Goal: Task Accomplishment & Management: Complete application form

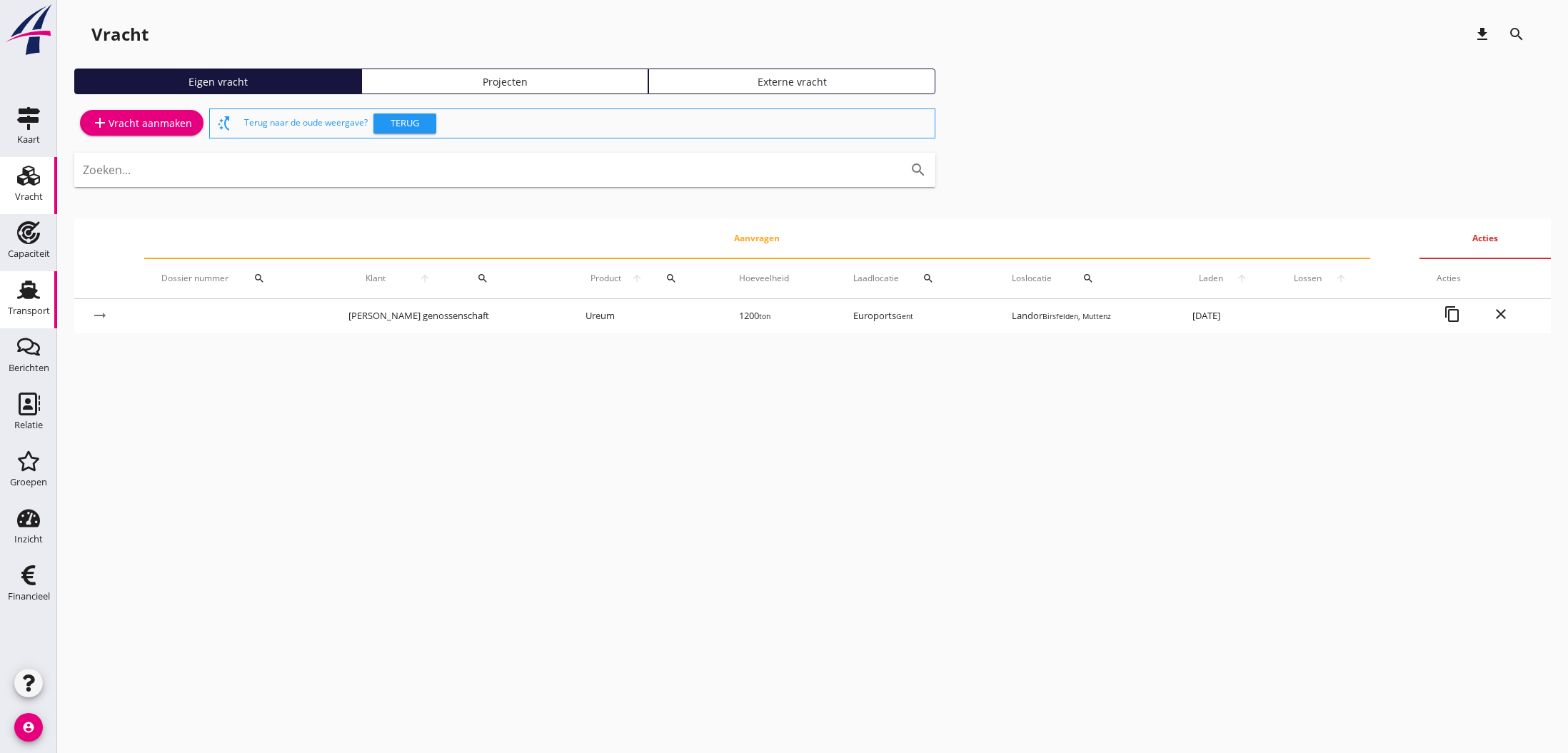
click at [33, 303] on div "Transport" at bounding box center [28, 311] width 42 height 20
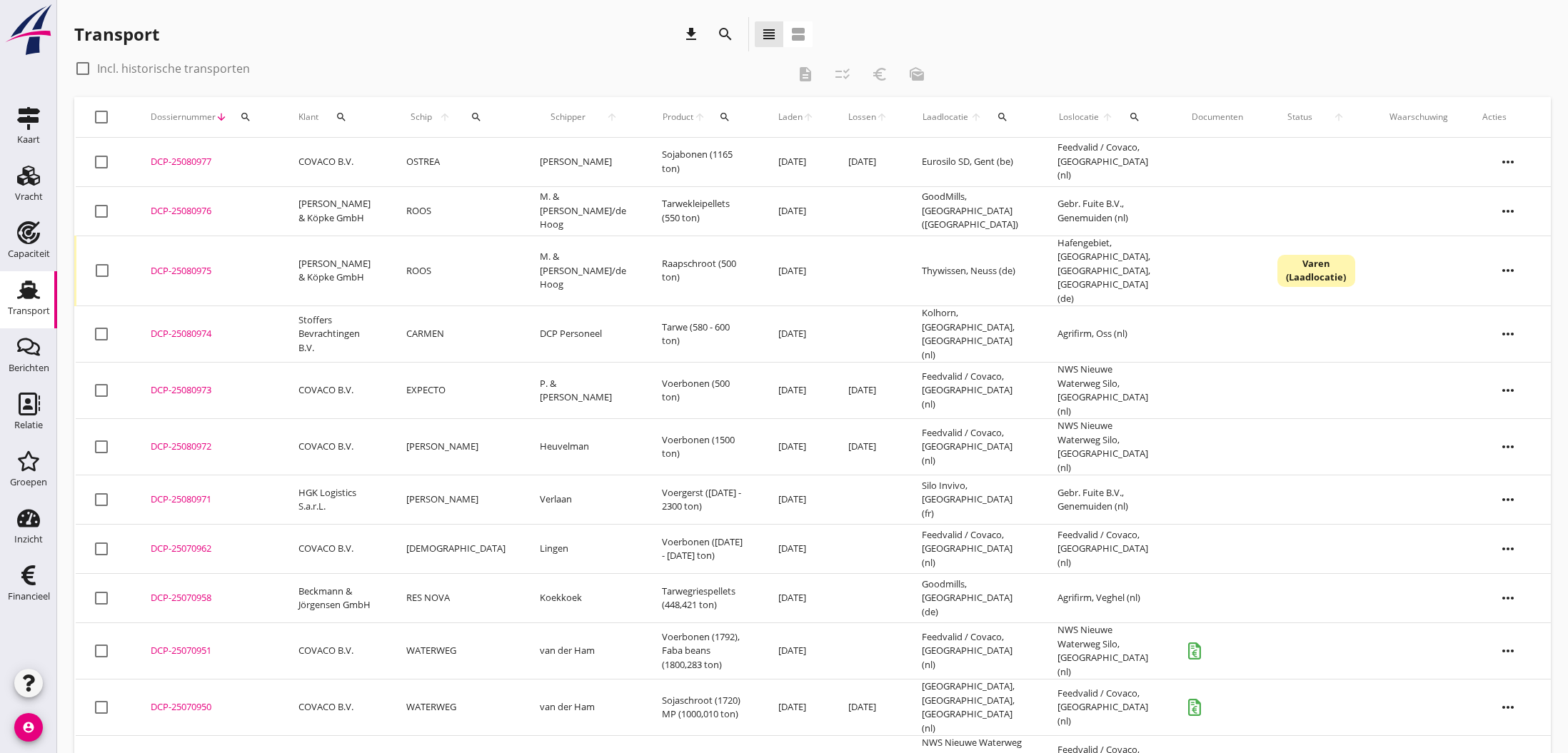
click at [173, 591] on div "DCP-25070958" at bounding box center [207, 598] width 114 height 14
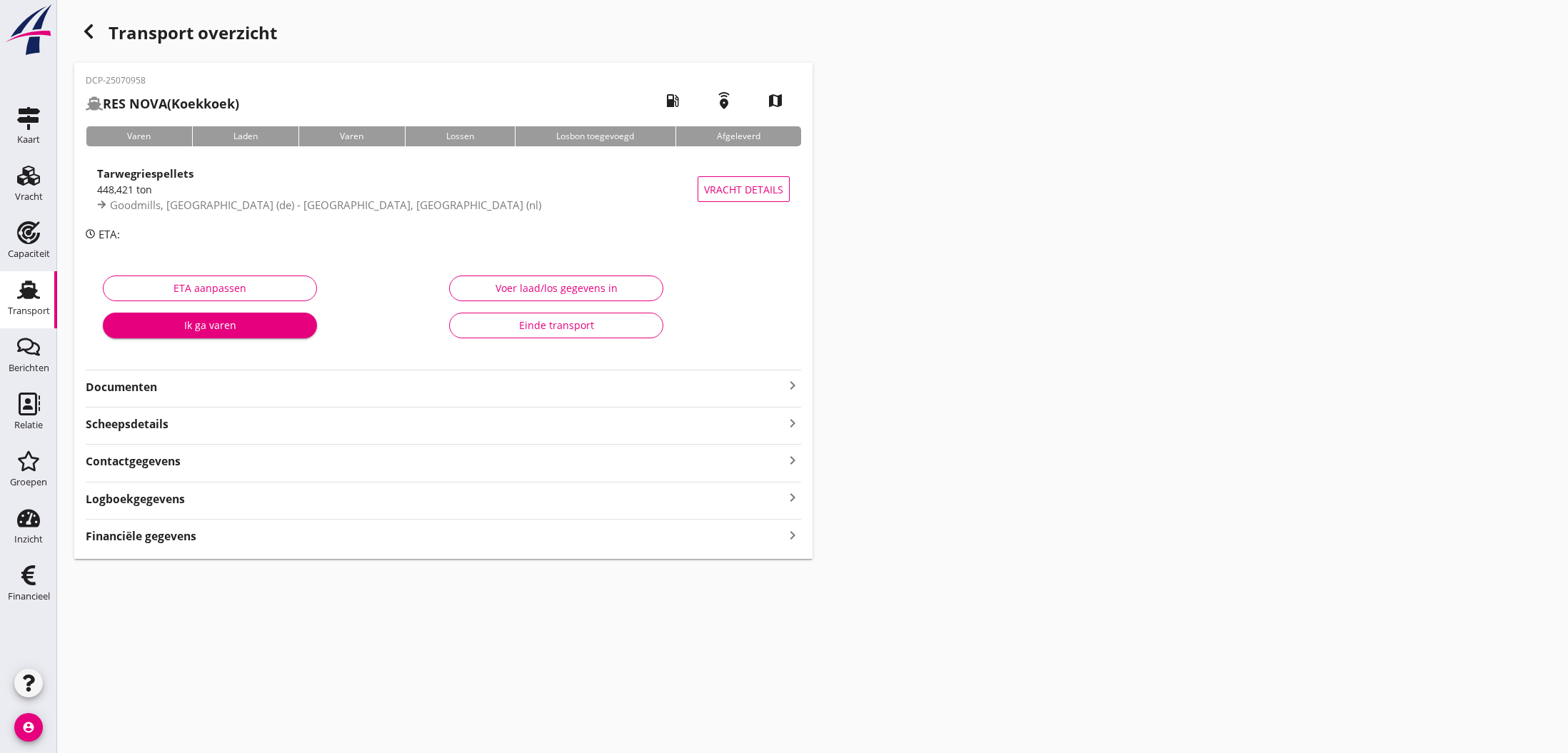
click at [793, 534] on icon "keyboard_arrow_right" at bounding box center [792, 534] width 17 height 19
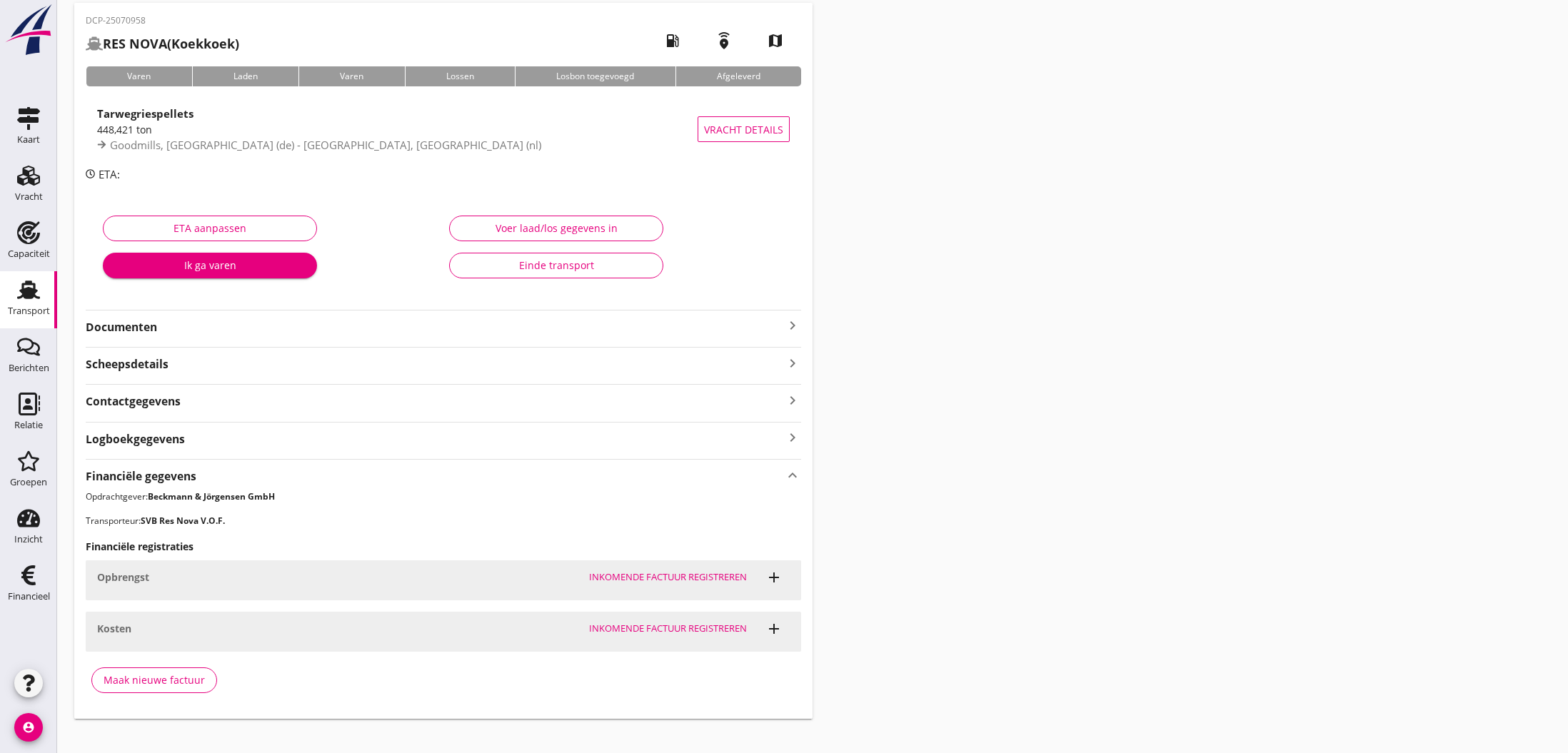
scroll to position [62, 0]
click at [162, 675] on div "Maak nieuwe factuur" at bounding box center [154, 678] width 101 height 15
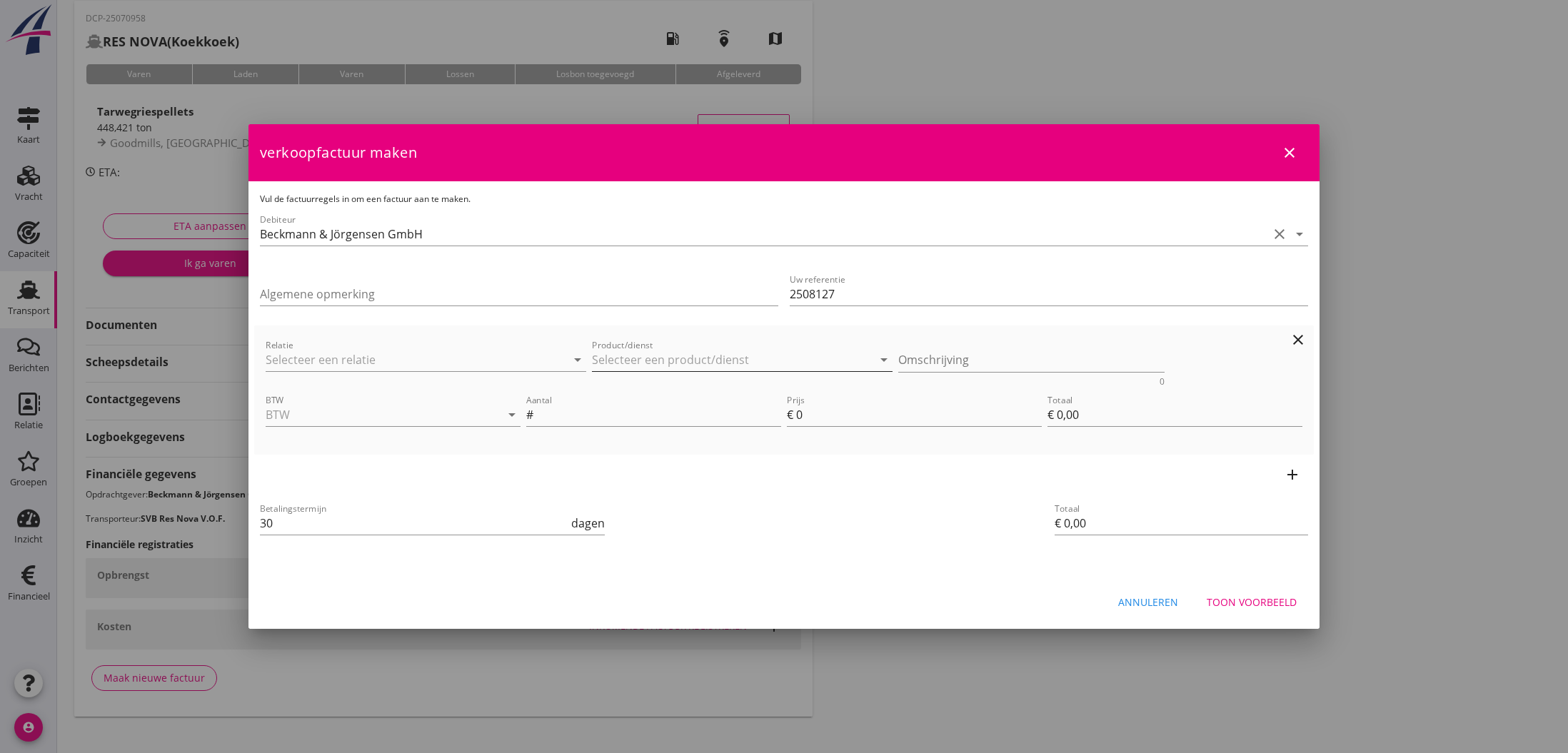
click at [635, 361] on input "Product/dienst" at bounding box center [732, 359] width 280 height 23
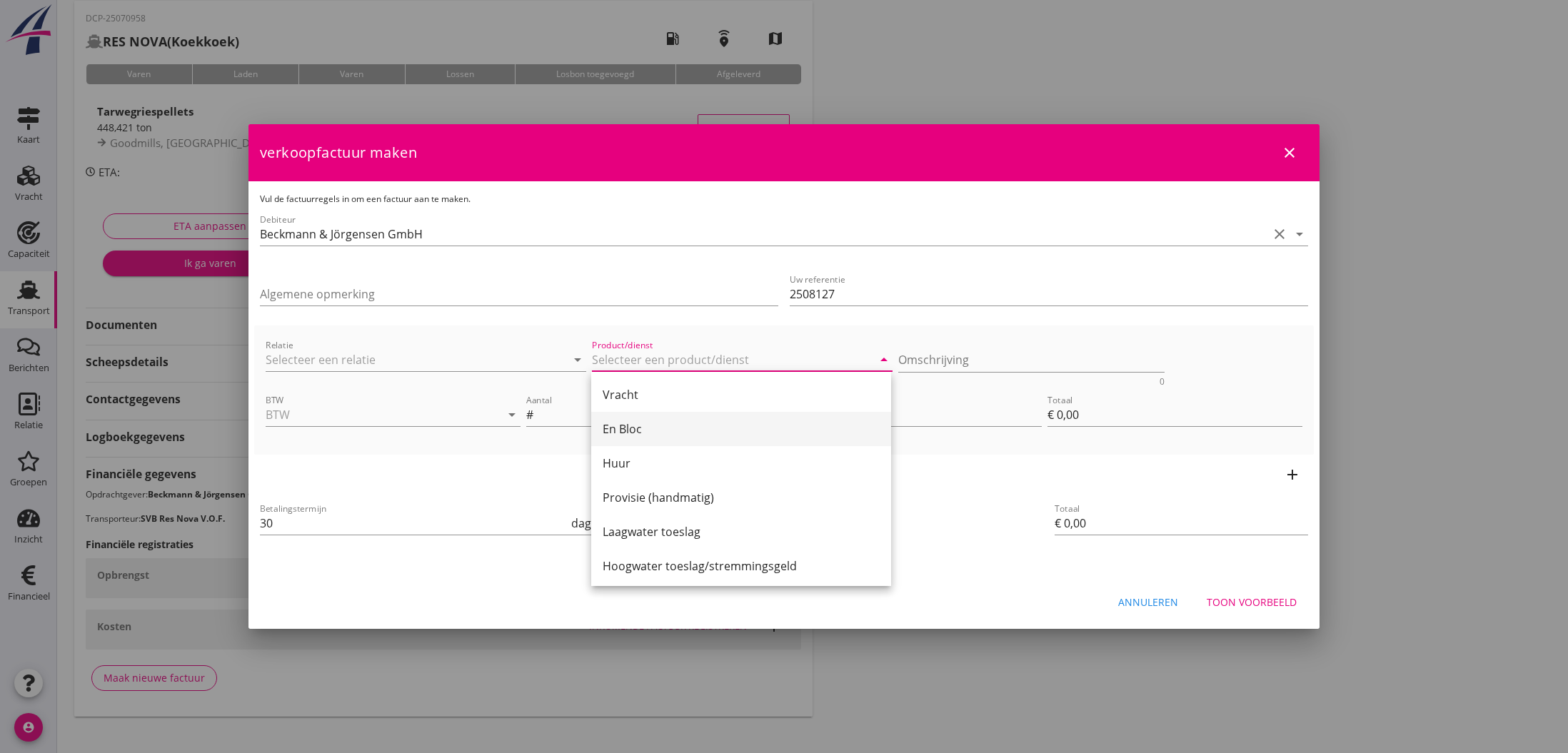
click at [631, 425] on div "En Bloc" at bounding box center [740, 429] width 277 height 17
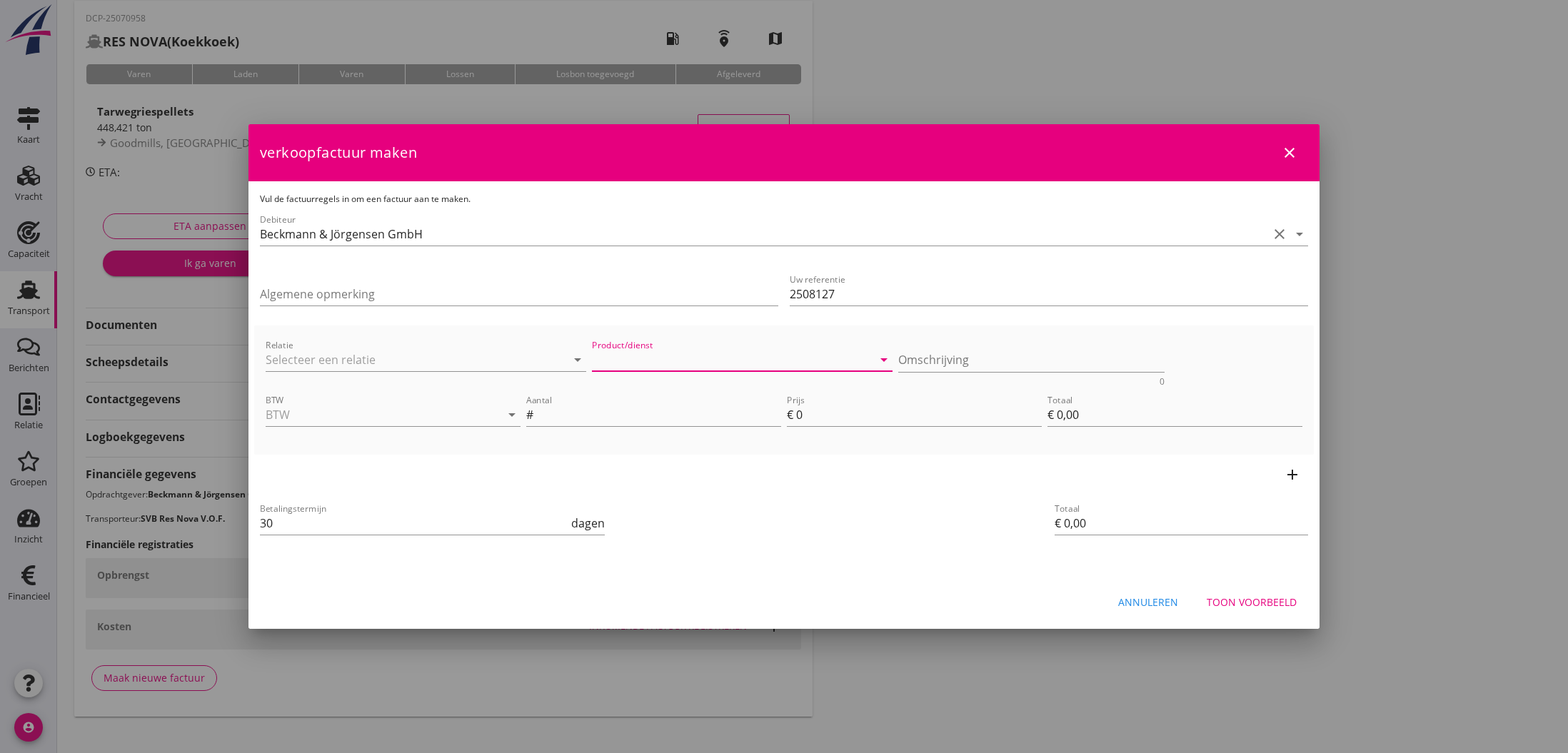
type input "En Bloc"
click at [411, 413] on input "BTW" at bounding box center [373, 414] width 215 height 23
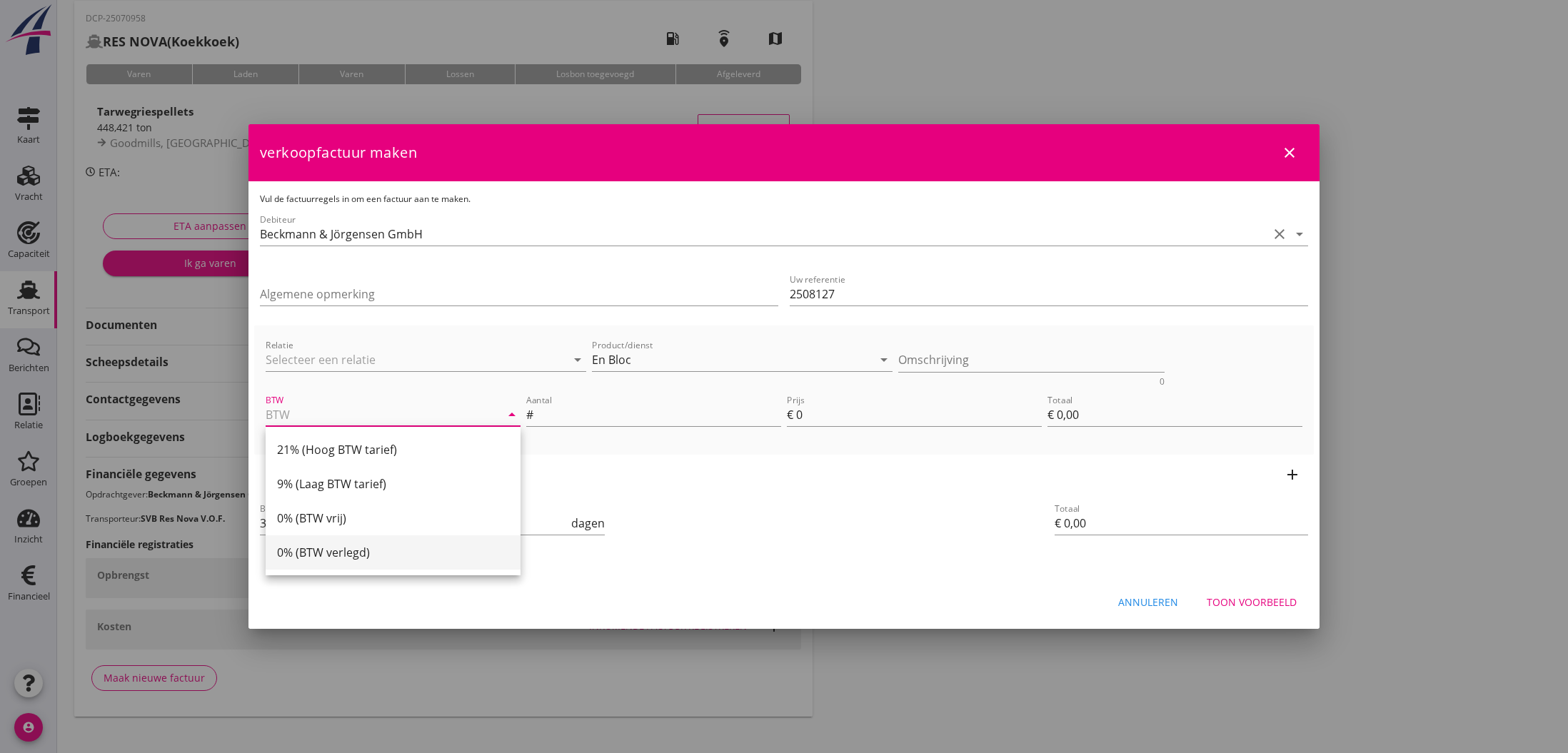
click at [357, 553] on div "0% (BTW verlegd)" at bounding box center [392, 552] width 232 height 17
type input "0% (BTW verlegd)"
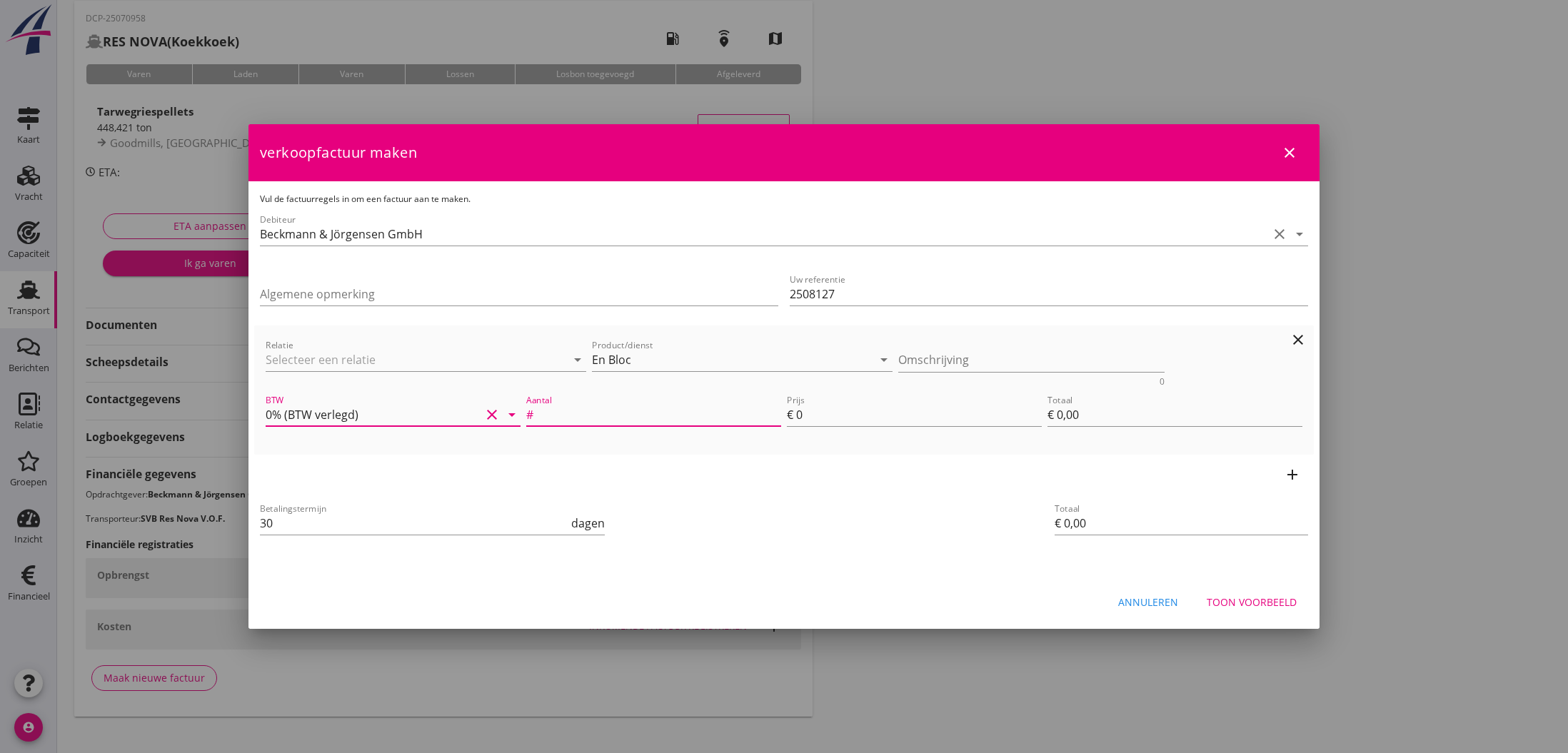
click at [637, 410] on input "Aantal" at bounding box center [658, 414] width 245 height 23
type input "1"
drag, startPoint x: 796, startPoint y: 416, endPoint x: 806, endPoint y: 416, distance: 10.0
click at [806, 416] on input "0" at bounding box center [919, 414] width 246 height 23
type input "1"
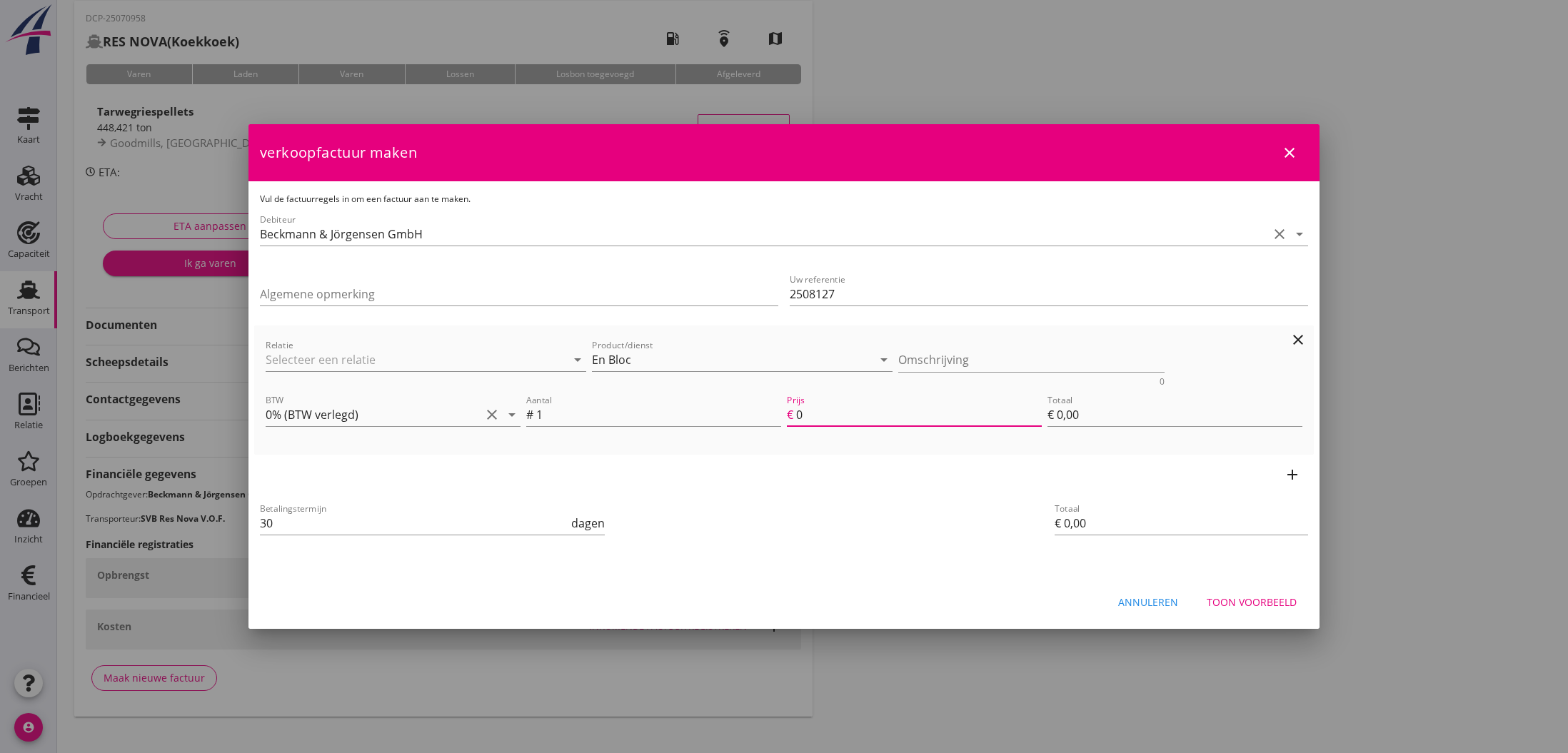
type input "€ 1,00"
type input "13"
type input "€ 13,00"
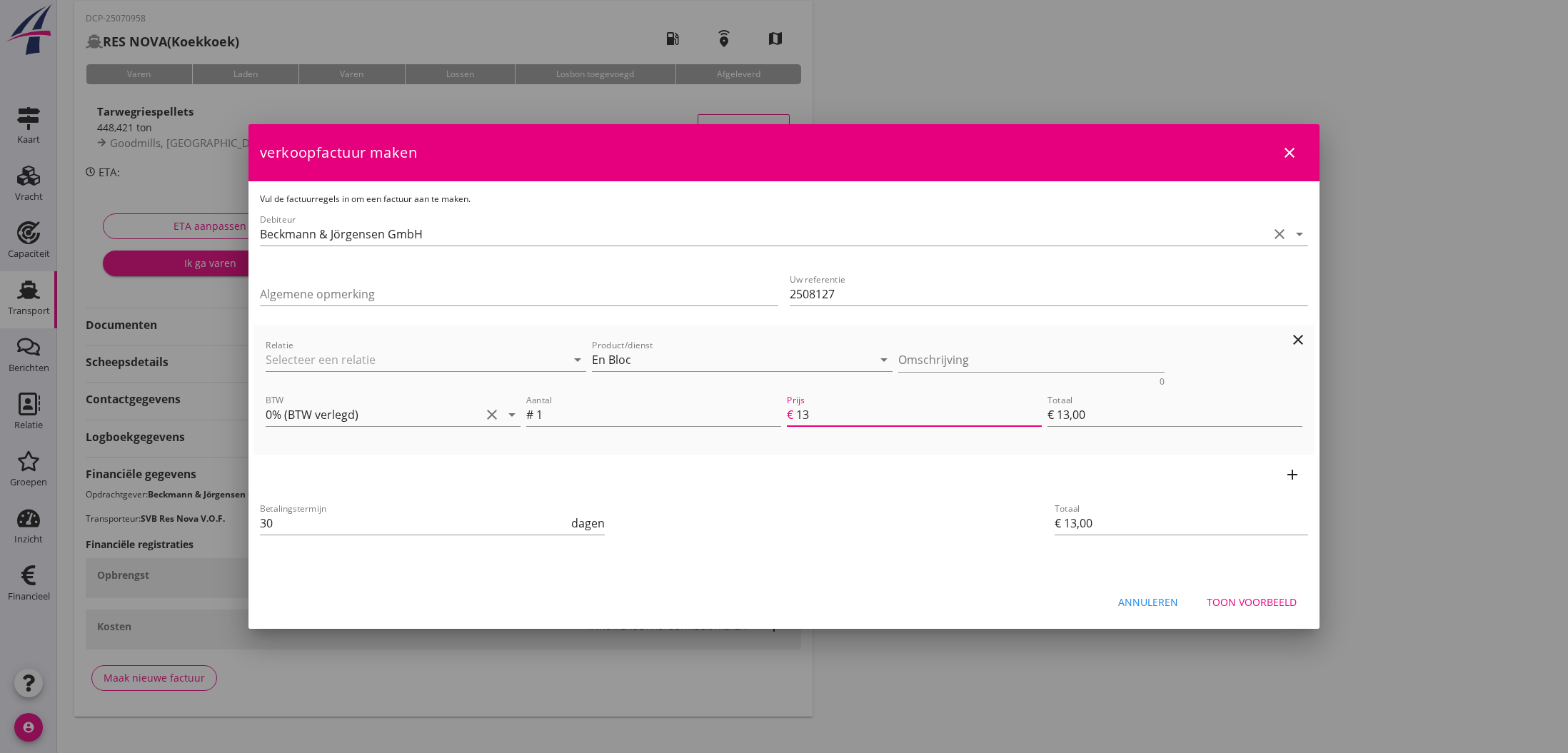
type input "135"
type input "€ 135,00"
type input "1350"
type input "€ 1.350,00"
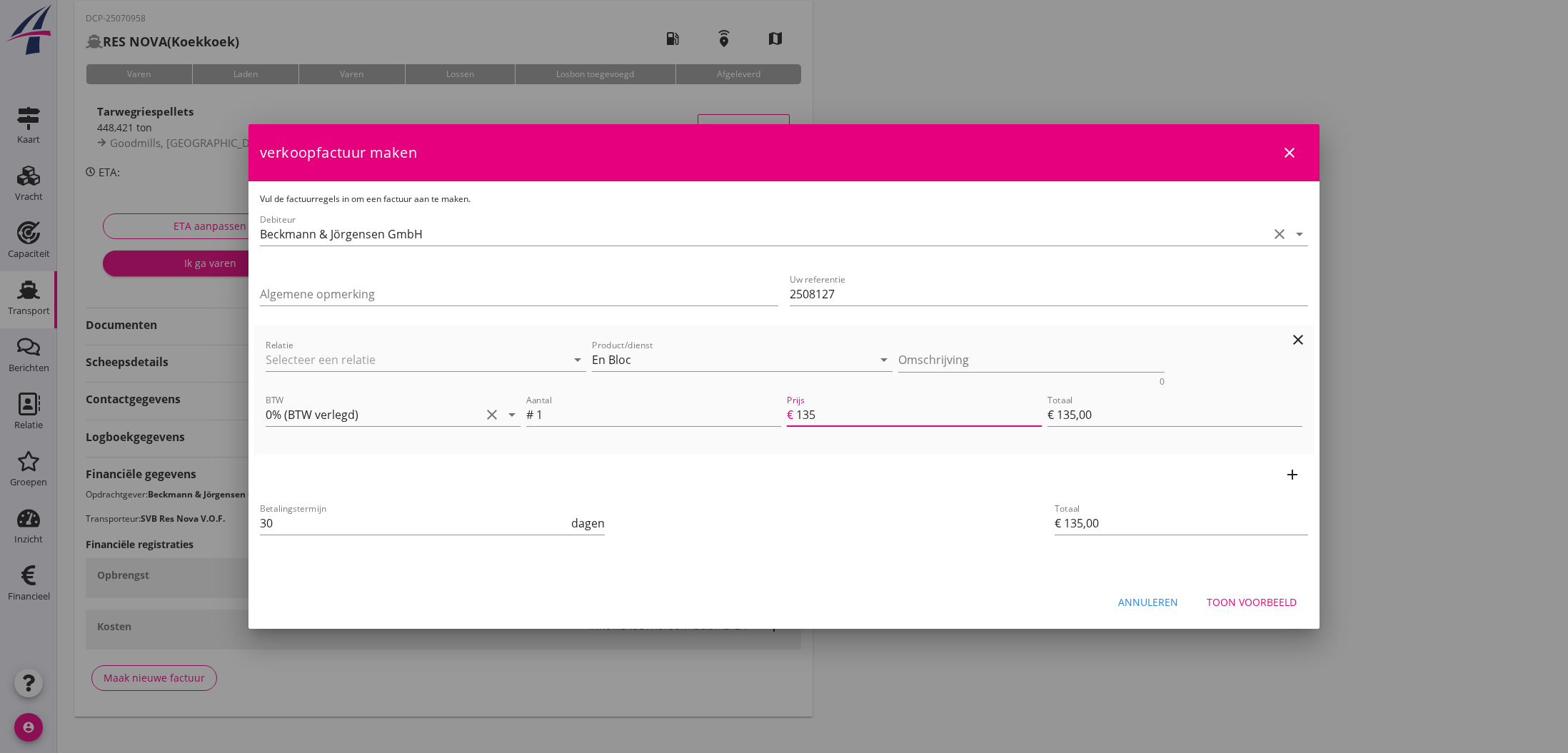
type input "€ 1.350,00"
type input "13500"
type input "€ 13.500,00"
type input "13500.00"
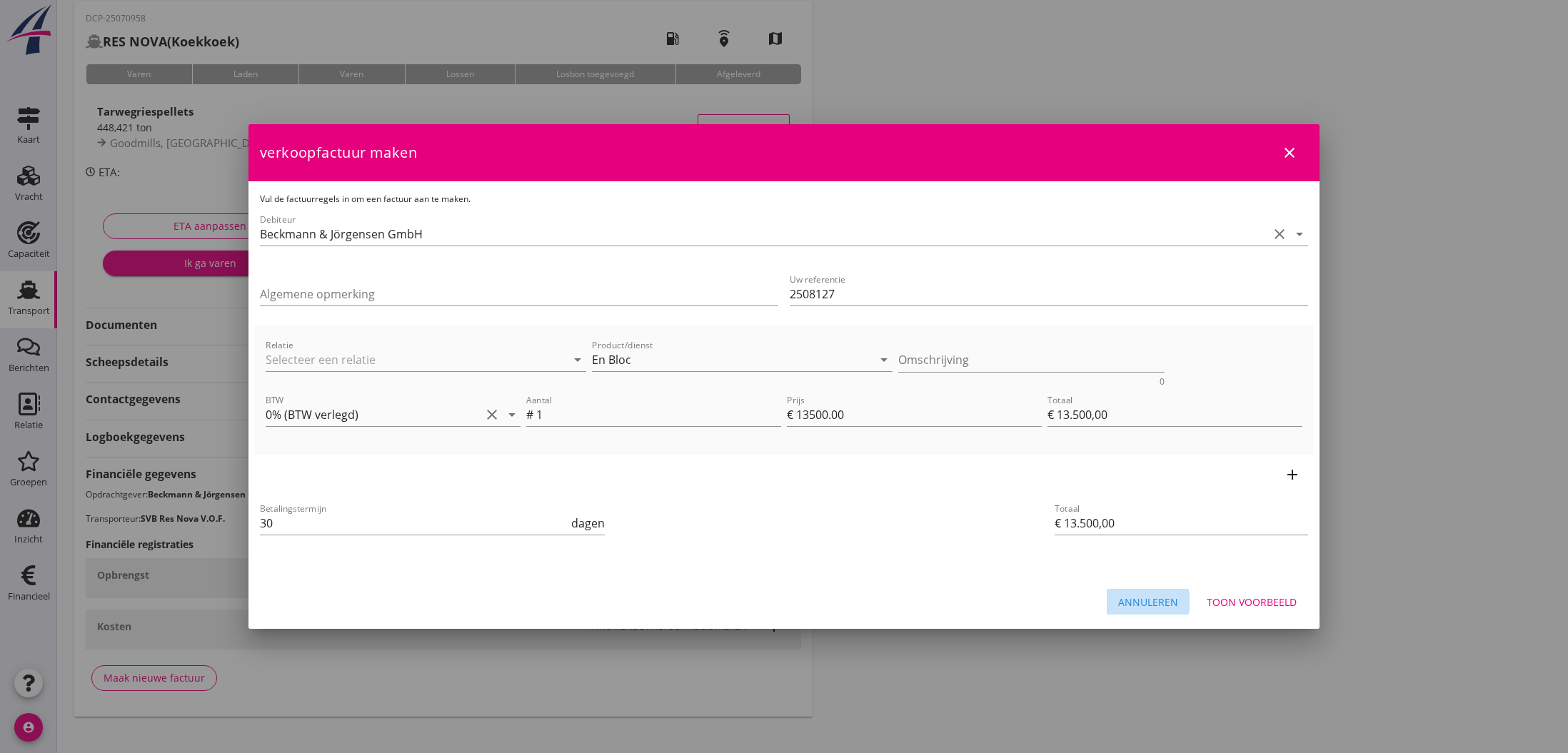
click at [1153, 597] on div "Annuleren" at bounding box center [1148, 602] width 60 height 15
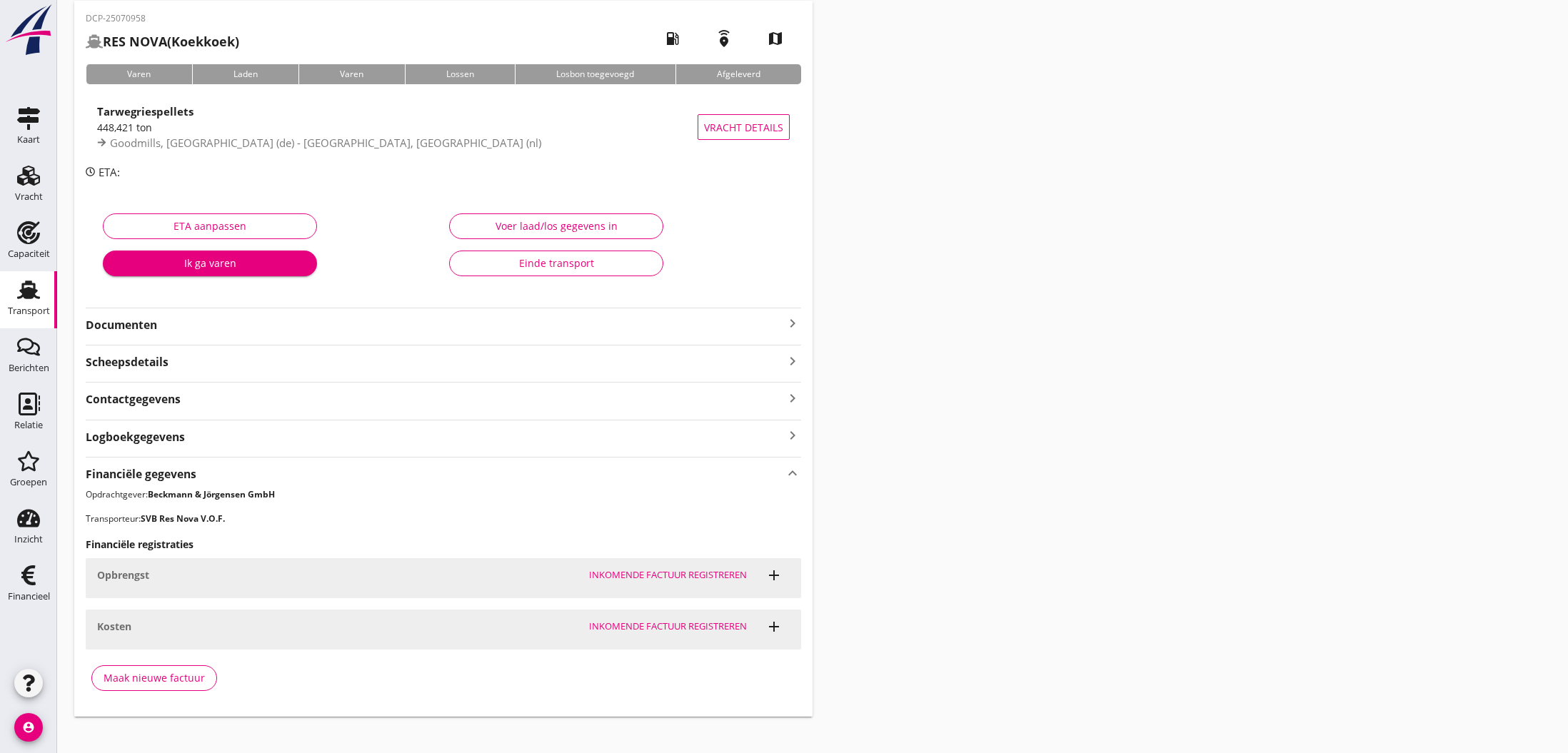
click at [539, 228] on div "Voer laad/los gegevens in" at bounding box center [555, 226] width 190 height 15
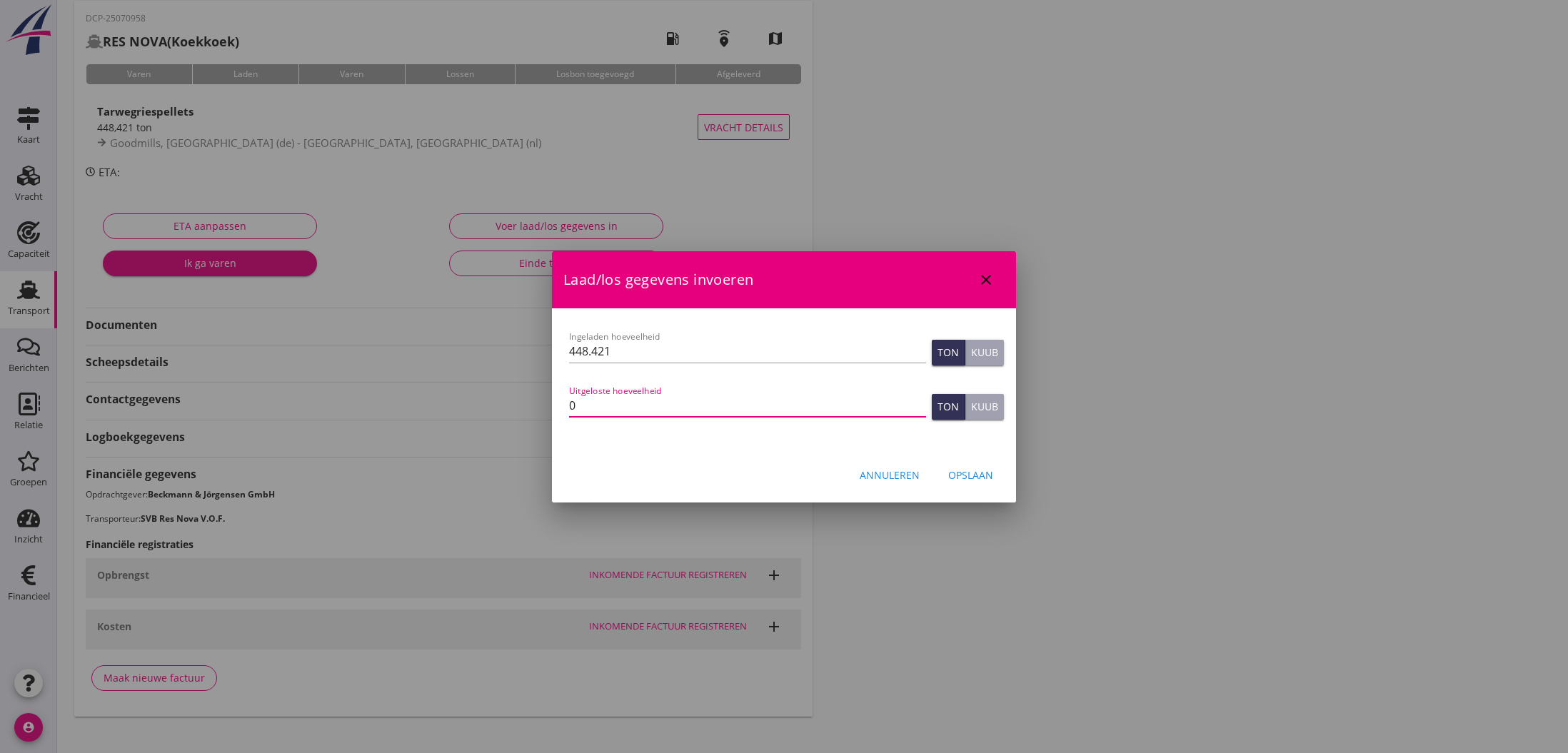
click at [600, 413] on input "0" at bounding box center [747, 404] width 357 height 23
click at [569, 408] on input "0" at bounding box center [747, 404] width 357 height 23
type input "448.421"
click at [959, 484] on button "Opslaan" at bounding box center [970, 475] width 68 height 26
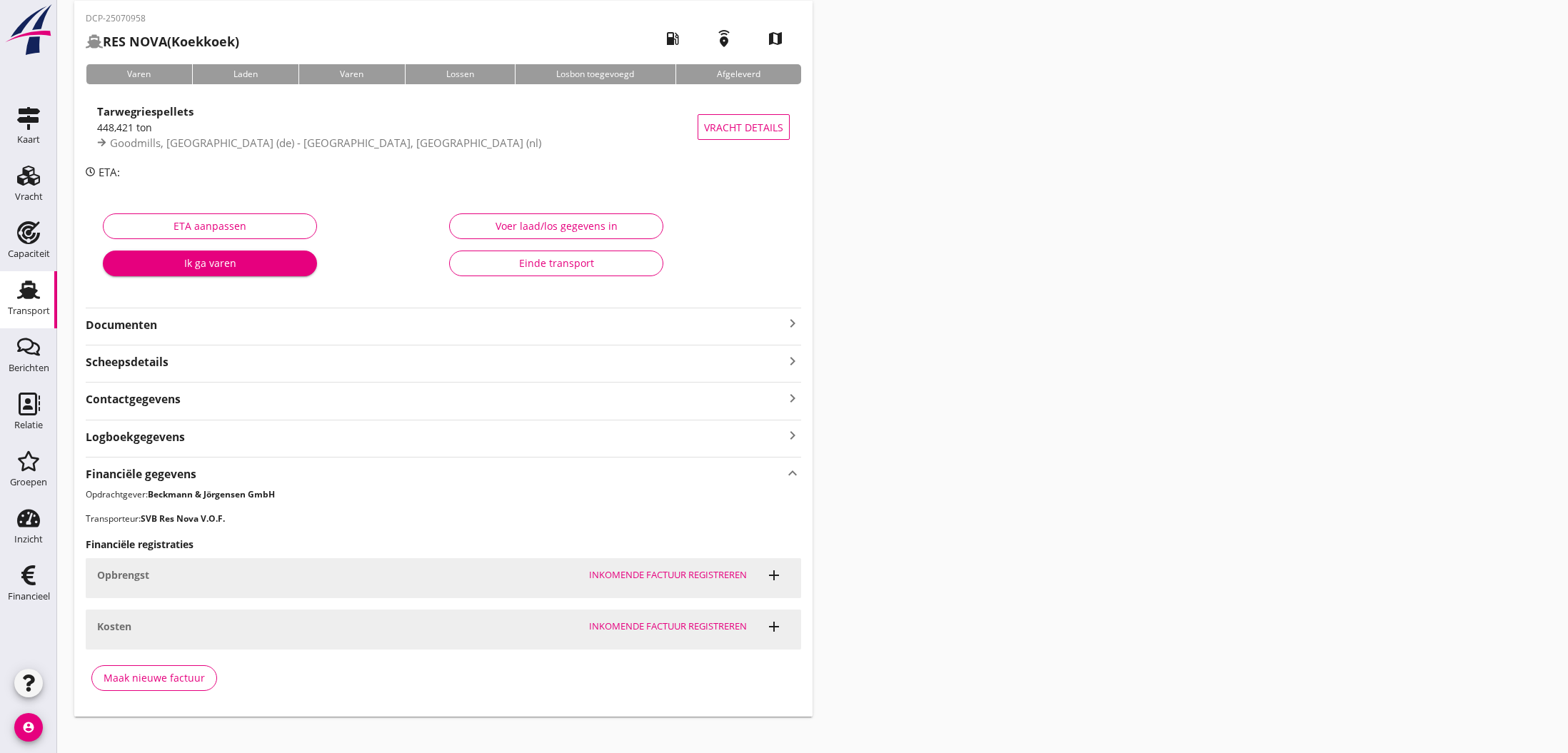
scroll to position [0, 0]
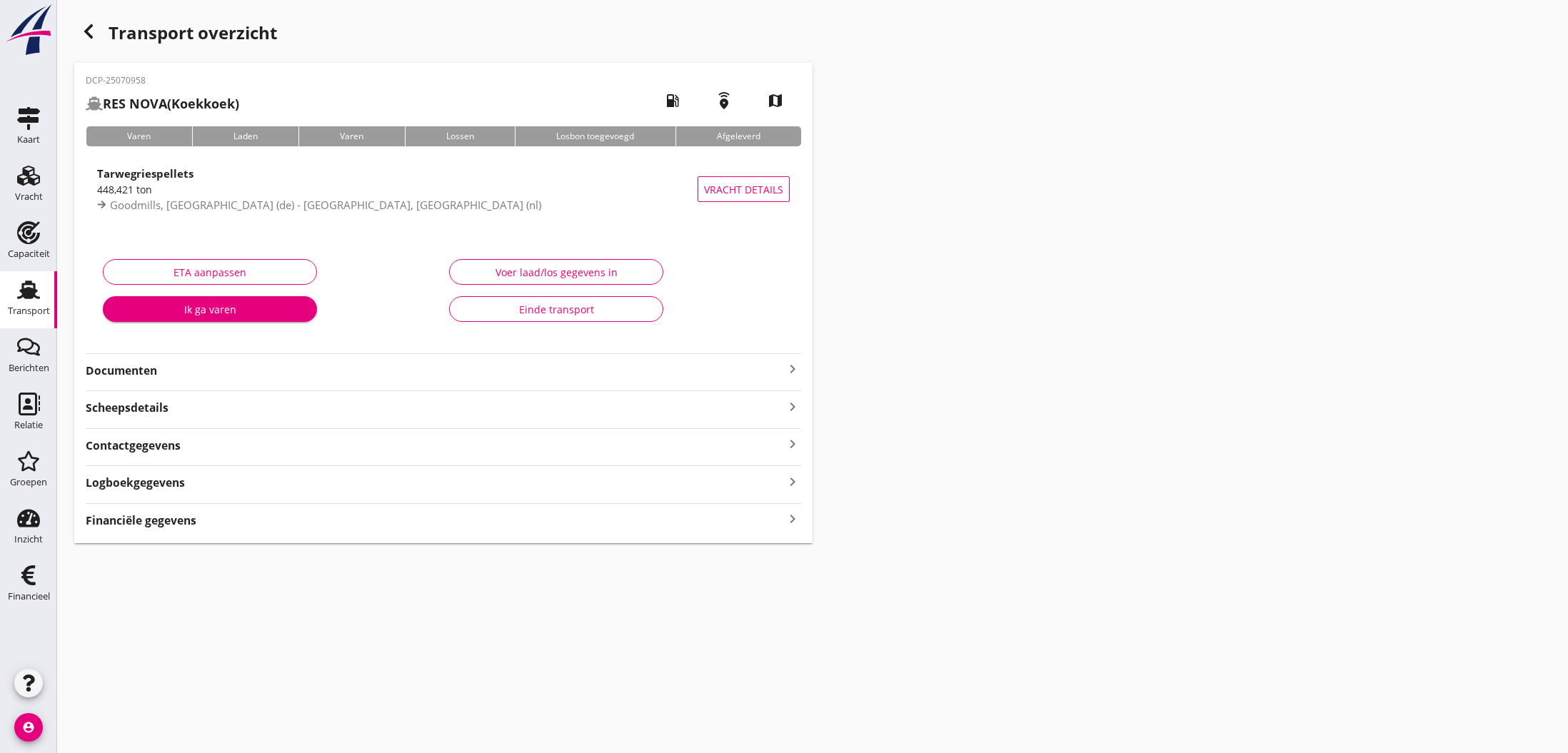
click at [149, 520] on strong "Financiële gegevens" at bounding box center [140, 521] width 110 height 17
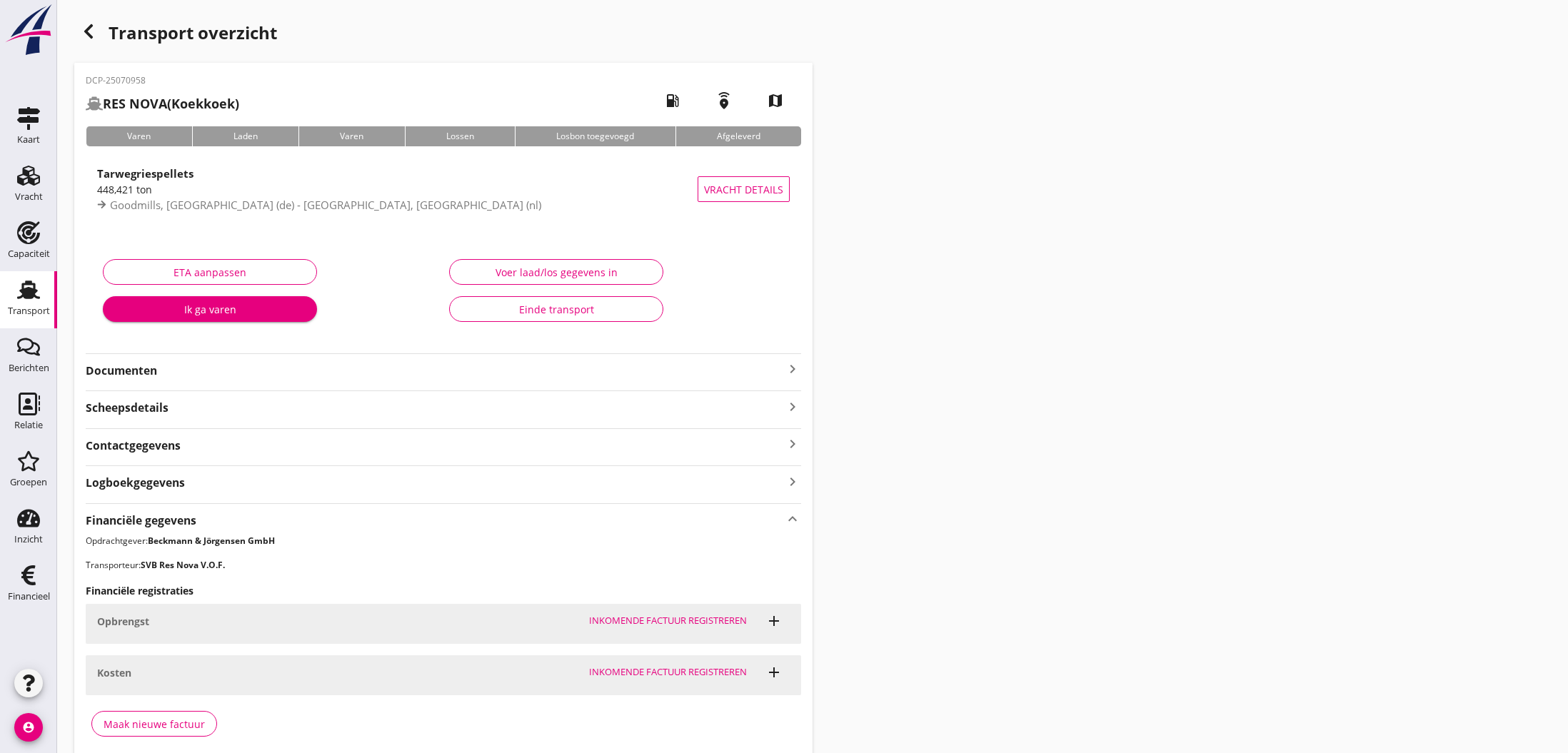
click at [166, 721] on div "Maak nieuwe factuur" at bounding box center [154, 724] width 101 height 15
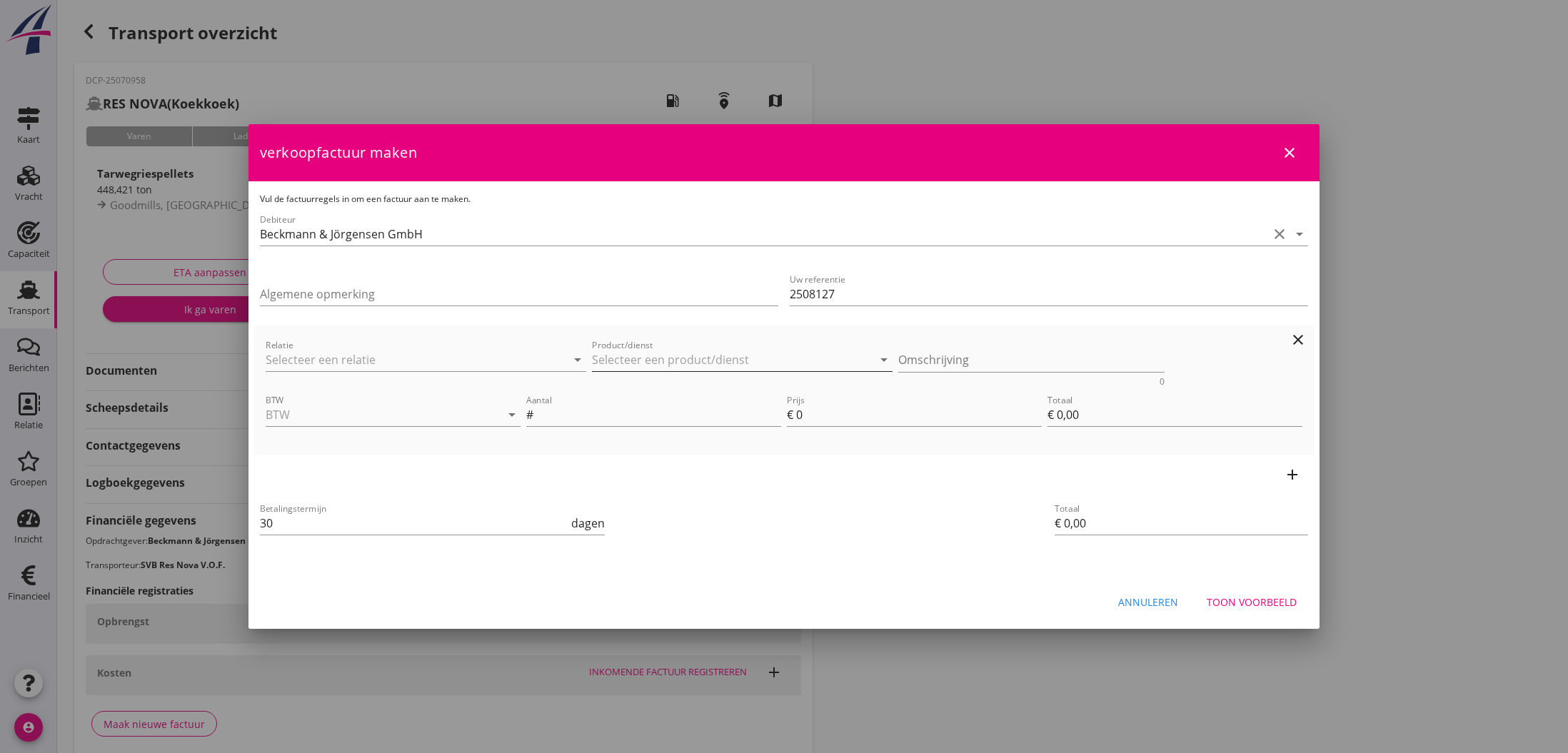
click at [665, 361] on input "Product/dienst" at bounding box center [732, 359] width 280 height 23
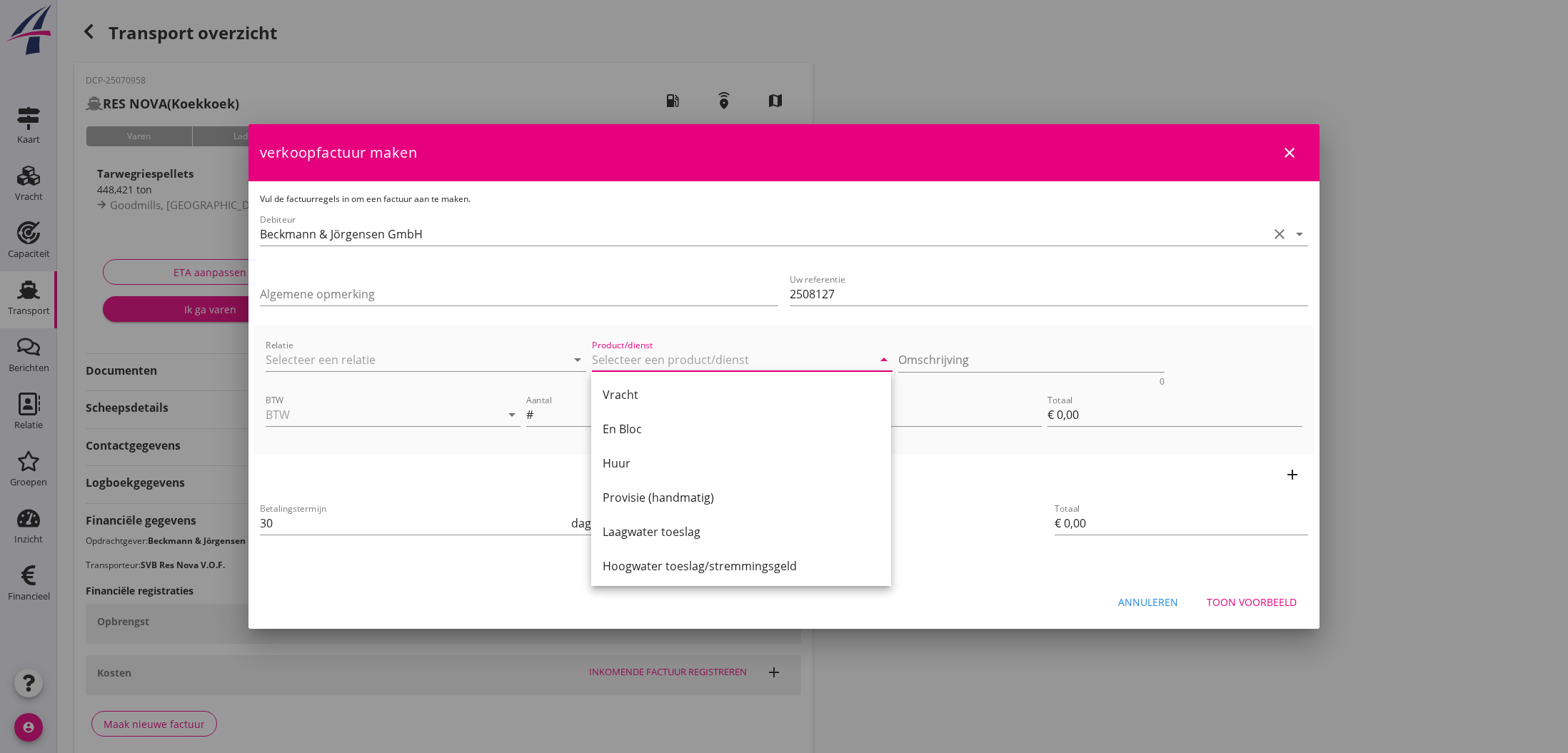
click at [671, 440] on div "En Bloc" at bounding box center [740, 429] width 277 height 34
type input "En Bloc"
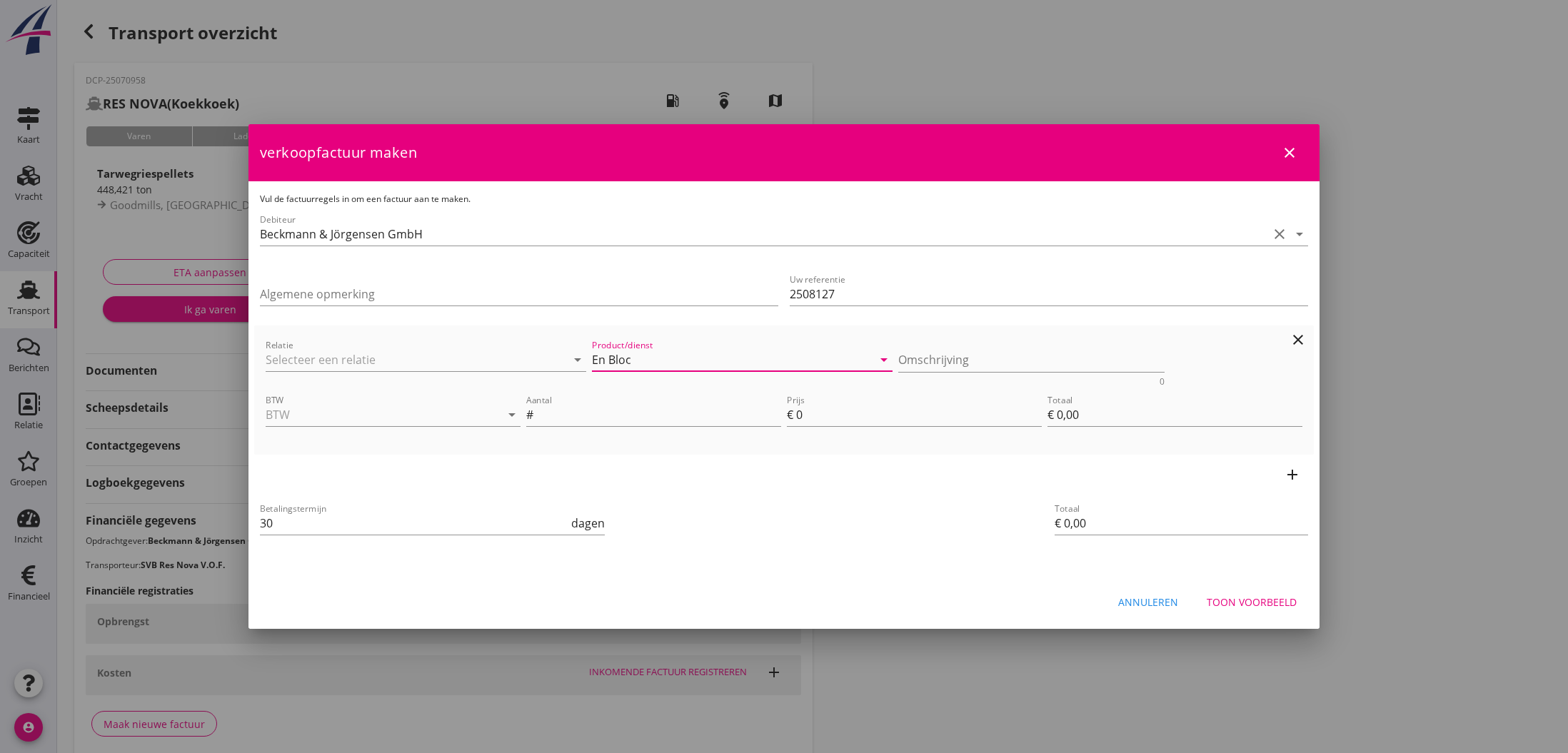
drag, startPoint x: 406, startPoint y: 410, endPoint x: 408, endPoint y: 445, distance: 35.1
click at [406, 412] on input "BTW" at bounding box center [373, 414] width 215 height 23
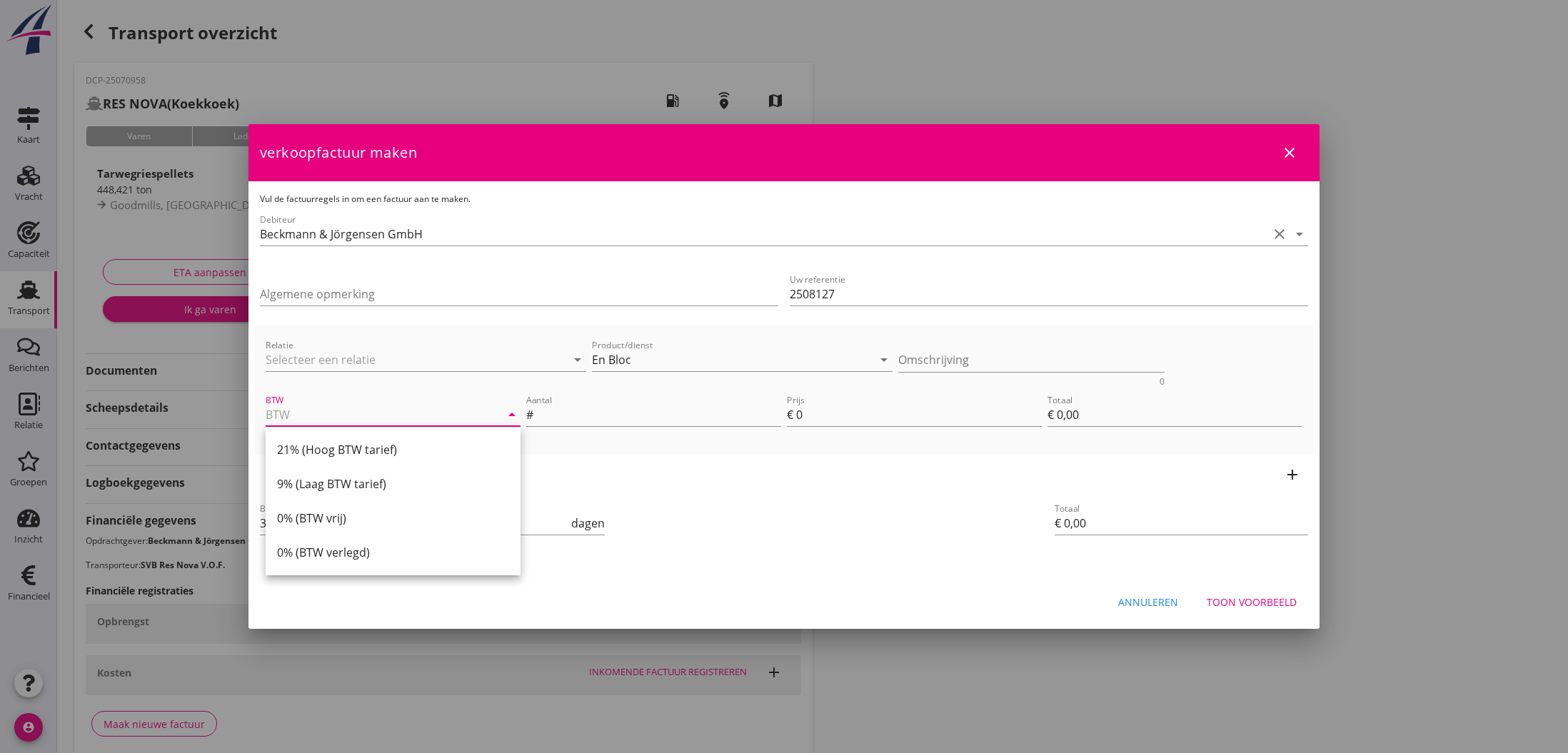
drag, startPoint x: 365, startPoint y: 553, endPoint x: 393, endPoint y: 544, distance: 29.4
click at [365, 553] on div "0% (BTW verlegd)" at bounding box center [392, 552] width 232 height 17
type input "0% (BTW verlegd)"
click at [630, 416] on input "Aantal" at bounding box center [658, 414] width 245 height 23
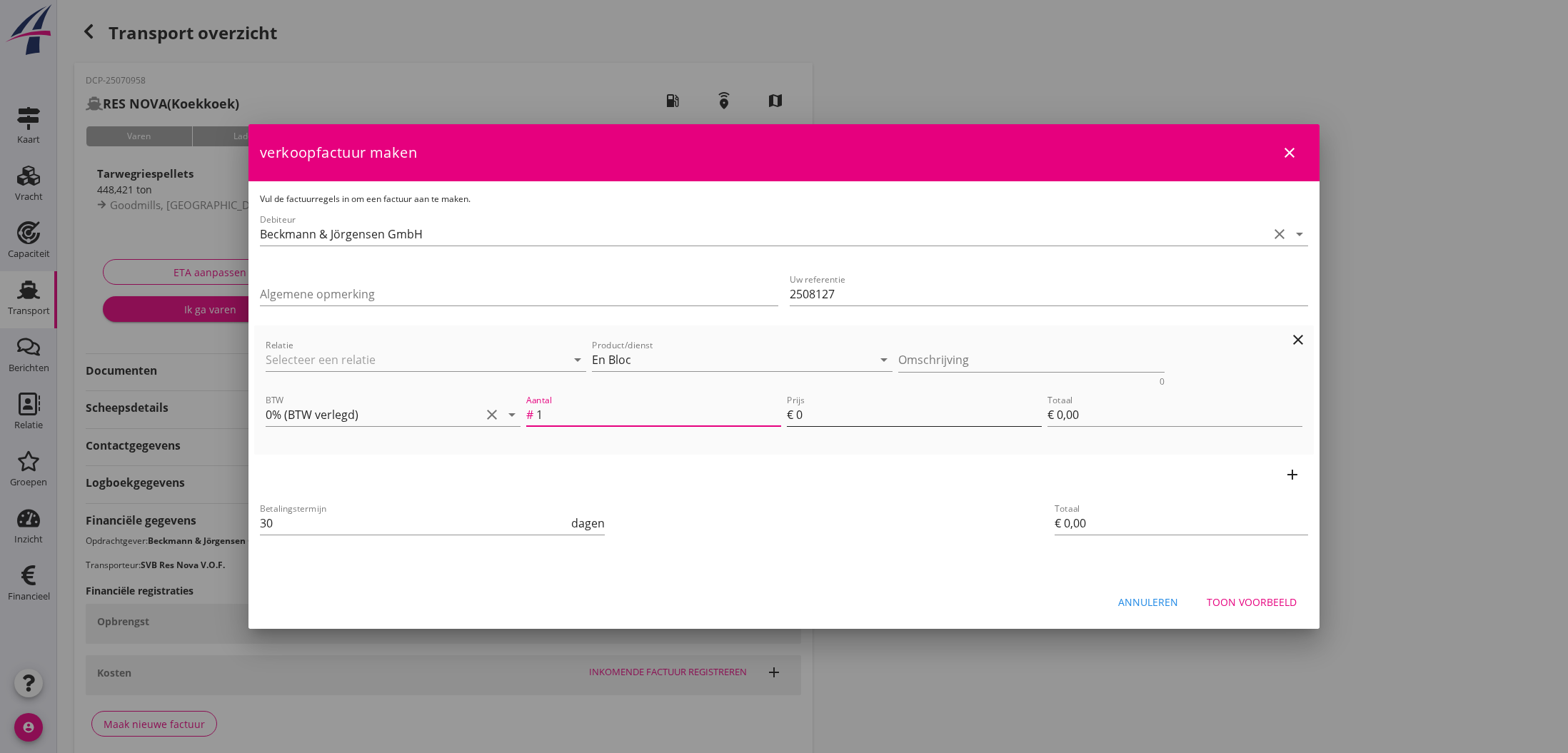
type input "1"
click at [804, 416] on input "0" at bounding box center [919, 414] width 246 height 23
type input "1"
type input "€ 1,00"
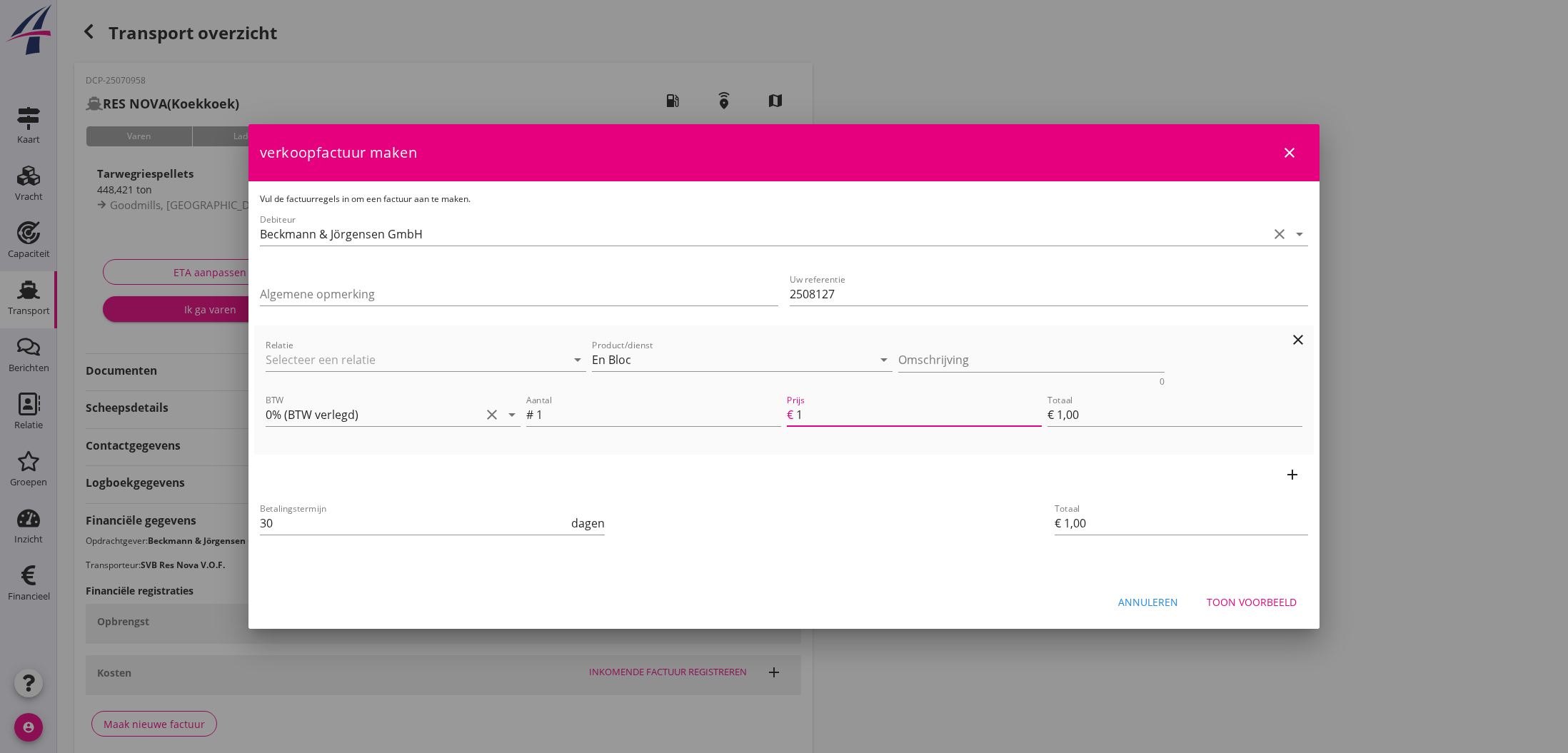
type input "13"
type input "€ 13,00"
type input "135"
type input "€ 135,00"
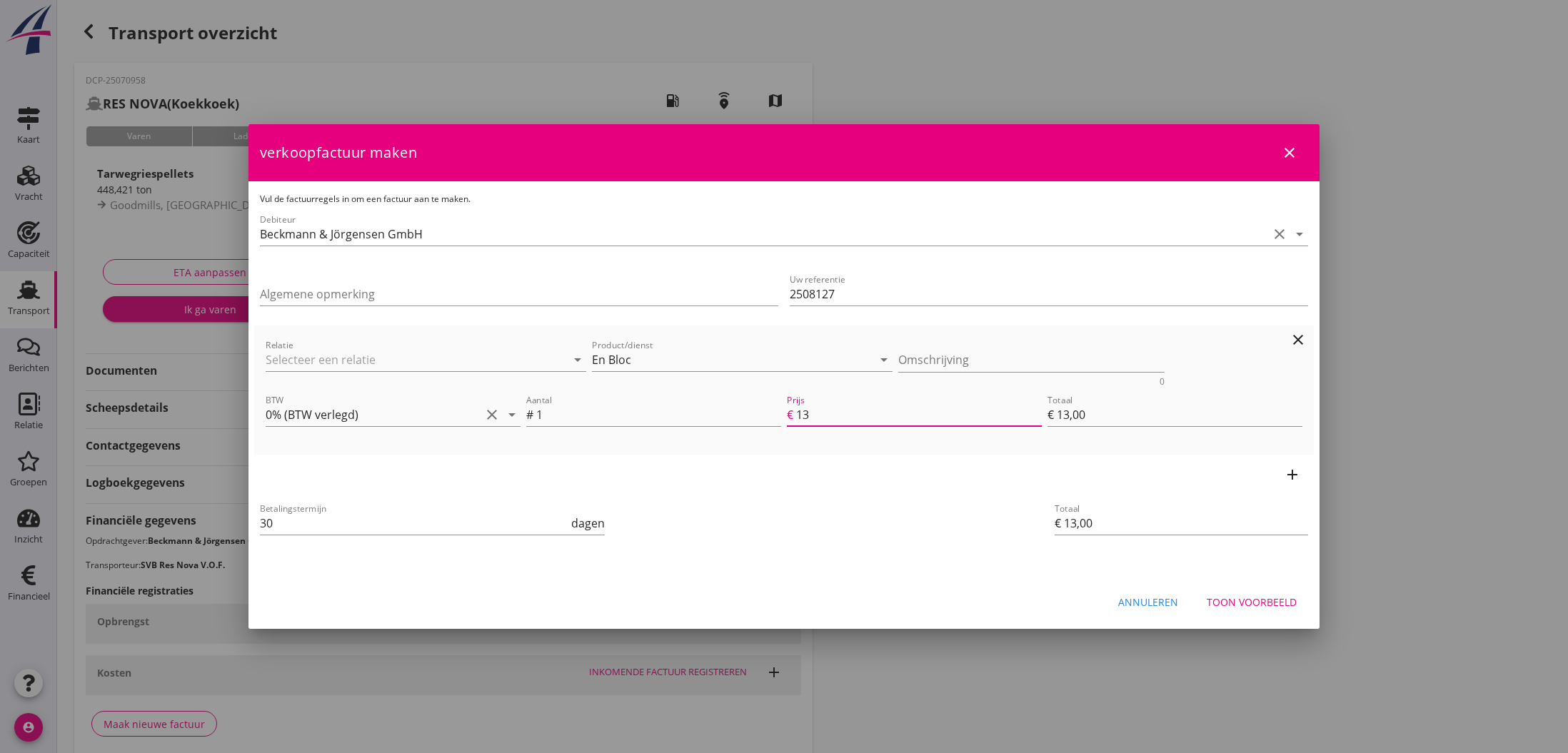
type input "€ 135,00"
type input "1350"
type input "€ 1.350,00"
type input "13500"
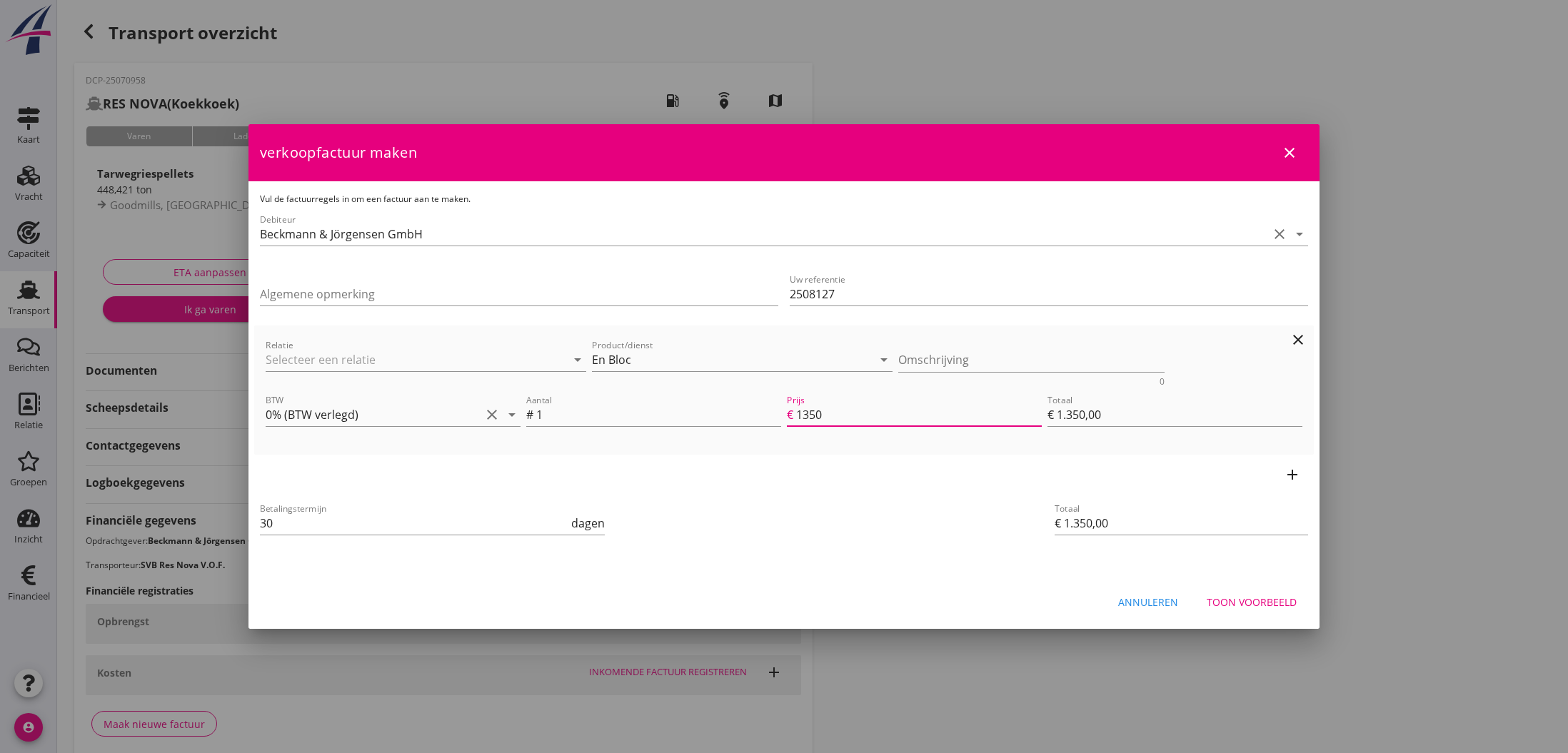
type input "€ 13.500,00"
type input "13500.00"
click at [1252, 590] on button "Toon voorbeeld" at bounding box center [1251, 601] width 113 height 26
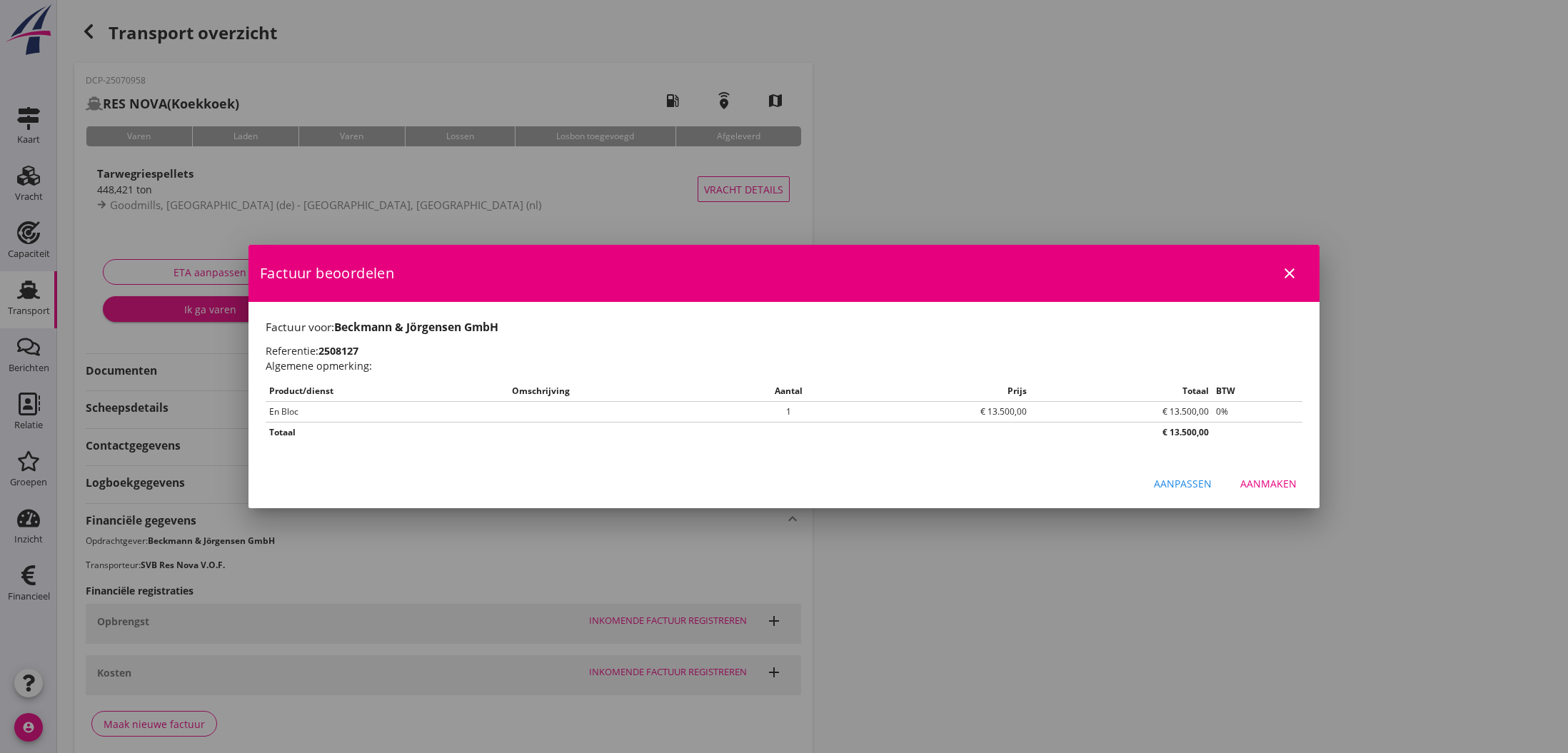
click at [1268, 485] on div "Aanmaken" at bounding box center [1268, 483] width 56 height 15
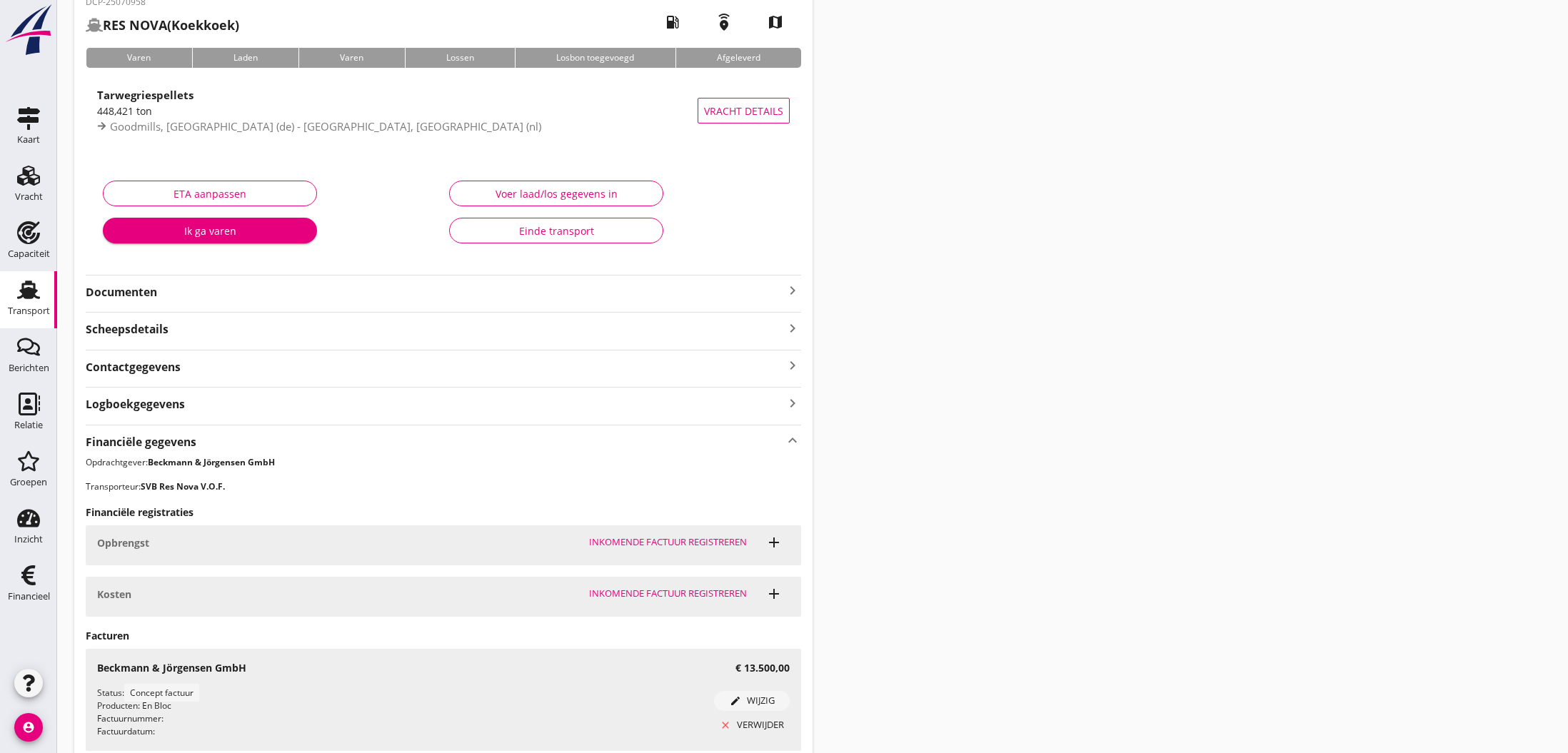
scroll to position [69, 0]
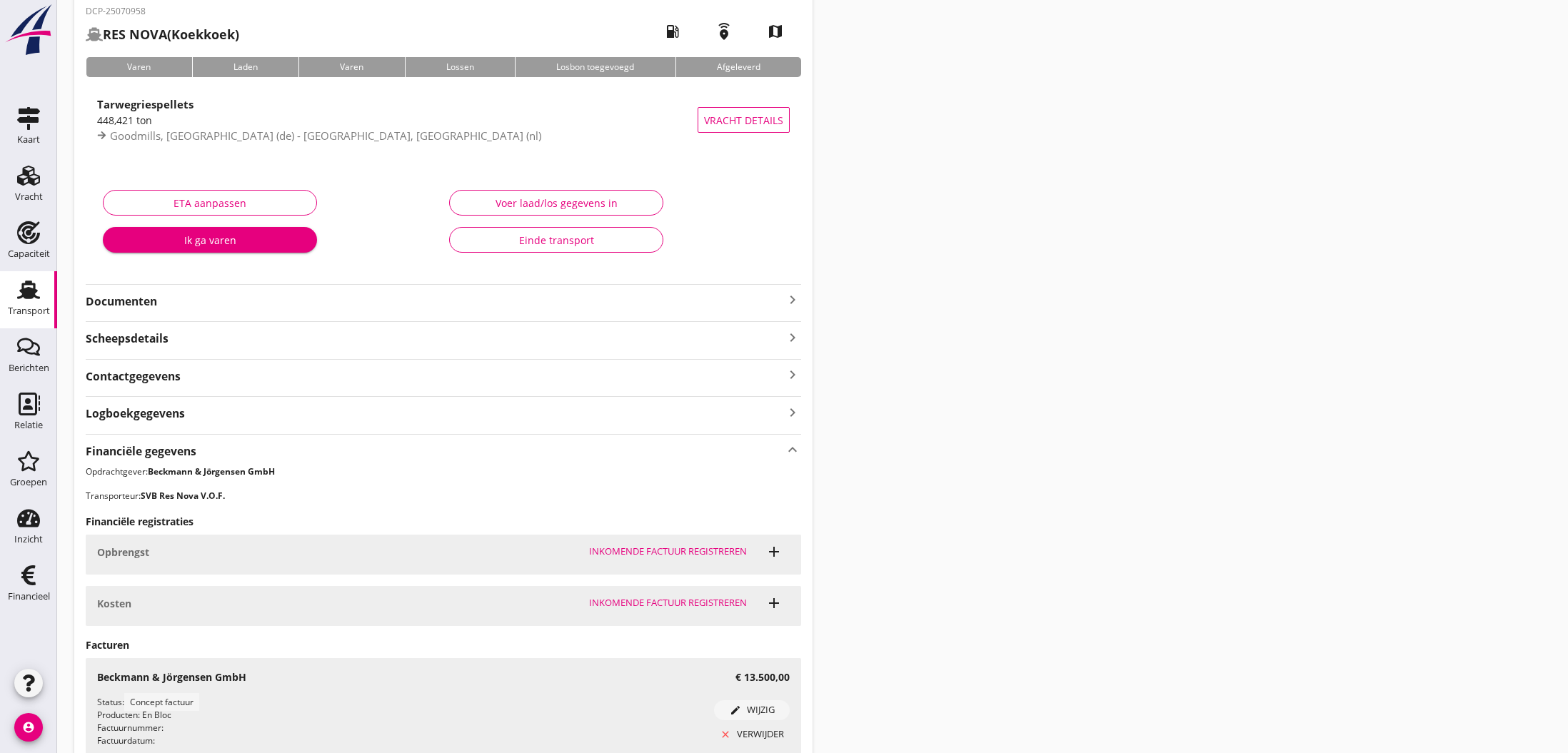
click at [787, 303] on icon "keyboard_arrow_right" at bounding box center [792, 299] width 17 height 17
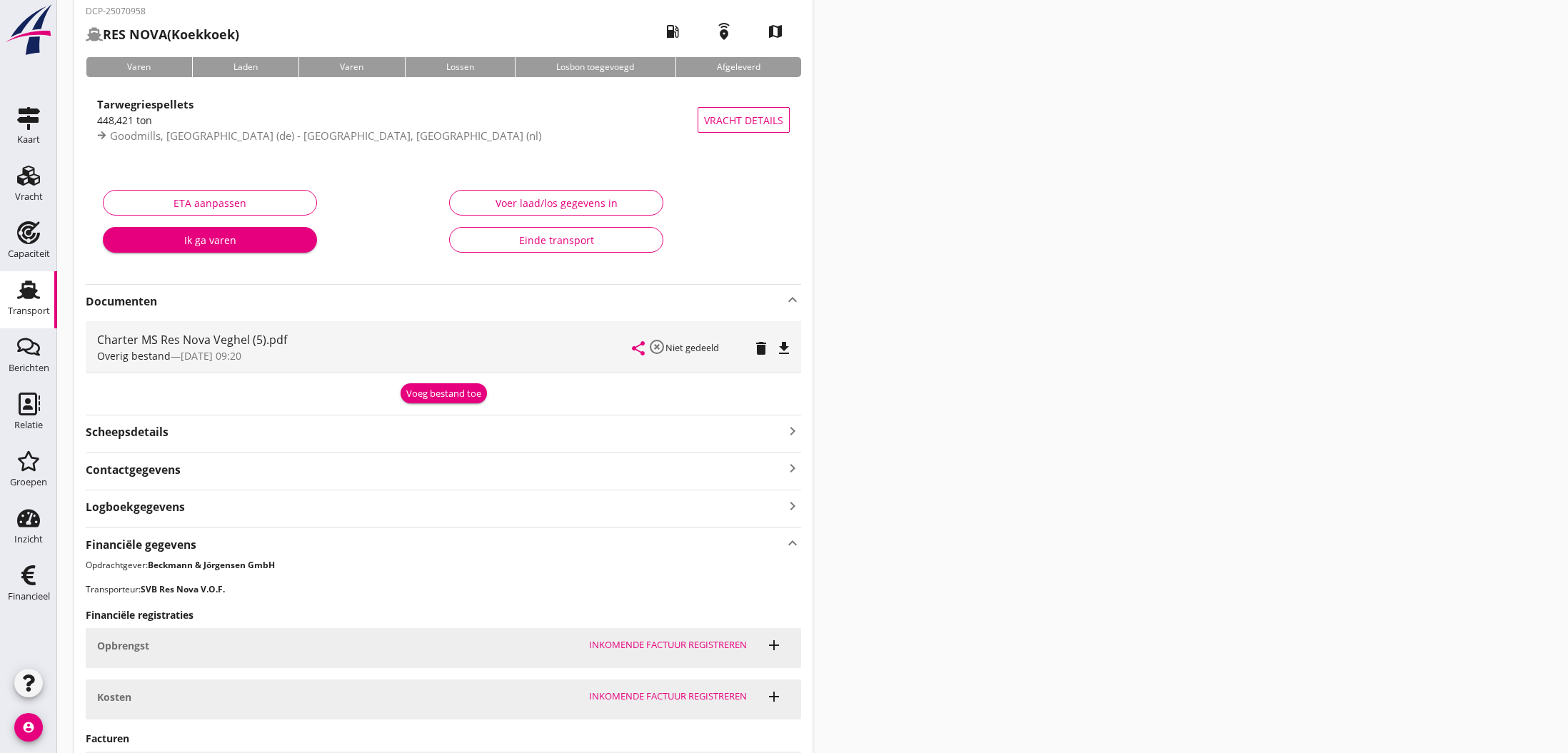
click at [784, 352] on icon "file_download" at bounding box center [784, 348] width 17 height 17
click at [784, 352] on icon "open_in_browser" at bounding box center [784, 348] width 17 height 17
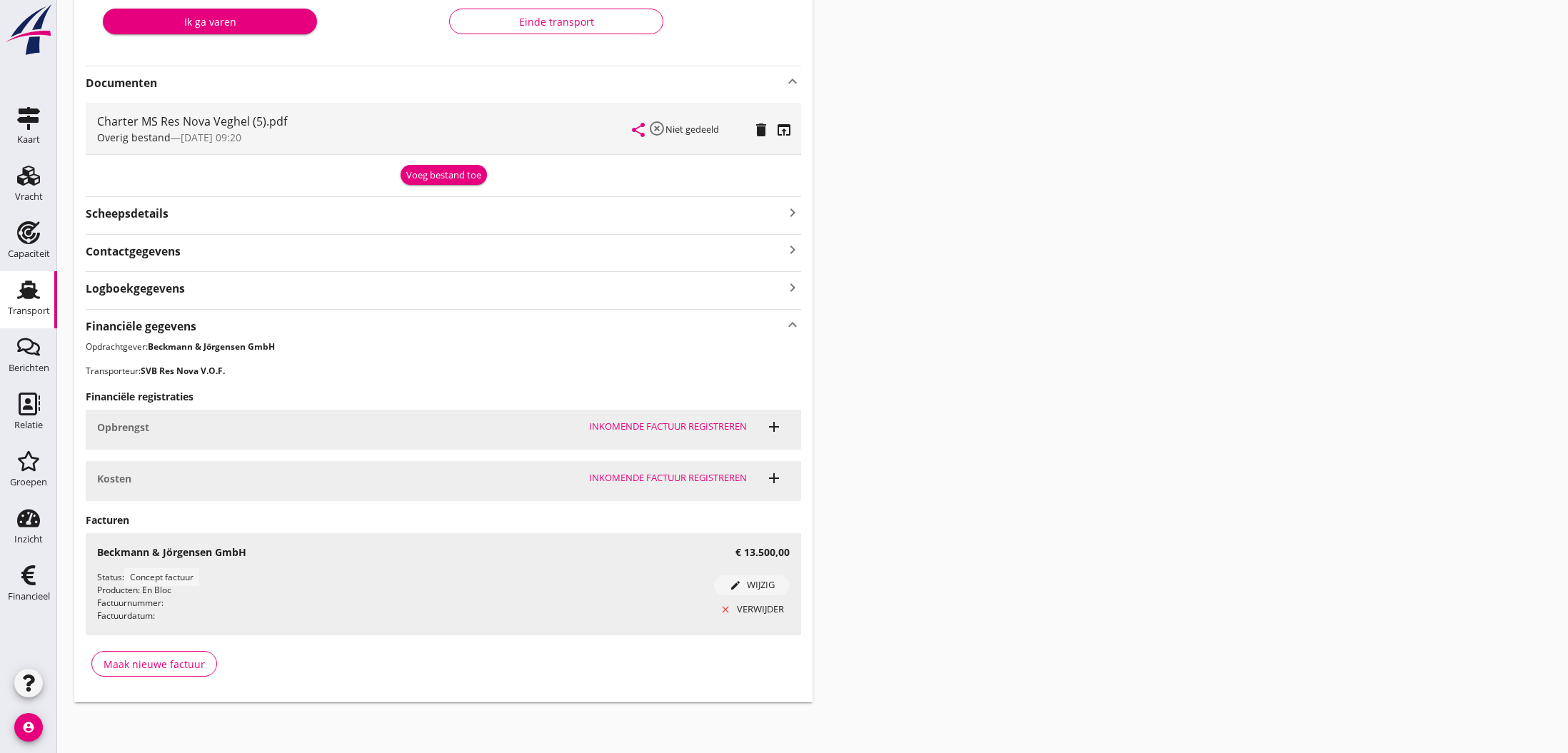
scroll to position [287, 0]
click at [146, 666] on div "Maak nieuwe factuur" at bounding box center [154, 664] width 101 height 15
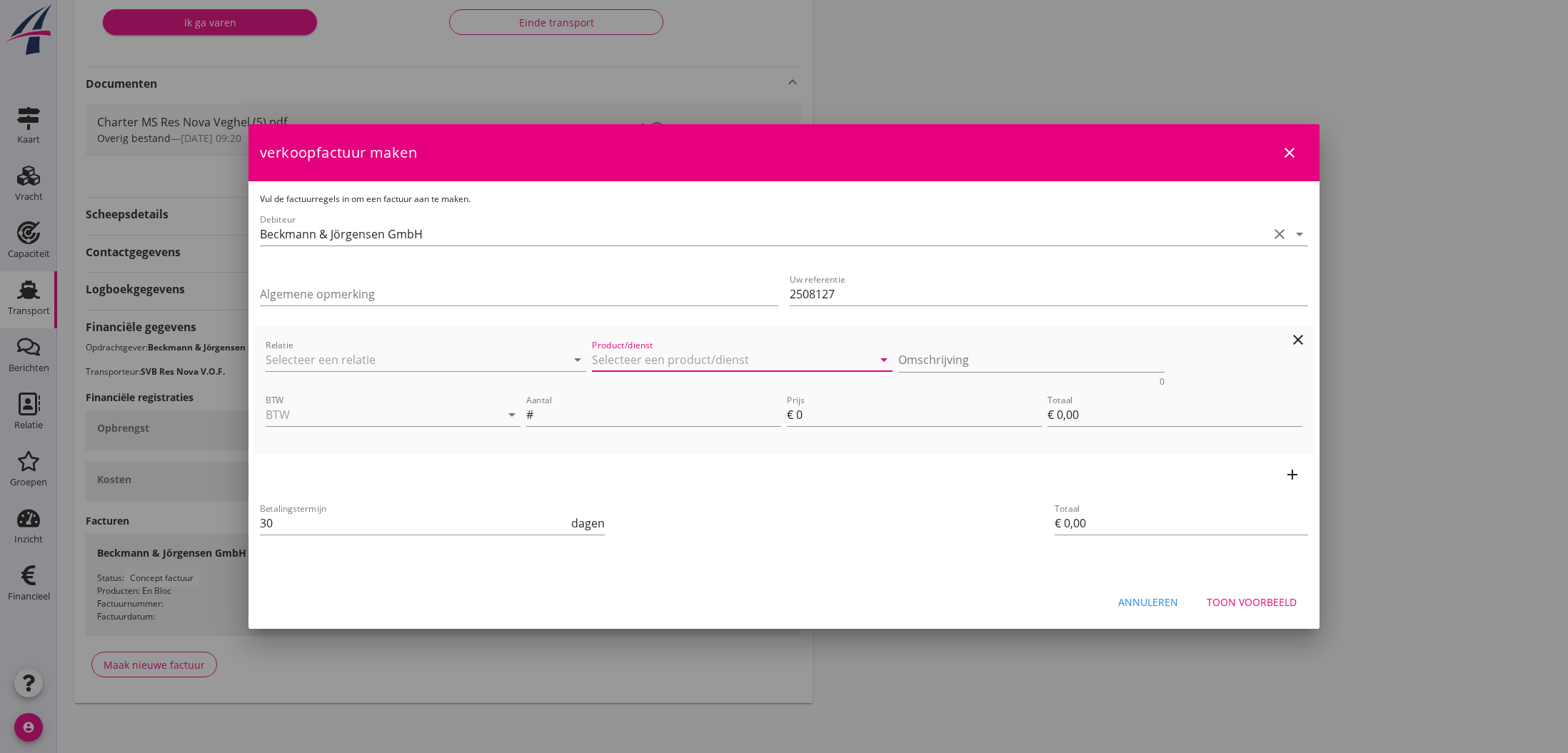
click at [629, 356] on input "Product/dienst" at bounding box center [732, 359] width 280 height 23
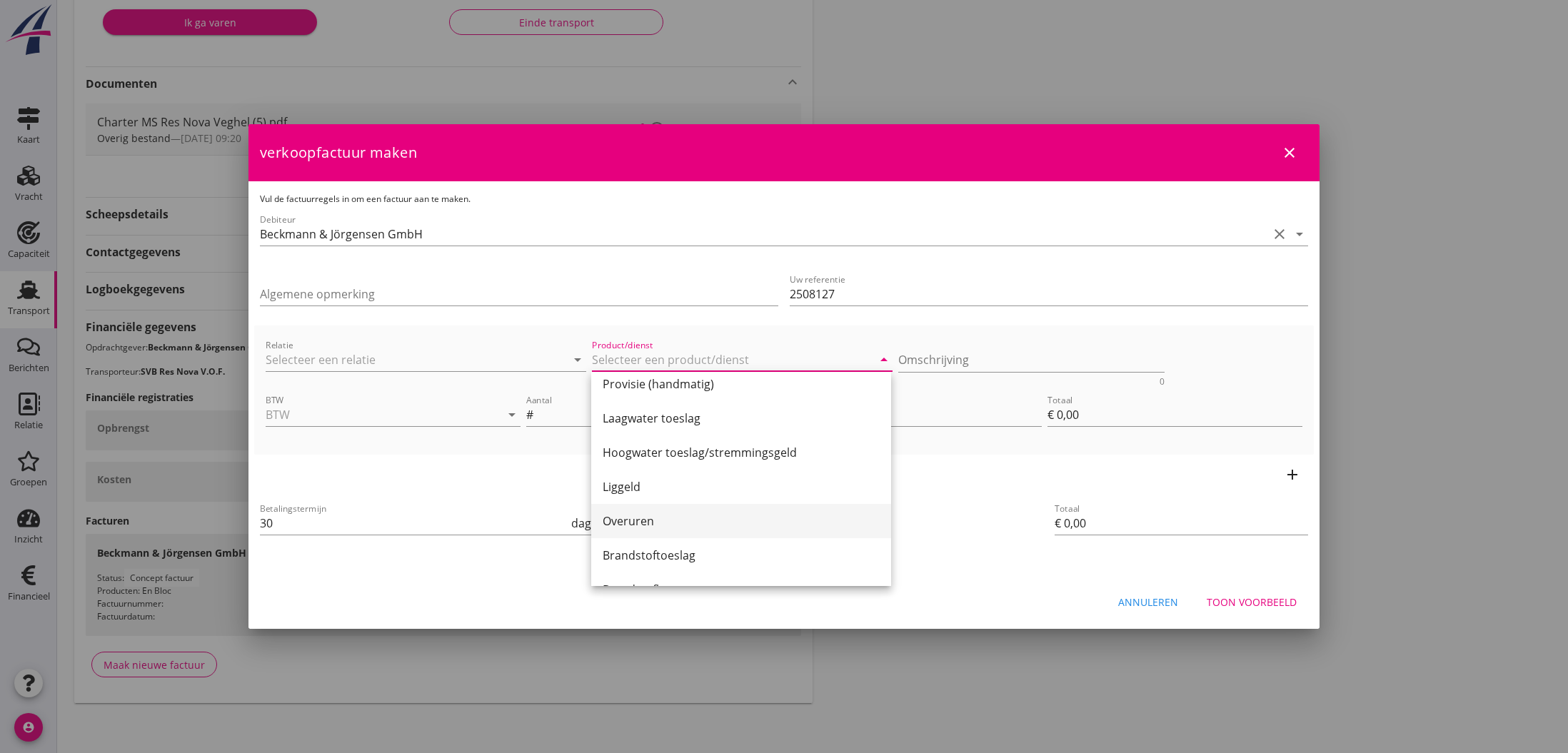
scroll to position [123, 0]
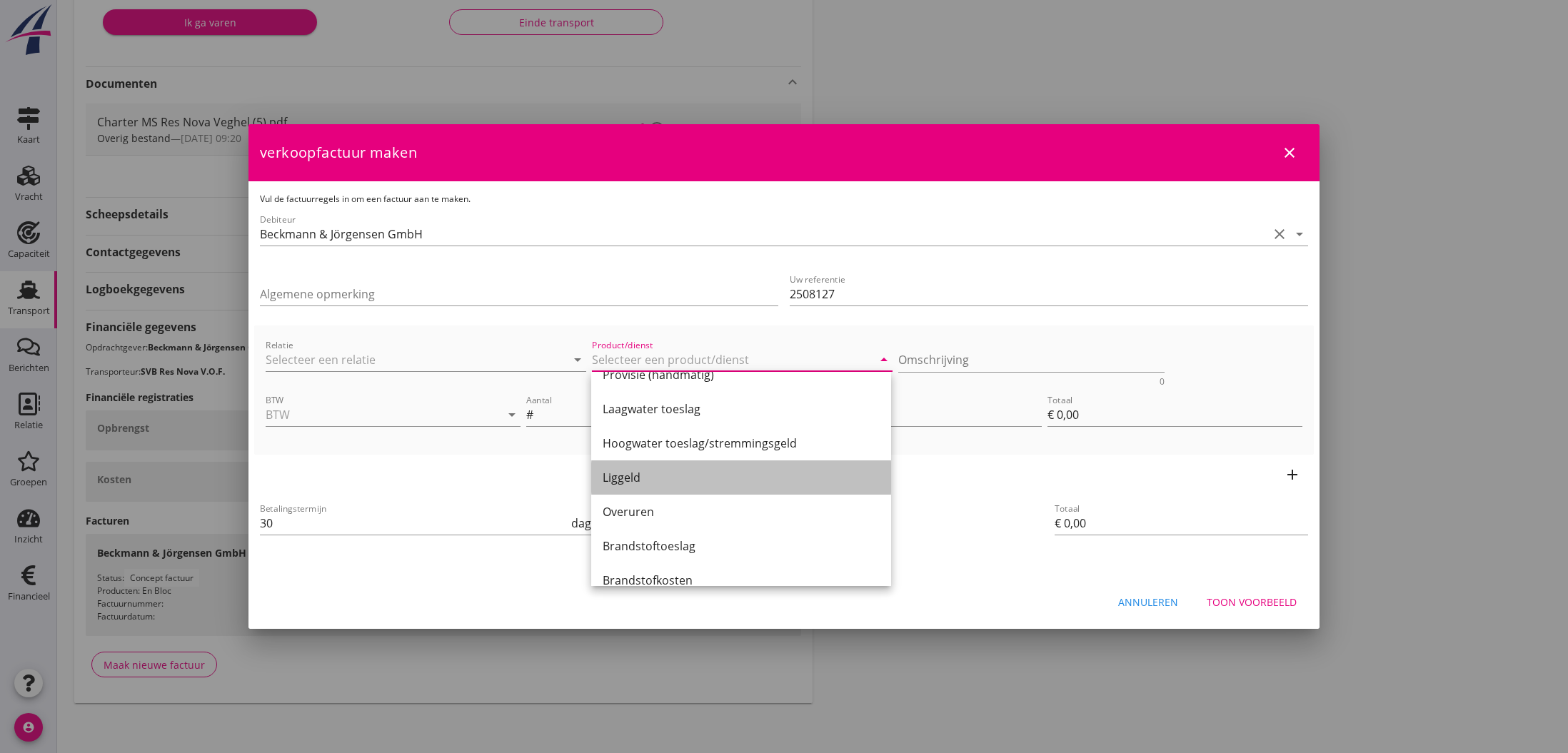
click at [661, 481] on div "Liggeld" at bounding box center [740, 477] width 277 height 17
type input "Liggeld"
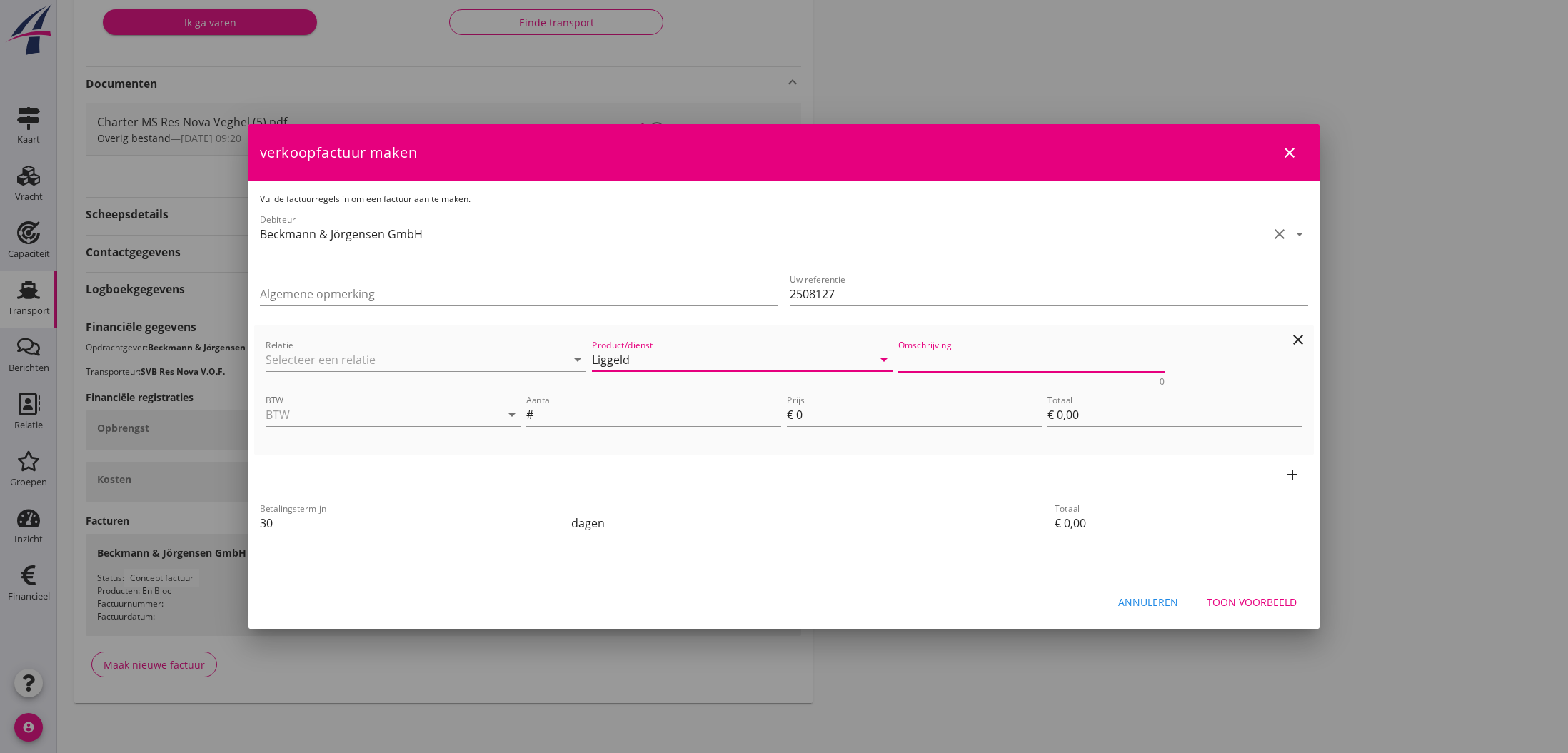
click at [925, 360] on textarea "Omschrijving" at bounding box center [1031, 360] width 267 height 23
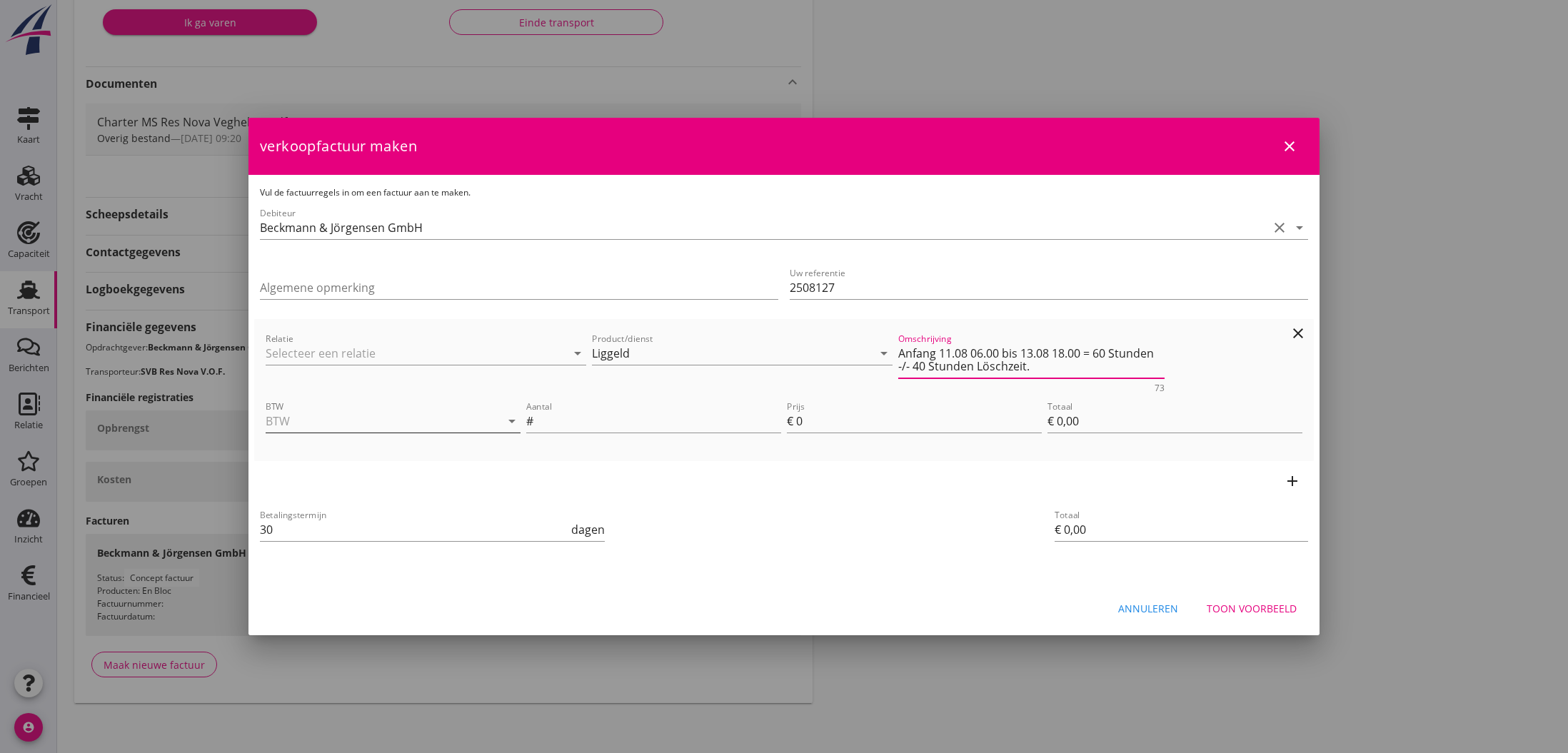
type textarea "Anfang 11.08 06.00 bis 13.08 18.00 = 60 Stunden -/- 40 Stunden Löschzeit."
click at [357, 423] on input "BTW" at bounding box center [373, 420] width 215 height 23
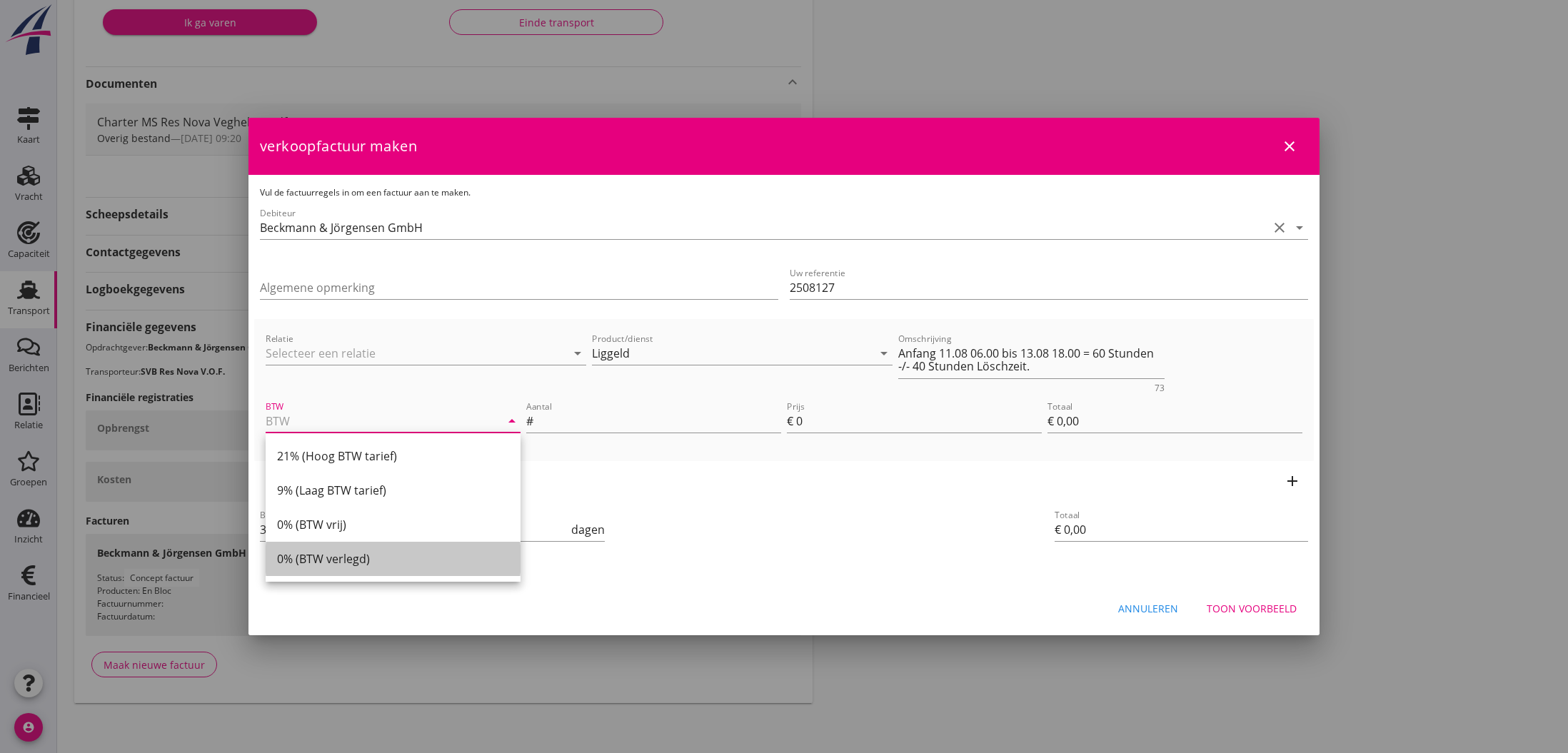
drag, startPoint x: 336, startPoint y: 560, endPoint x: 472, endPoint y: 484, distance: 155.8
click at [337, 560] on div "0% (BTW verlegd)" at bounding box center [392, 558] width 232 height 17
type input "0% (BTW verlegd)"
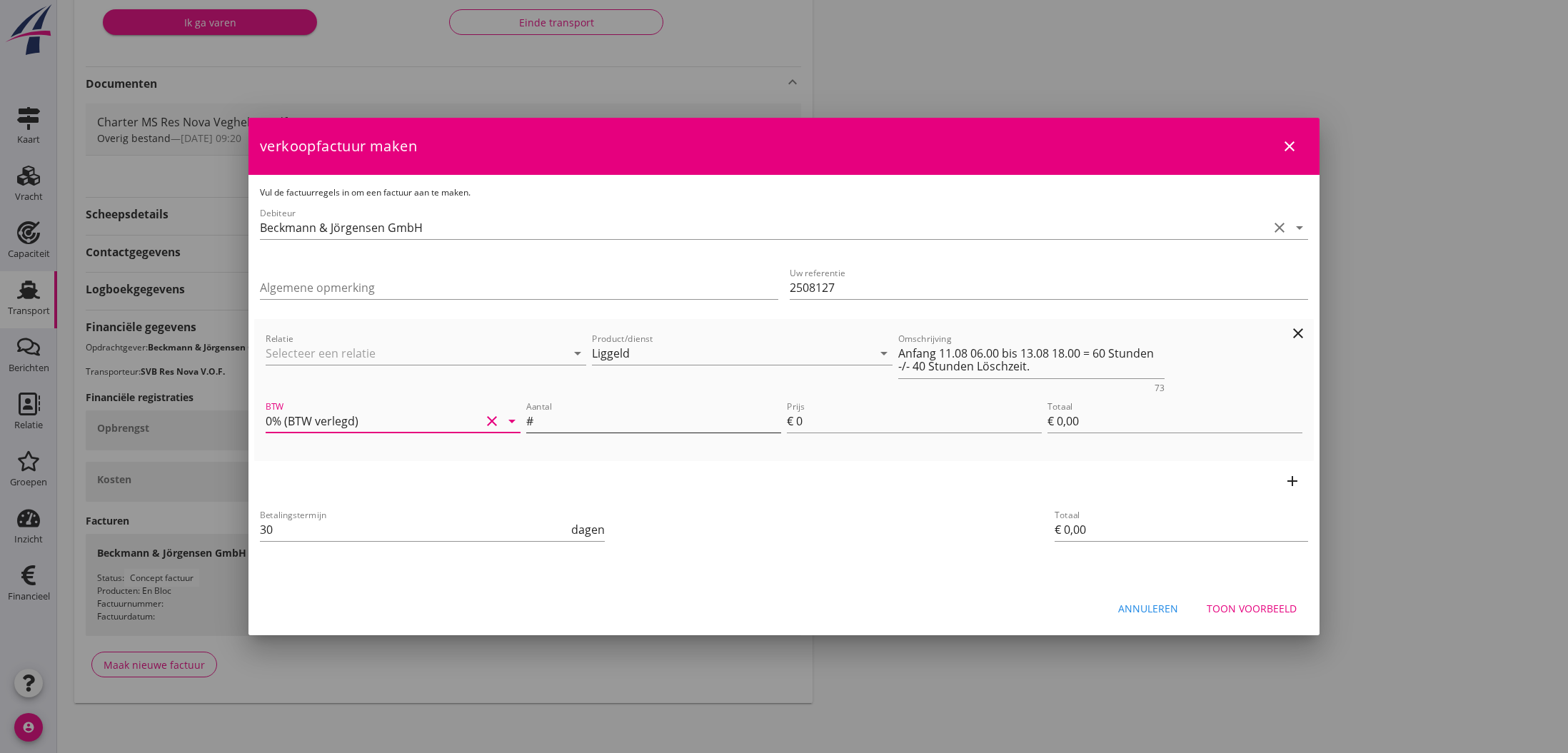
click at [573, 422] on input "Aantal" at bounding box center [658, 420] width 245 height 23
type input "20"
click at [802, 422] on input "0" at bounding box center [919, 420] width 246 height 23
type input "1"
type input "€ 20,00"
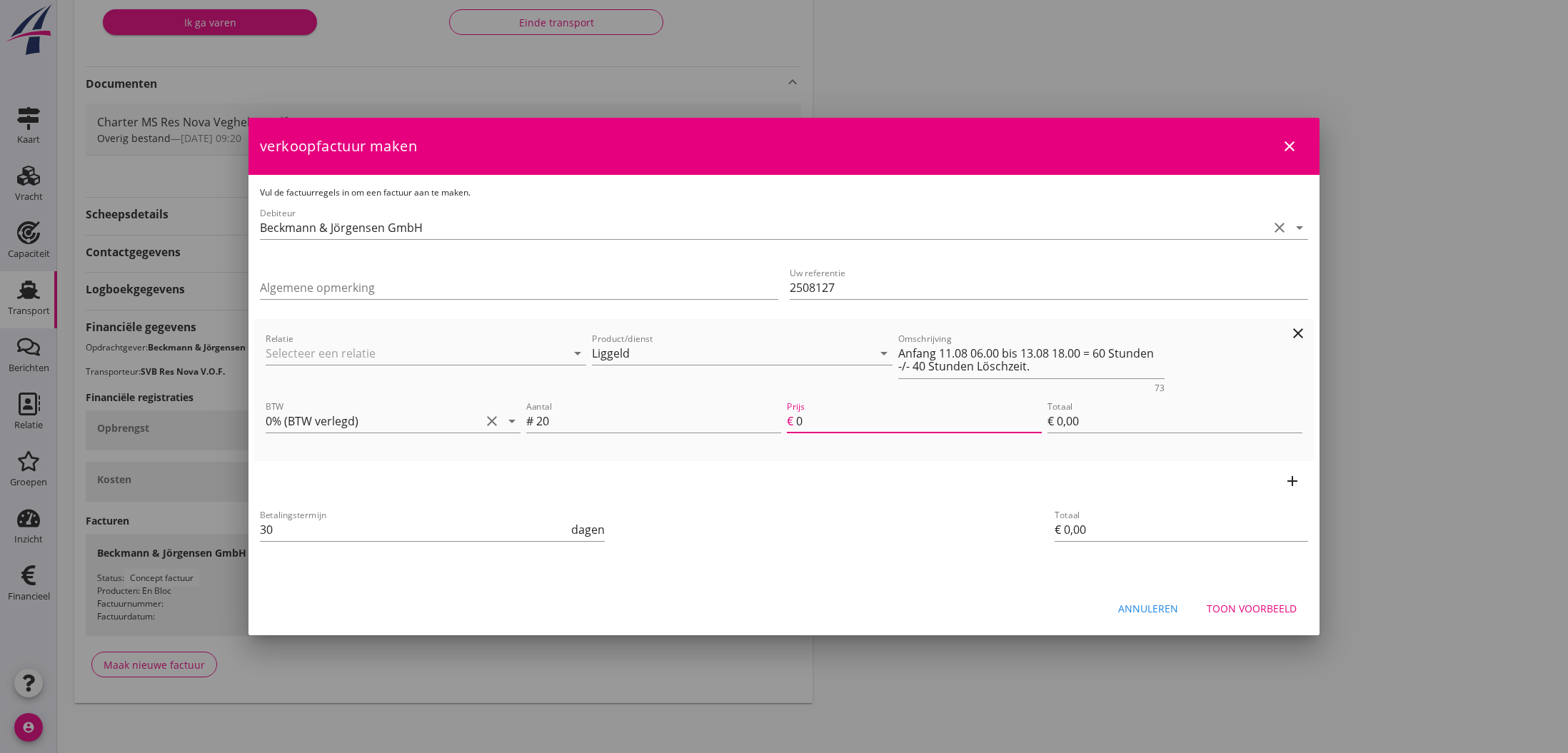
type input "€ 20,00"
type input "19"
type input "€ 380,00"
type input "19.1"
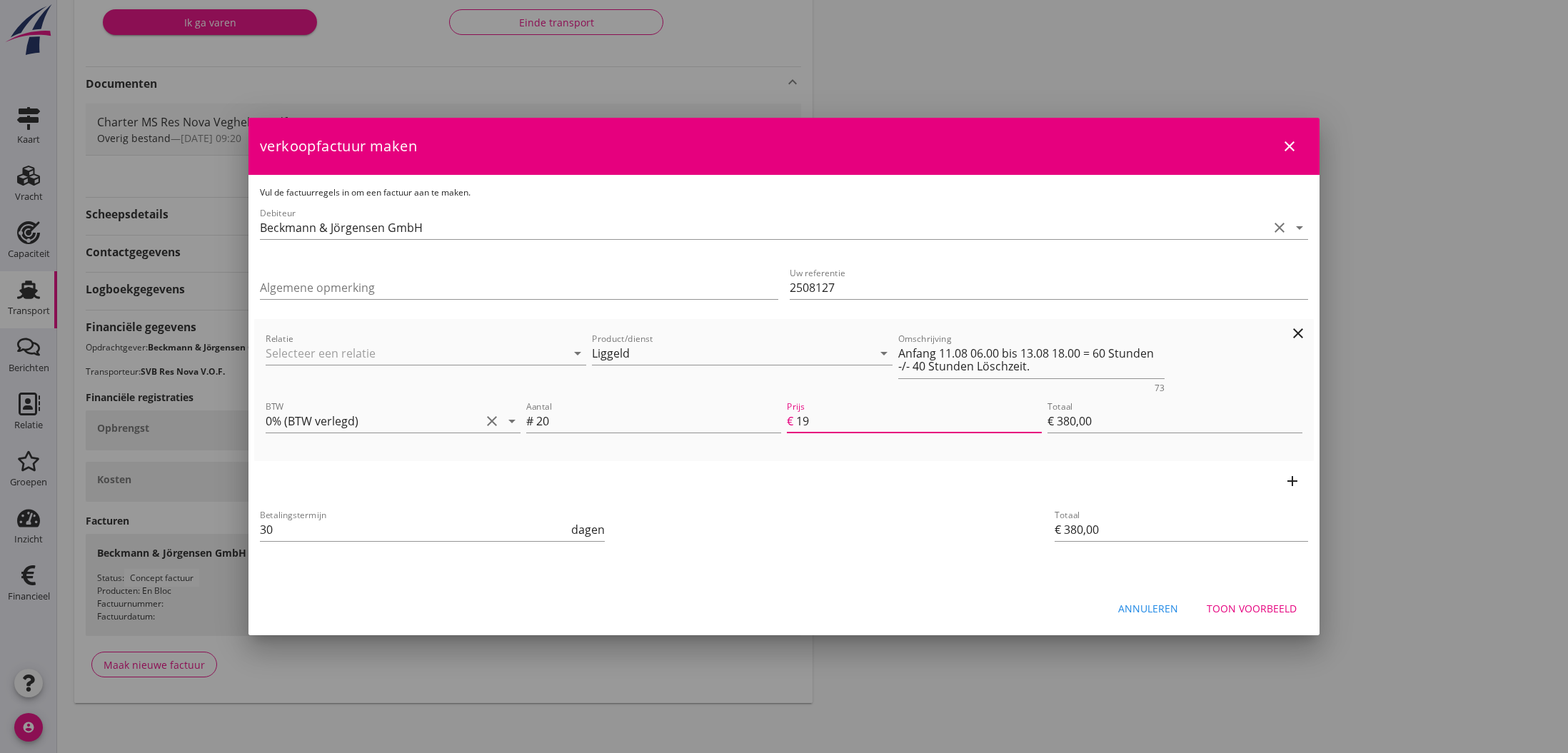
type input "€ 382,00"
type input "19.19"
type input "€ 383,80"
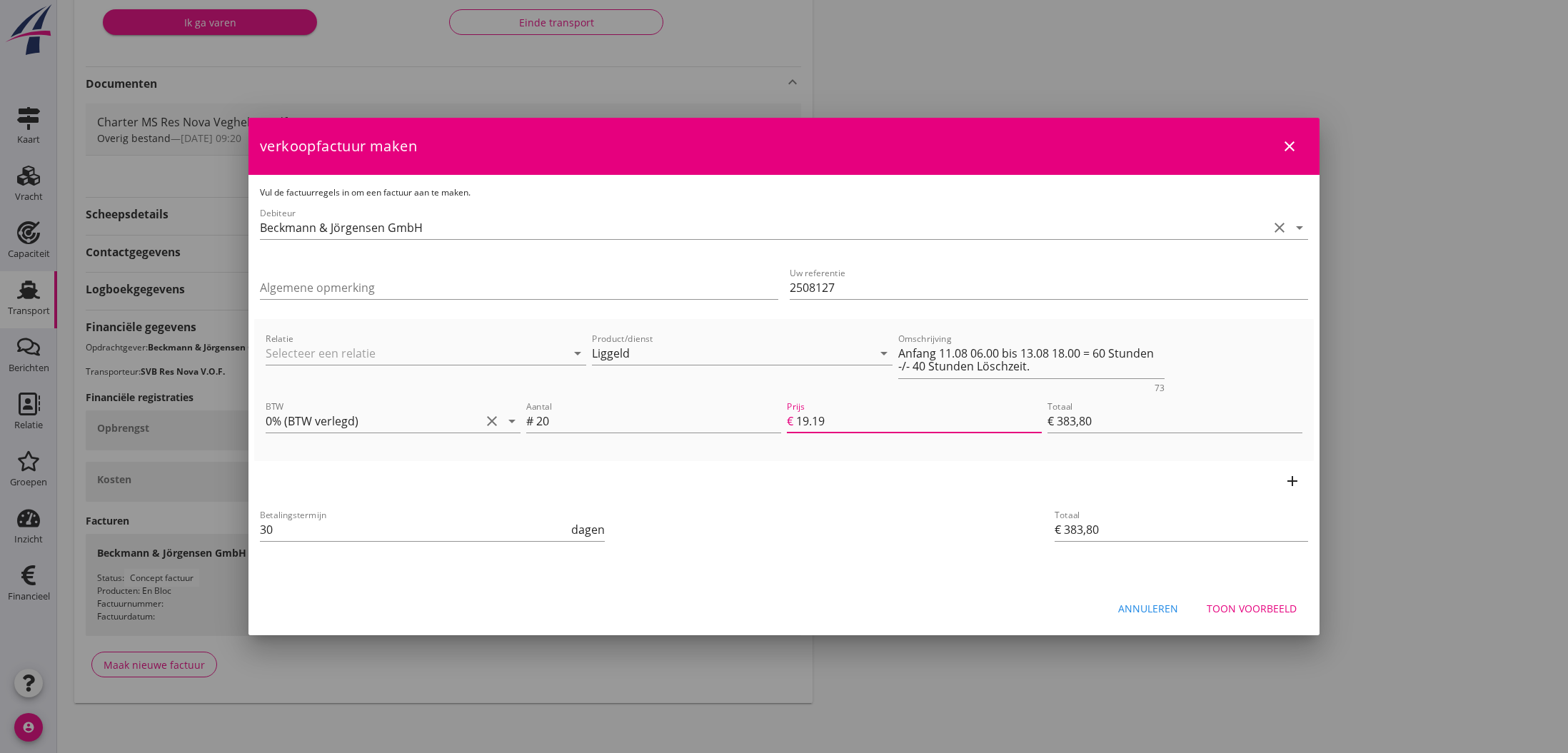
type input "19.19"
click at [973, 525] on div "Betalingstermijn 30 dagen Totaal € 383,80" at bounding box center [784, 531] width 1060 height 60
click at [1271, 612] on div "Toon voorbeeld" at bounding box center [1252, 608] width 90 height 15
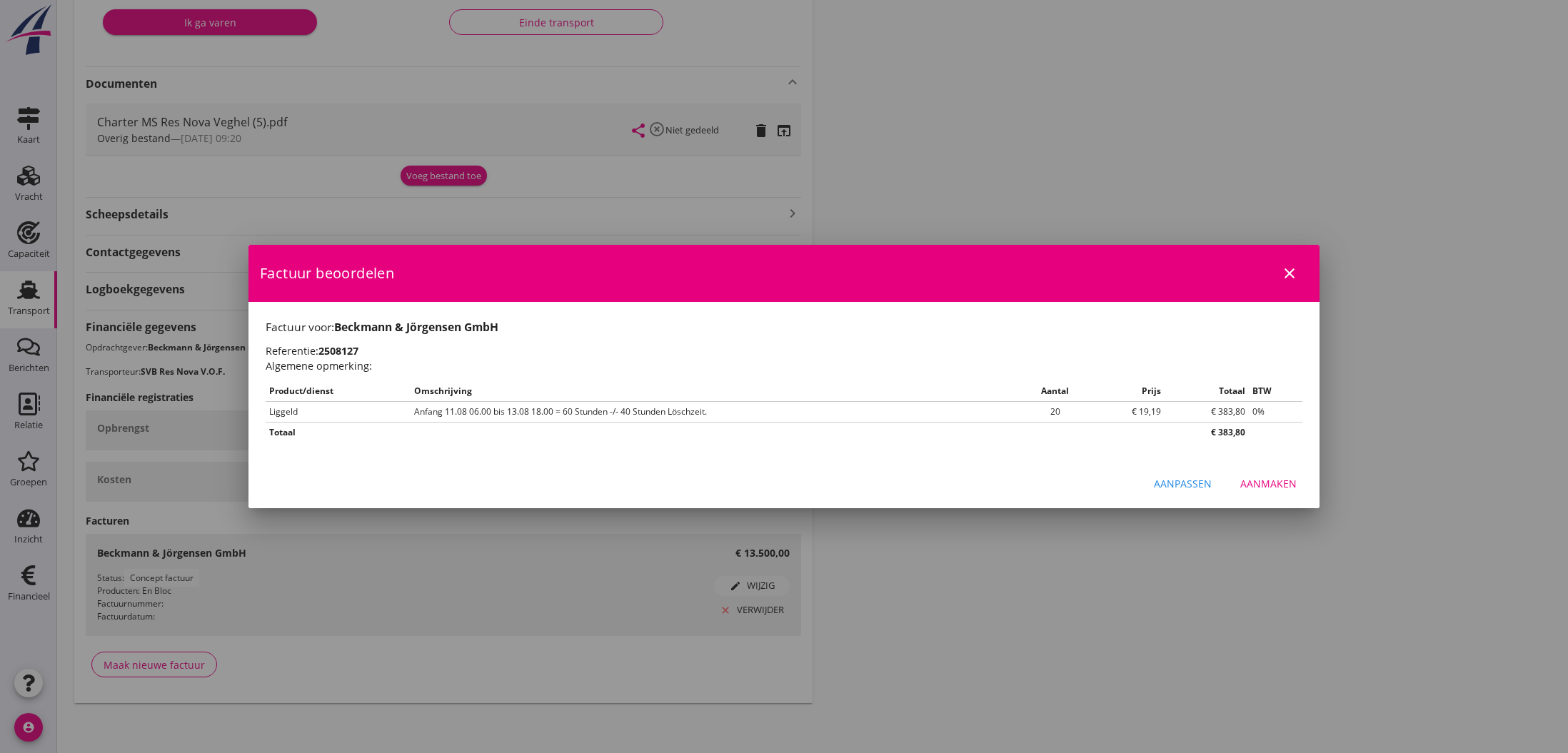
click at [1268, 479] on div "Aanmaken" at bounding box center [1268, 483] width 56 height 15
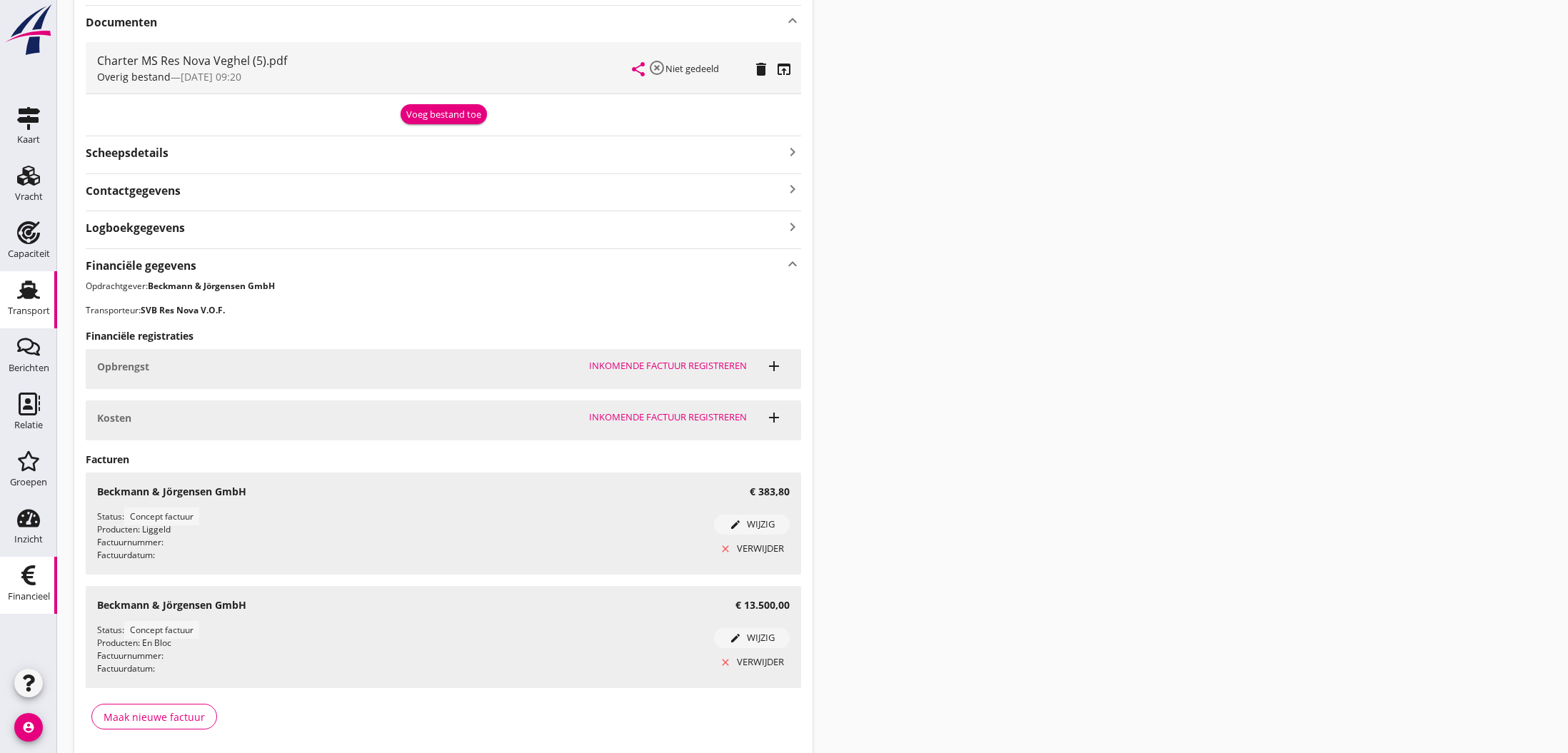
scroll to position [354, 0]
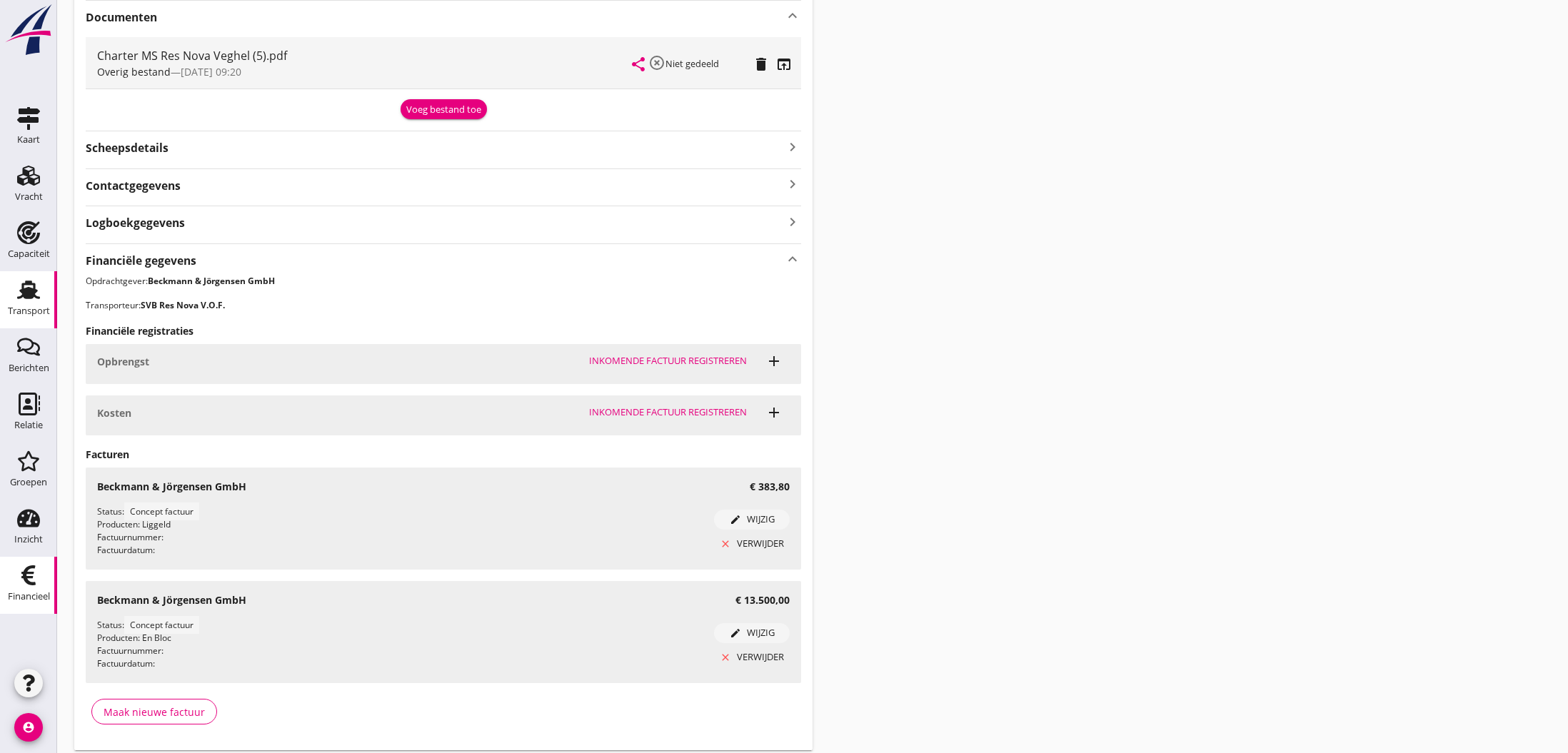
click at [35, 584] on use at bounding box center [28, 575] width 14 height 20
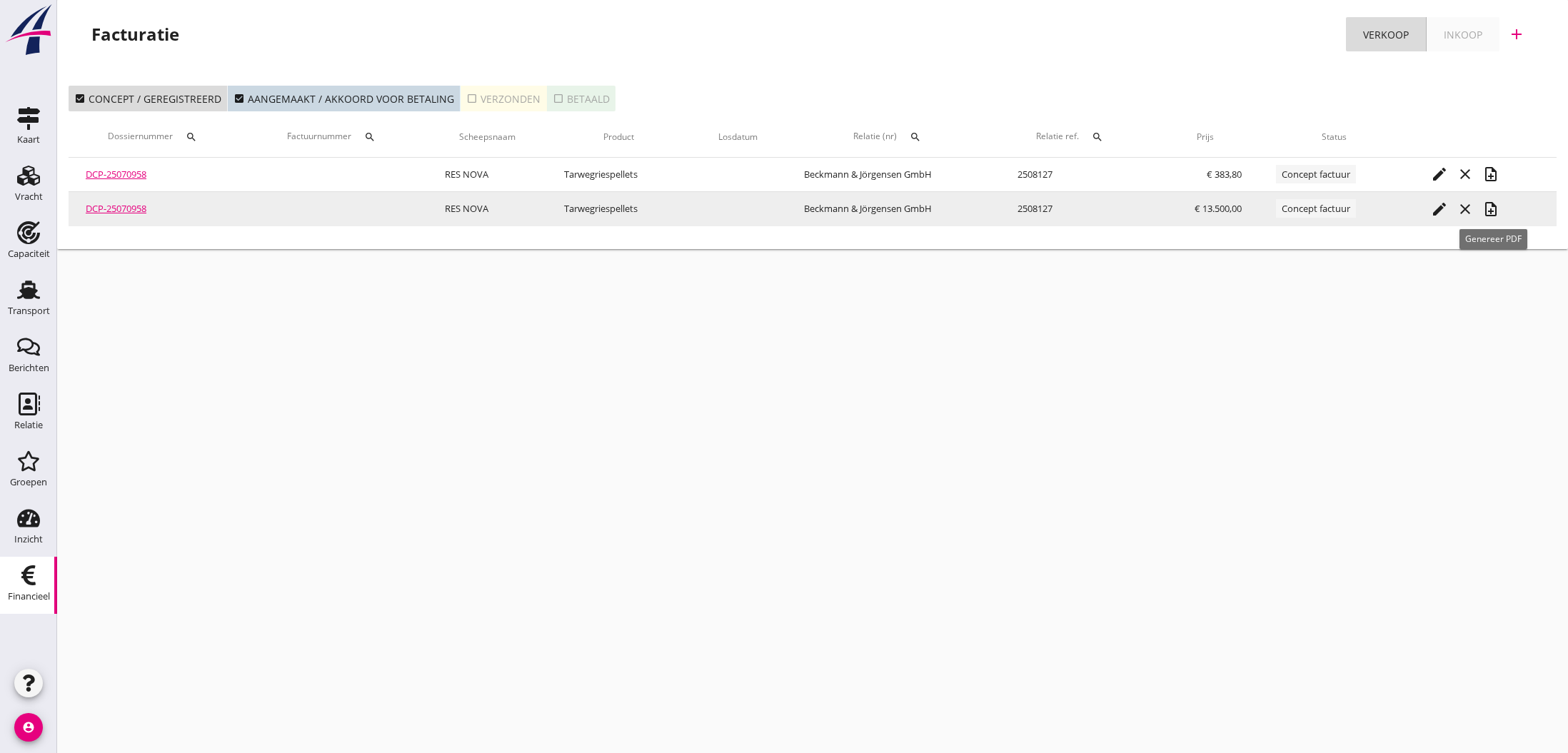
click at [1490, 213] on icon "note_add" at bounding box center [1490, 209] width 17 height 17
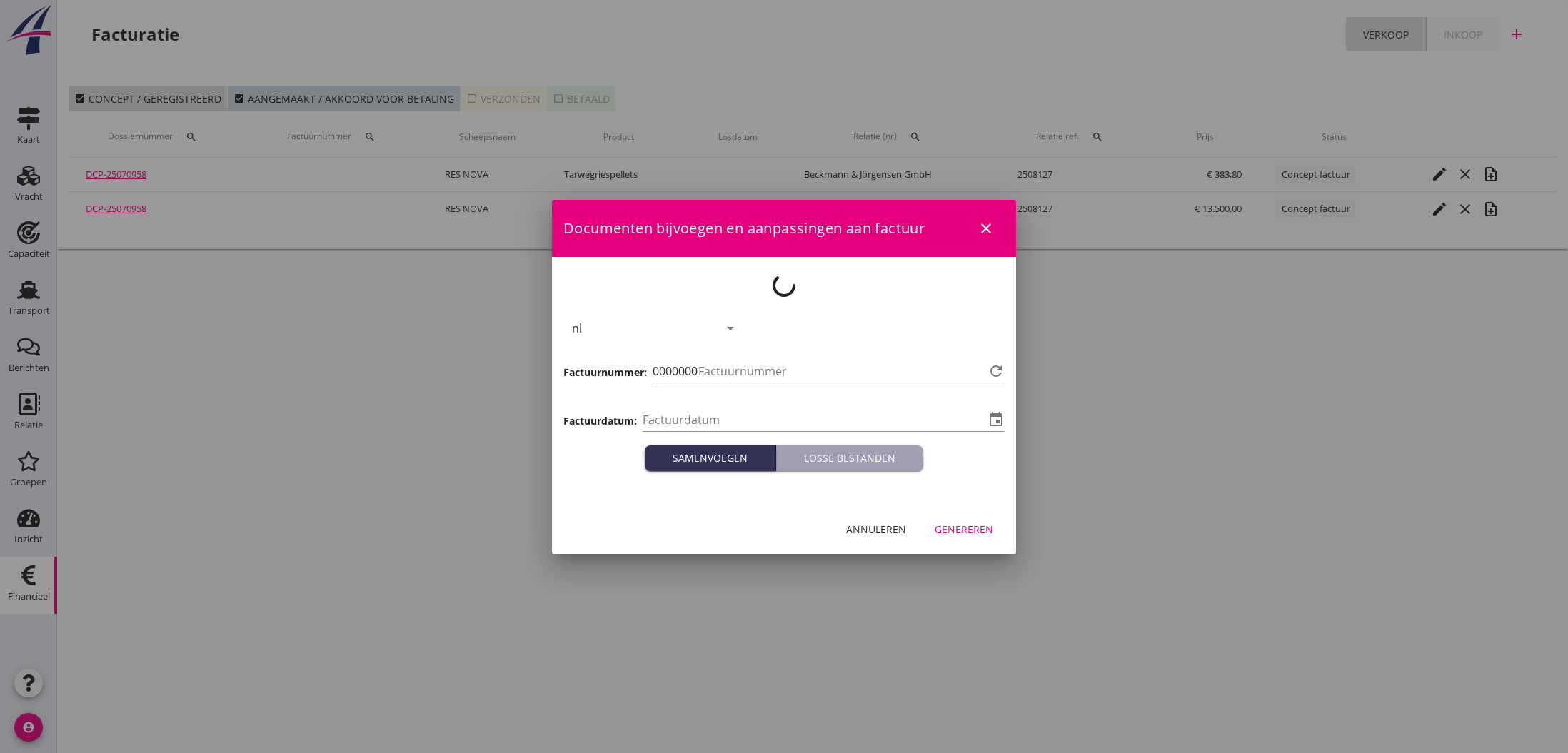
type input "[DATE]"
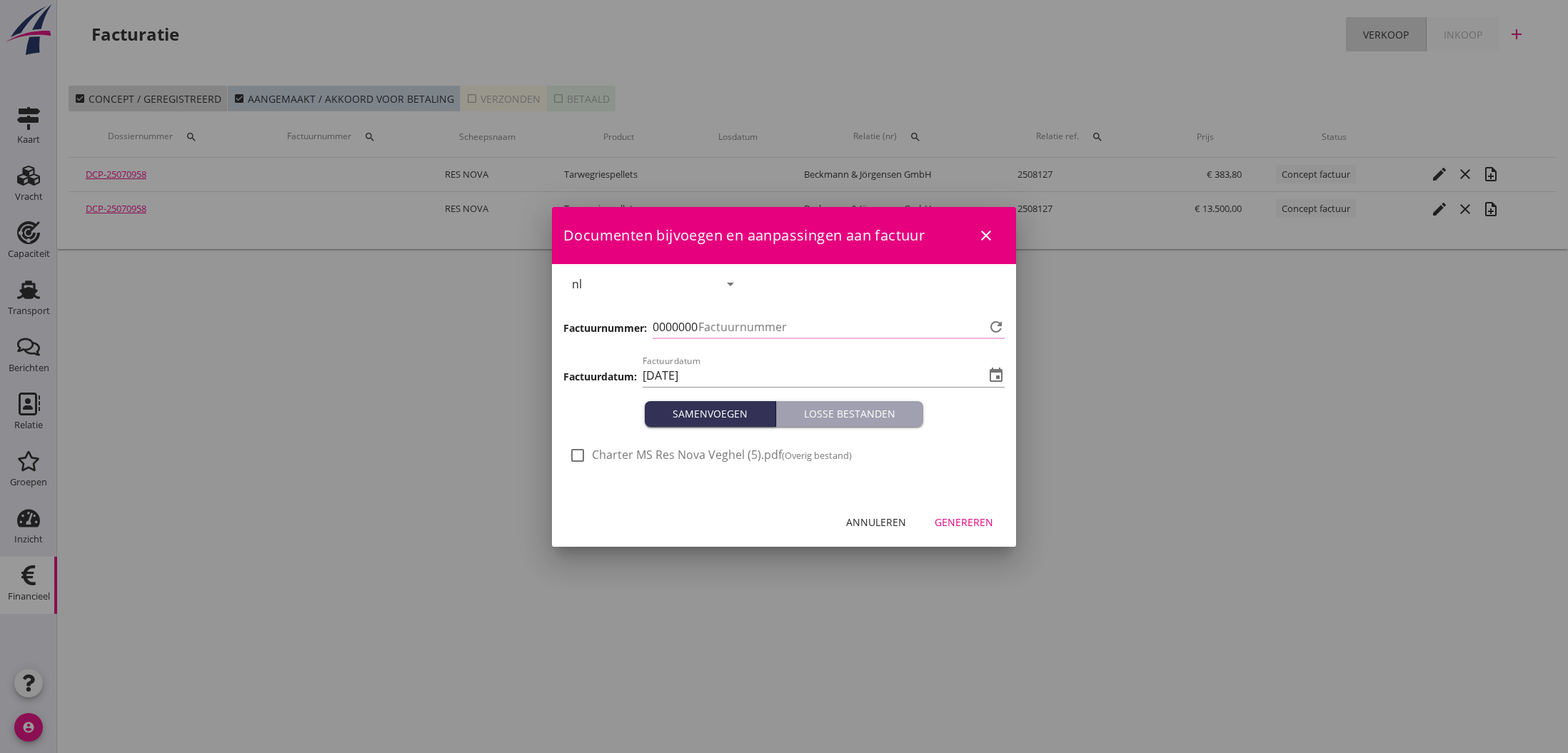
type input "769"
click at [964, 525] on div "Genereren" at bounding box center [963, 522] width 59 height 15
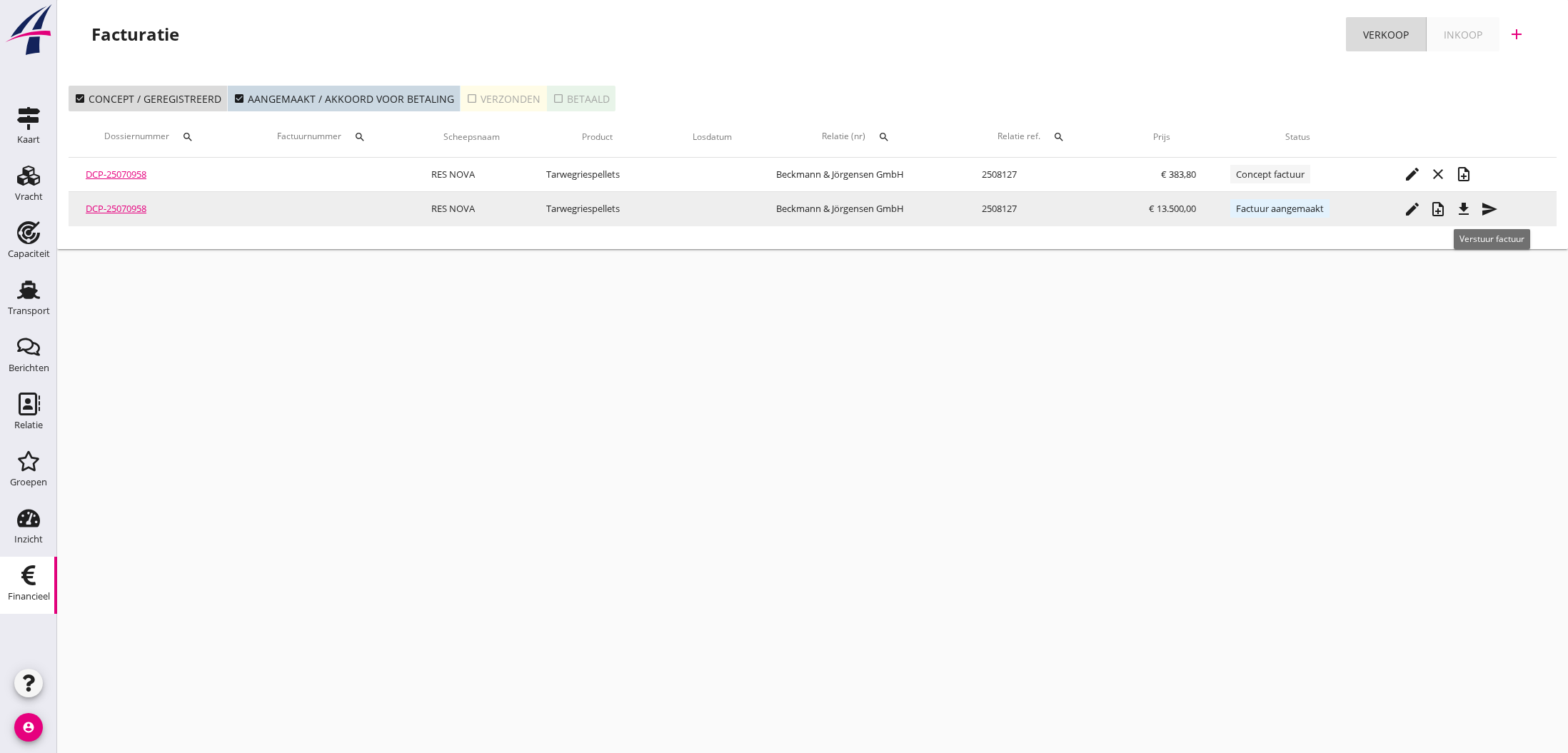
click at [1489, 209] on icon "send" at bounding box center [1489, 209] width 17 height 17
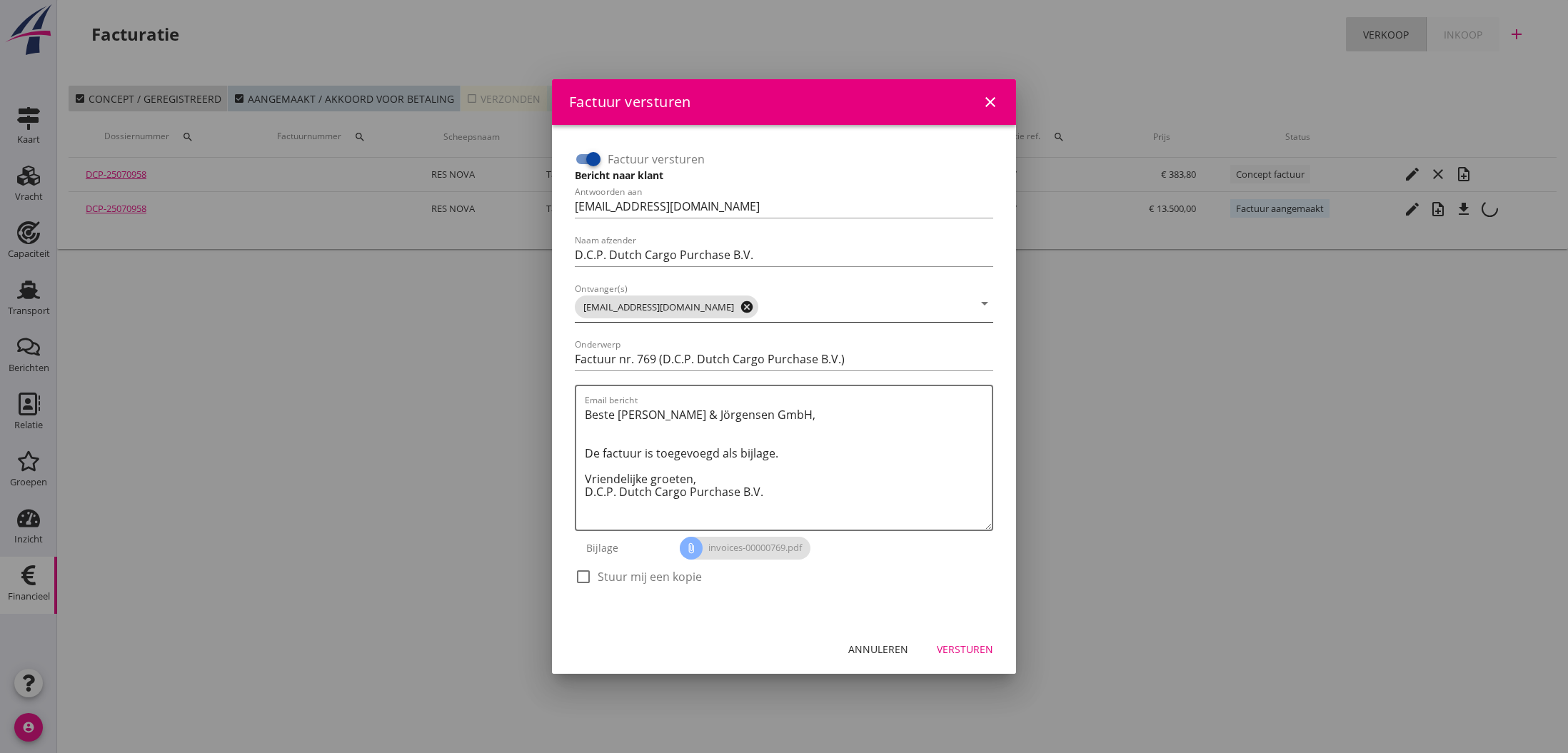
click at [739, 307] on icon "cancel" at bounding box center [746, 307] width 14 height 14
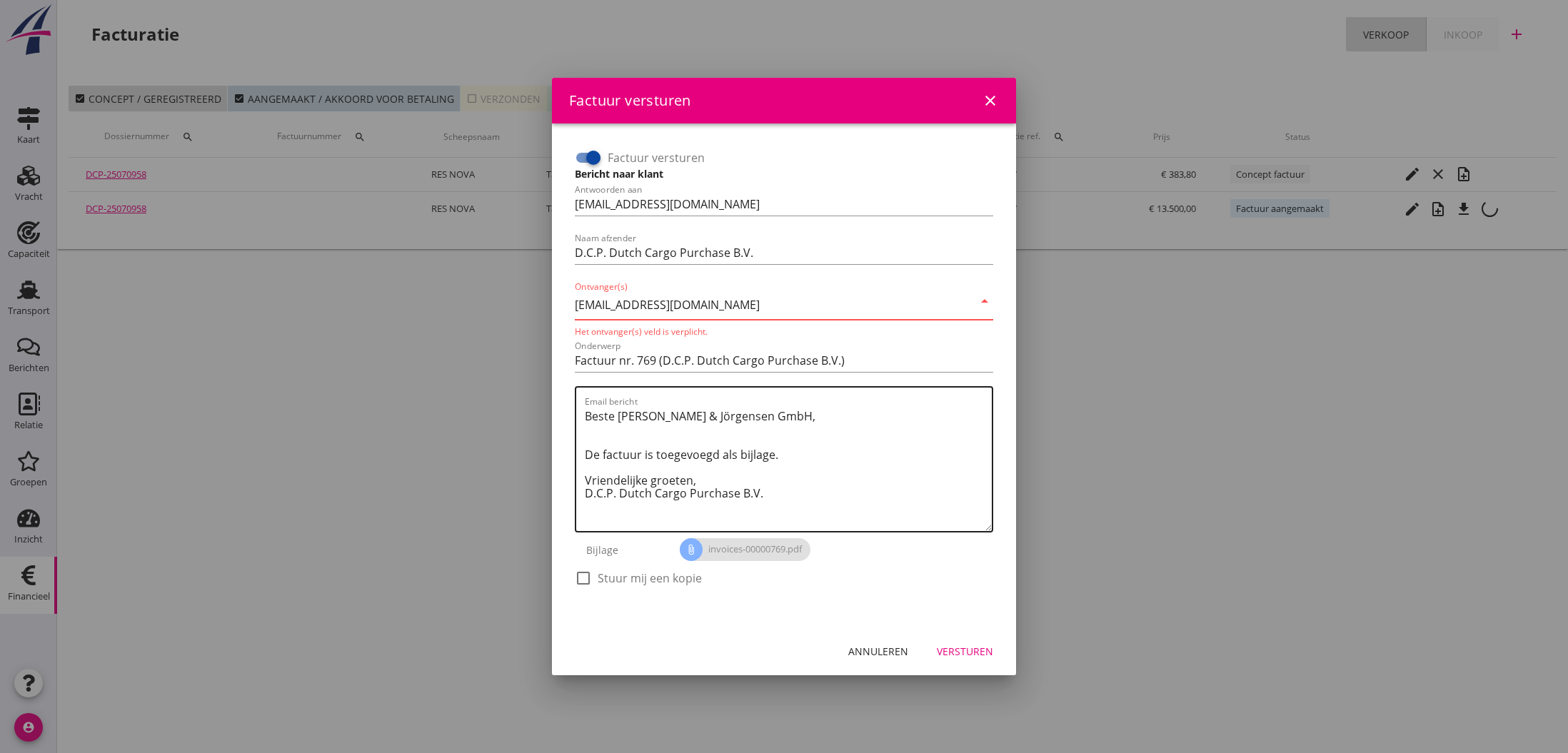
type input "[EMAIL_ADDRESS][DOMAIN_NAME]"
click at [894, 498] on textarea "Beste [PERSON_NAME] & Jörgensen GmbH, De factuur is toegevoegd als bijlage. Vri…" at bounding box center [788, 467] width 407 height 126
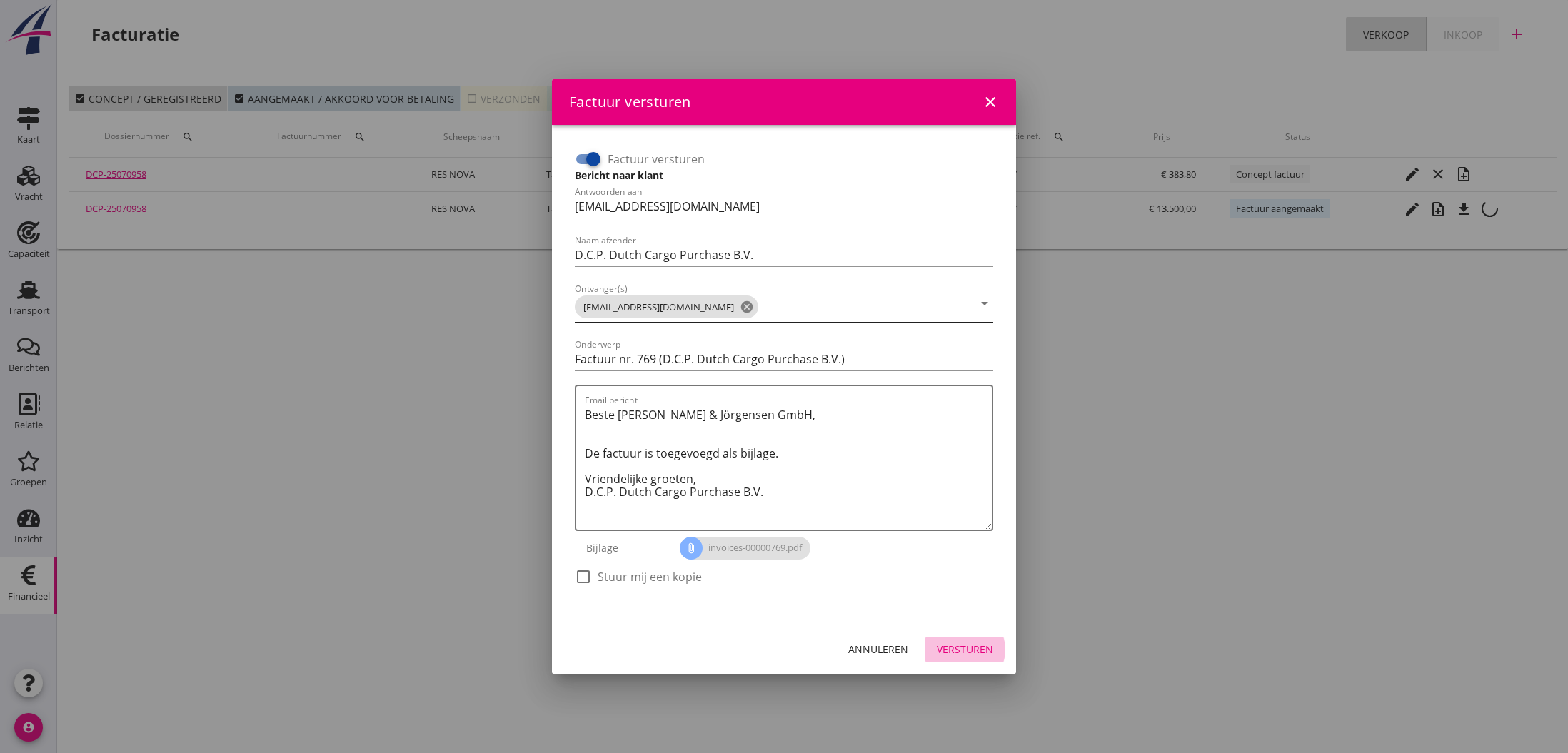
click at [959, 646] on div "Versturen" at bounding box center [964, 649] width 56 height 15
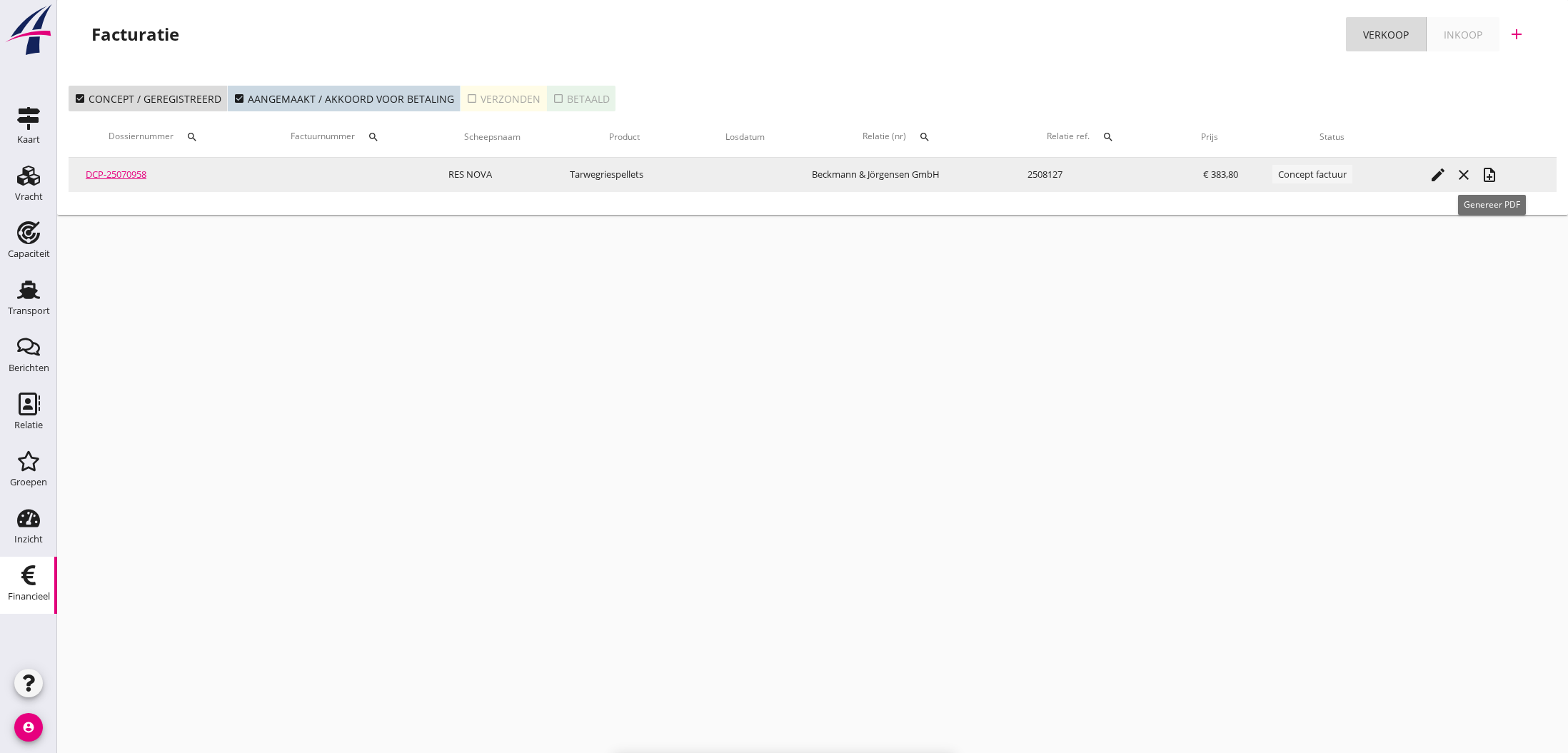
click at [1489, 177] on icon "note_add" at bounding box center [1489, 175] width 17 height 17
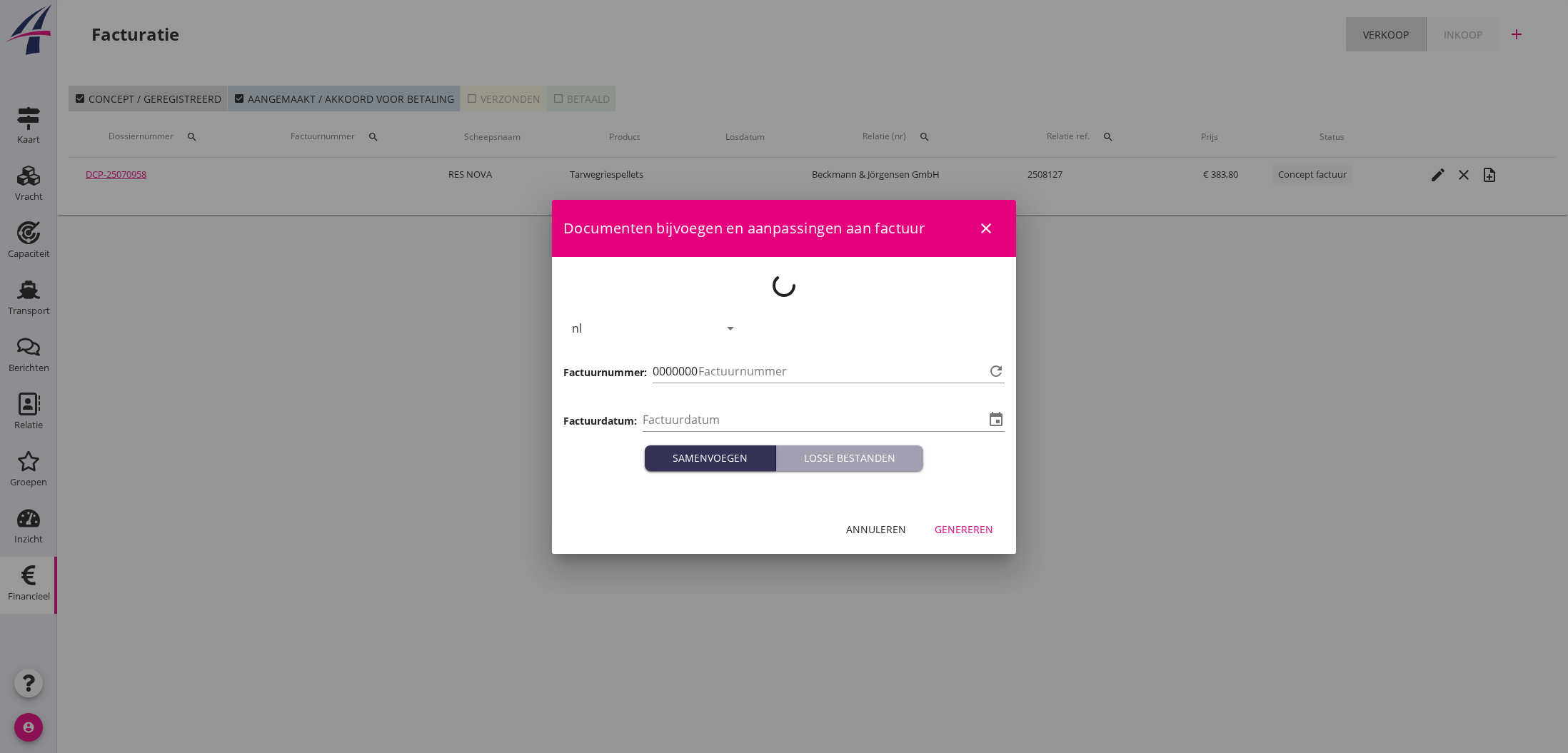
type input "[DATE]"
type input "770"
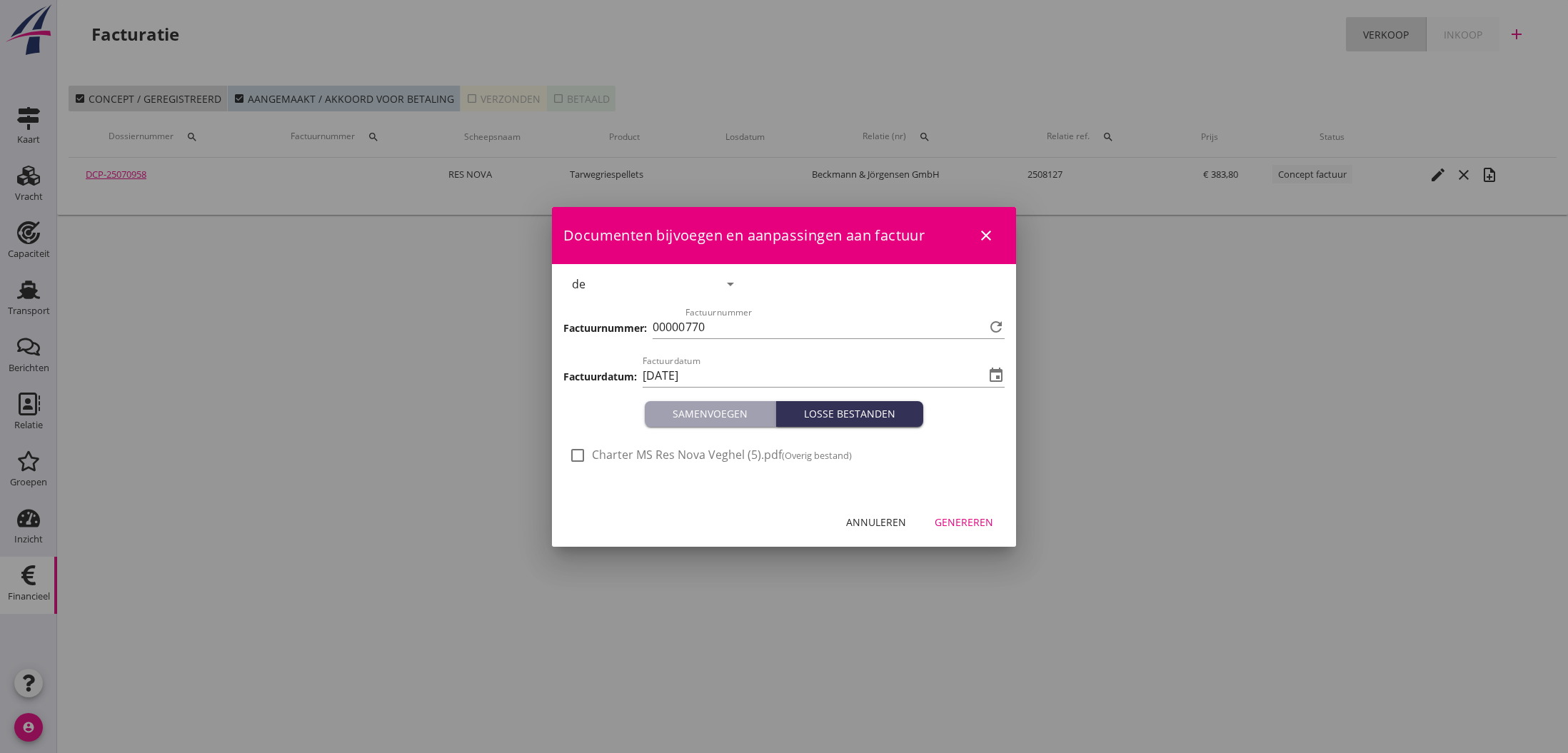
click at [965, 522] on div "Genereren" at bounding box center [963, 522] width 59 height 15
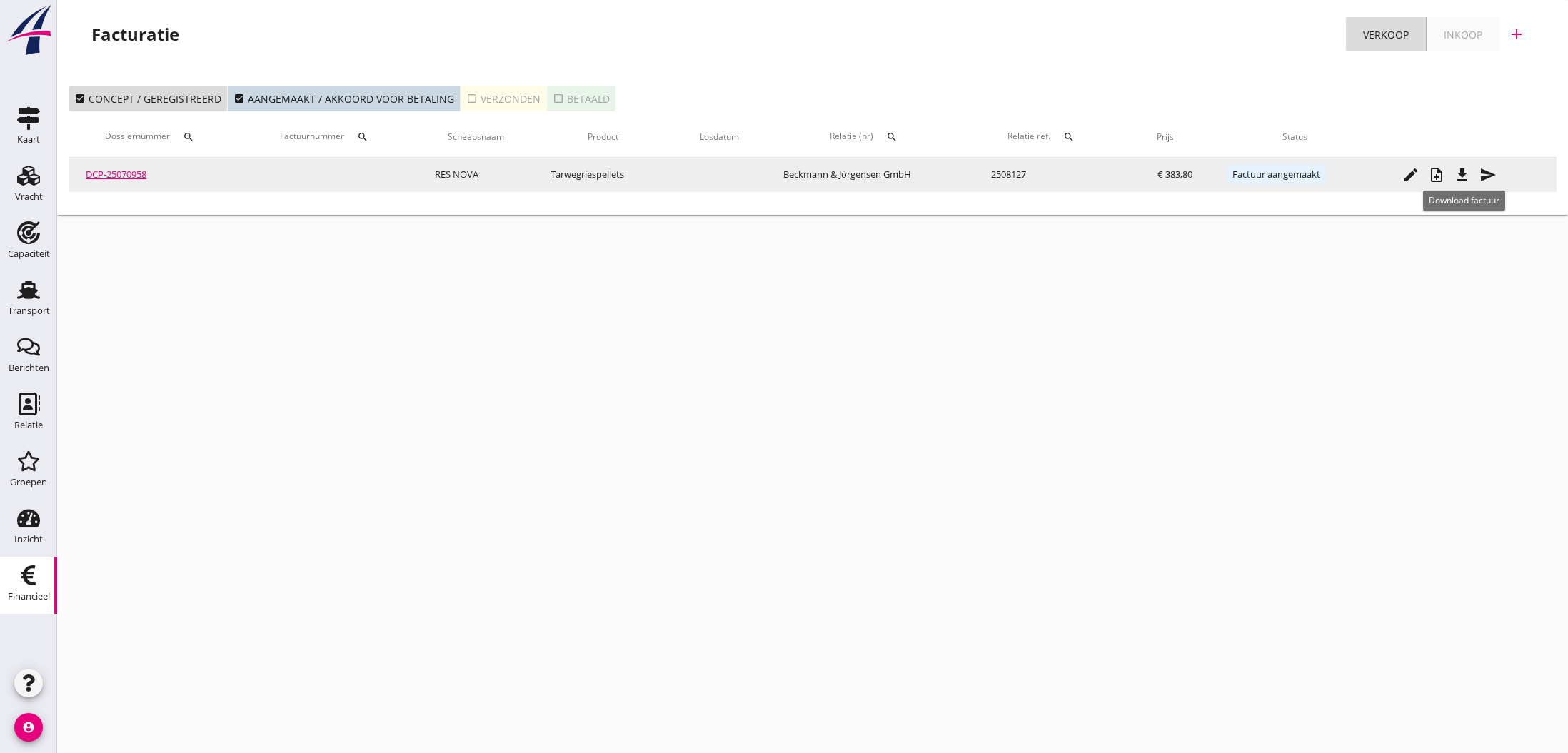
click at [1466, 176] on icon "file_download" at bounding box center [1462, 175] width 17 height 17
click at [1492, 176] on icon "send" at bounding box center [1488, 175] width 17 height 17
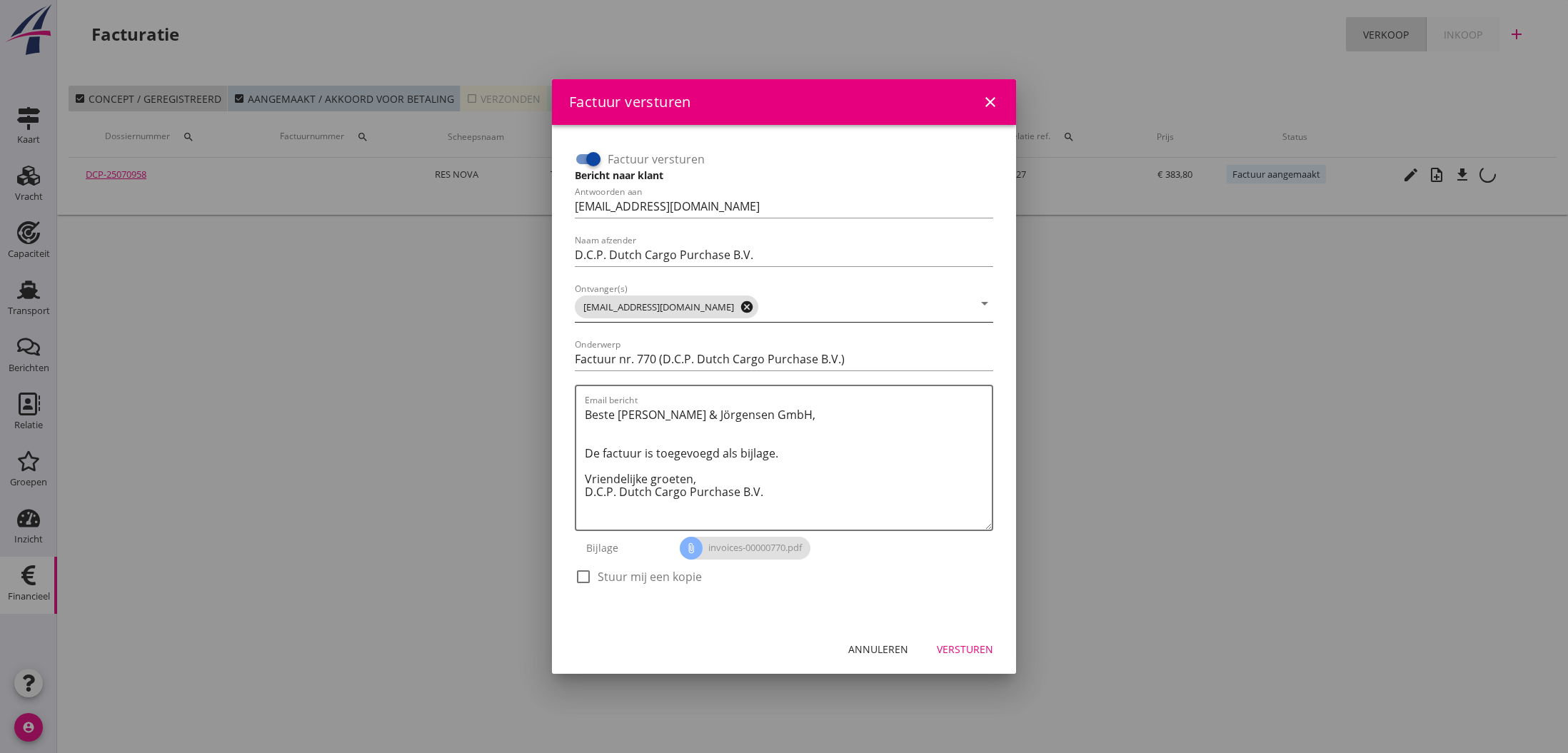
click at [739, 308] on icon "cancel" at bounding box center [746, 307] width 14 height 14
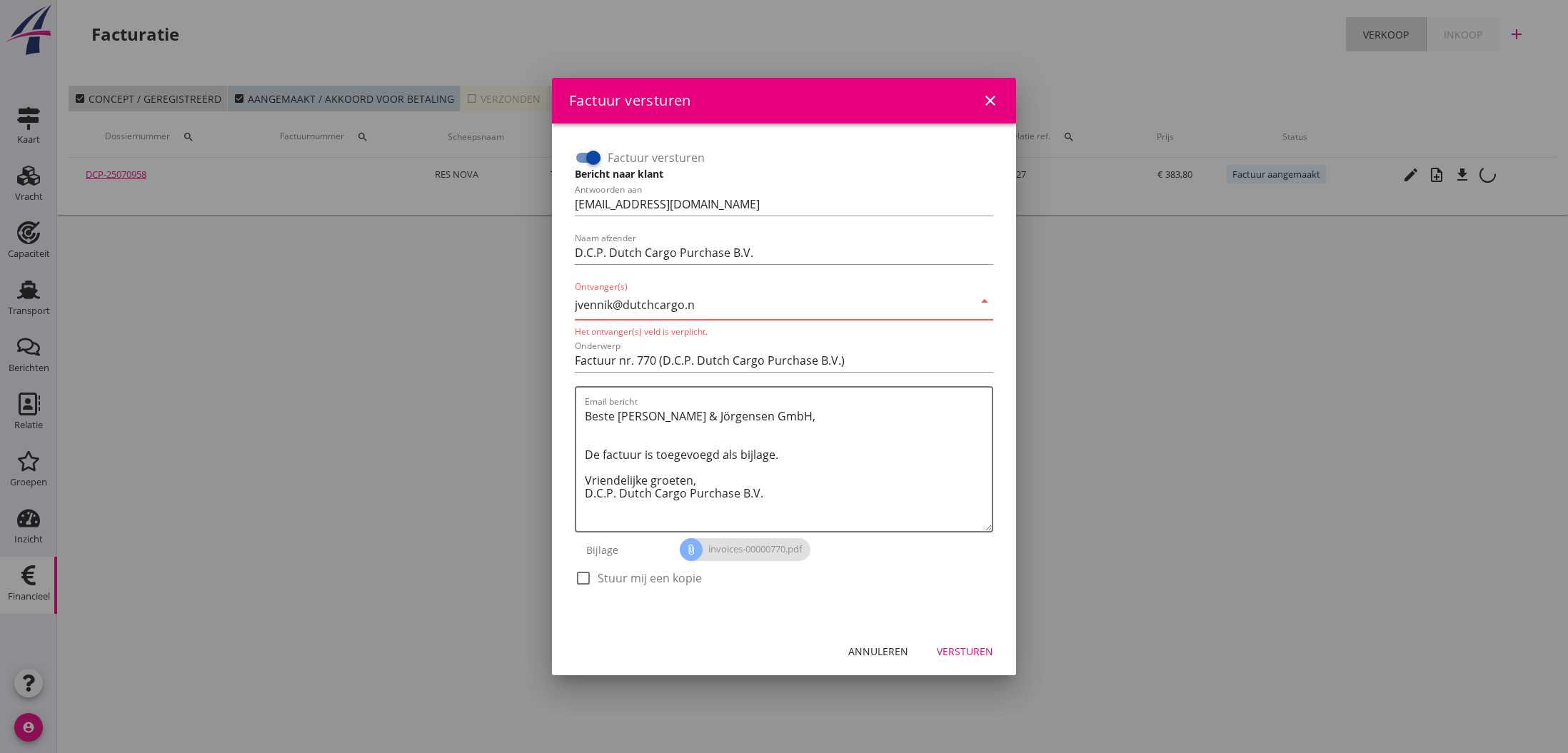
type input "[EMAIL_ADDRESS][DOMAIN_NAME]"
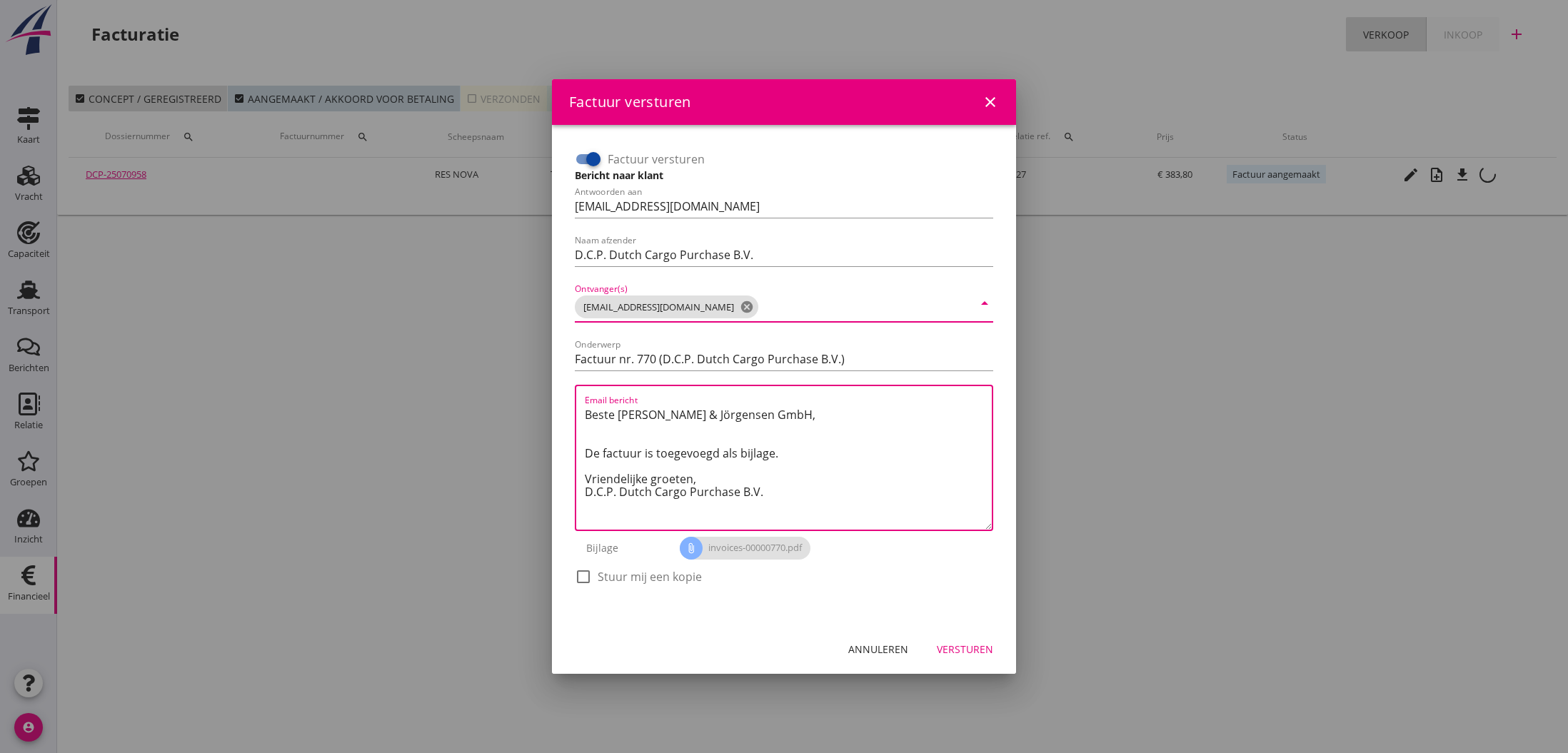
click at [812, 476] on textarea "Beste [PERSON_NAME] & Jörgensen GmbH, De factuur is toegevoegd als bijlage. Vri…" at bounding box center [788, 466] width 407 height 126
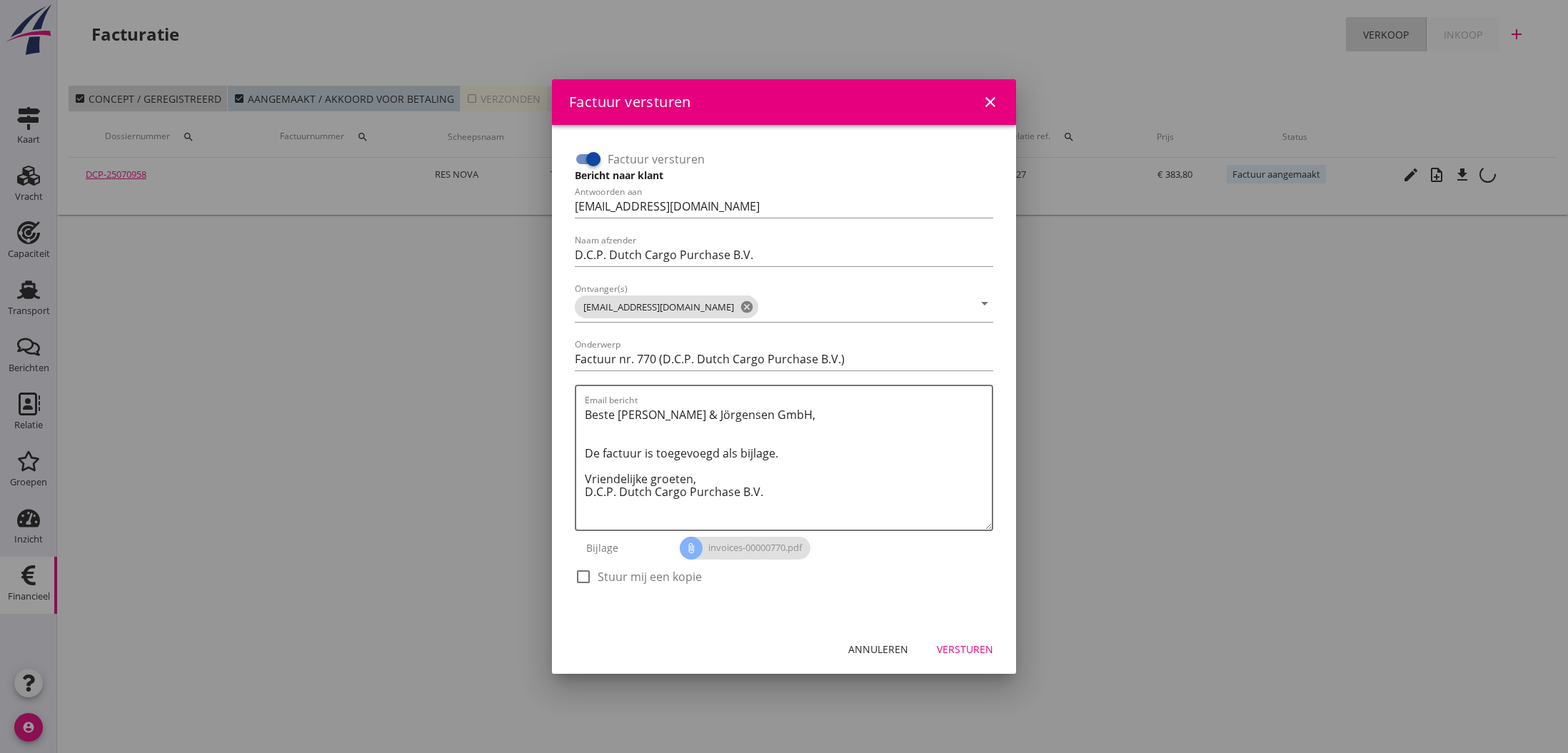
click at [960, 651] on div "Versturen" at bounding box center [964, 649] width 56 height 15
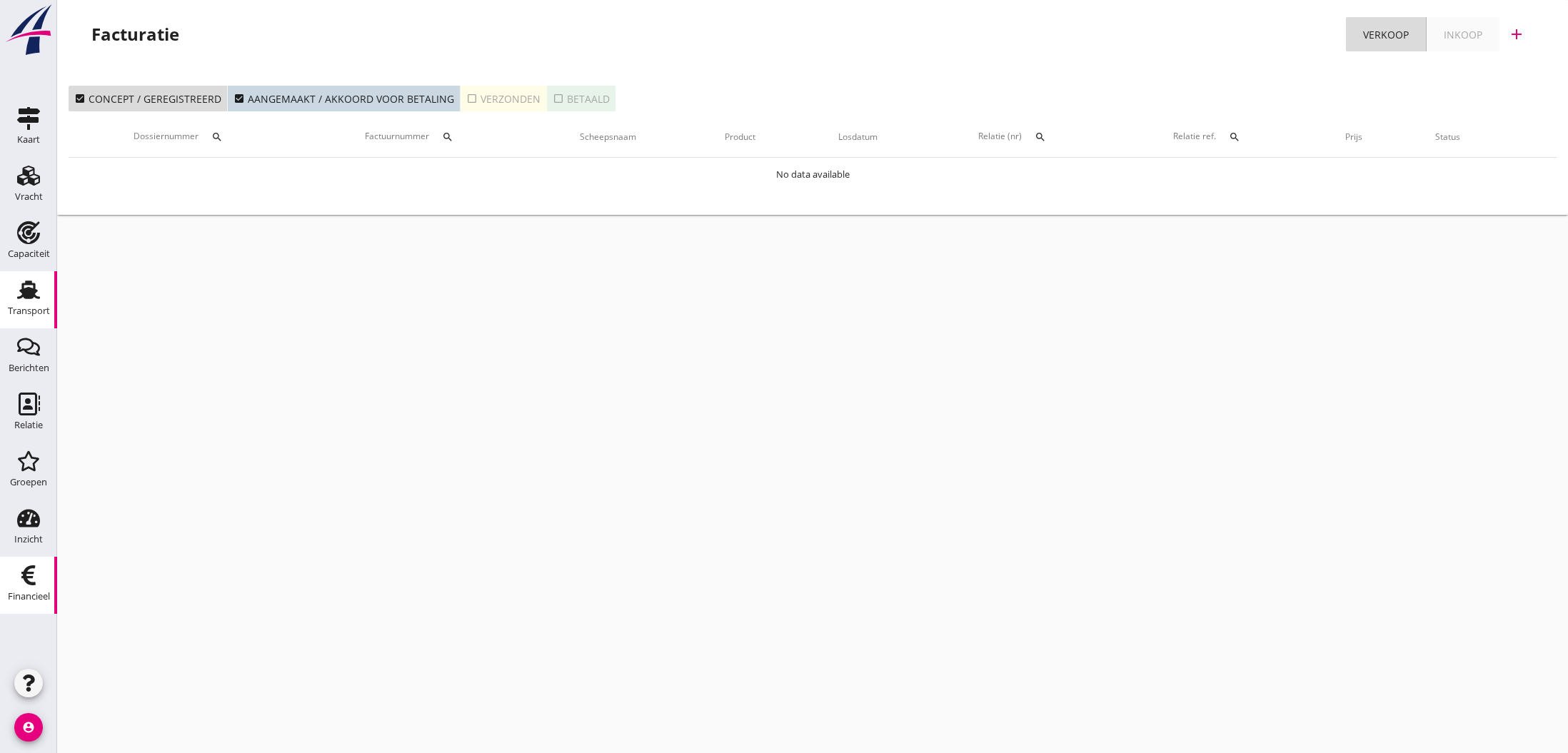
click at [29, 298] on use at bounding box center [28, 289] width 23 height 18
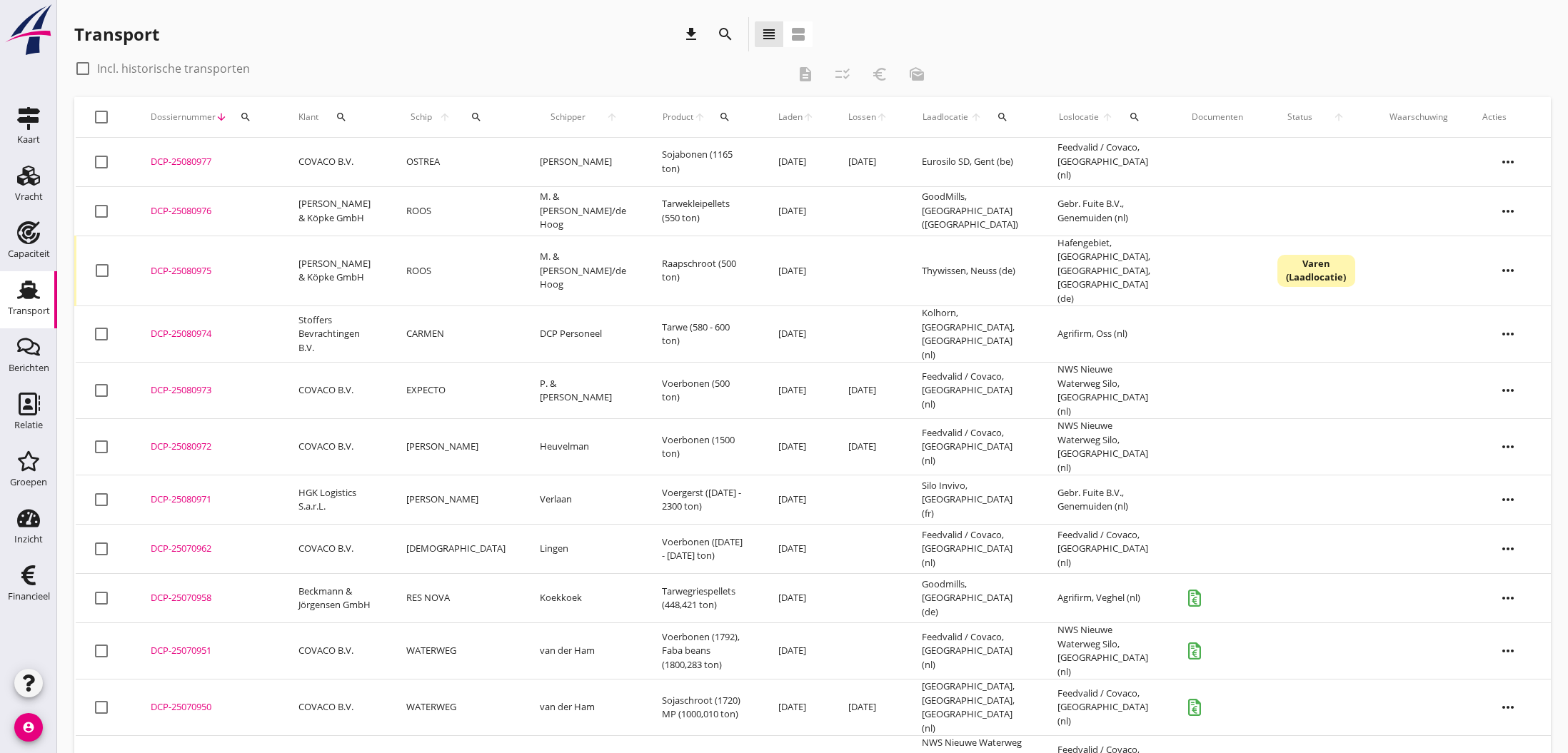
click at [169, 591] on div "DCP-25070958" at bounding box center [207, 598] width 114 height 14
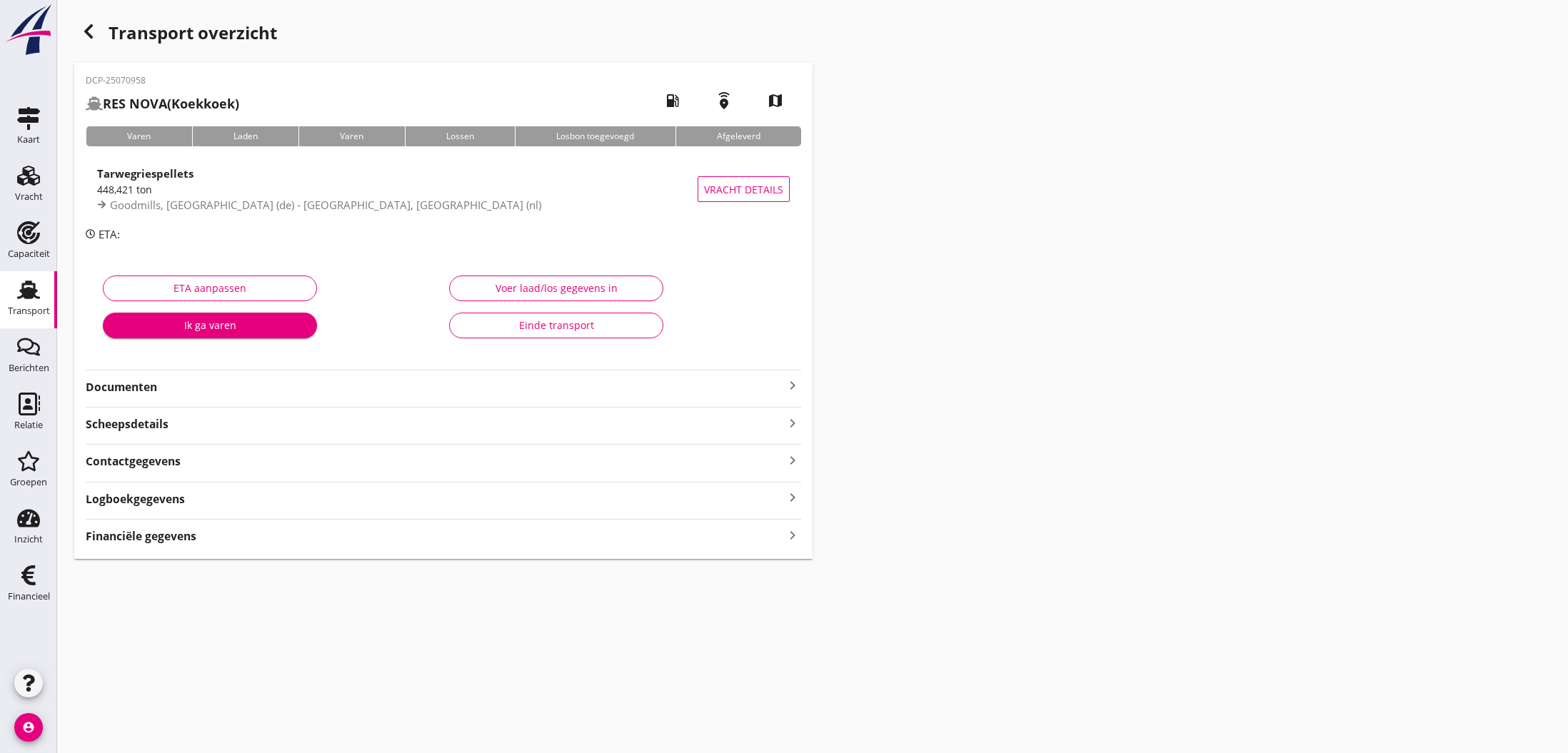
click at [785, 387] on icon "keyboard_arrow_right" at bounding box center [792, 385] width 17 height 17
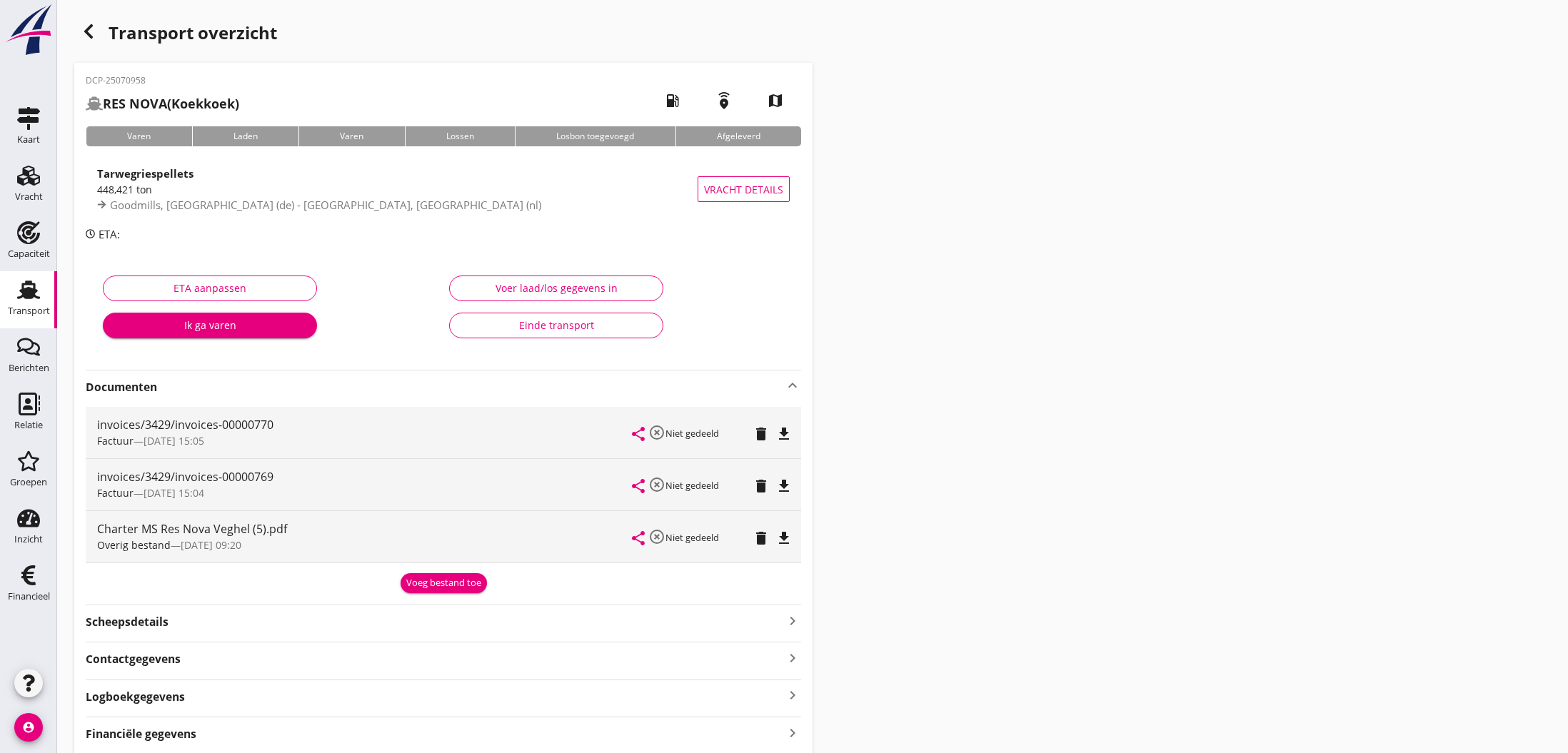
click at [441, 583] on div "Voeg bestand toe" at bounding box center [444, 583] width 75 height 14
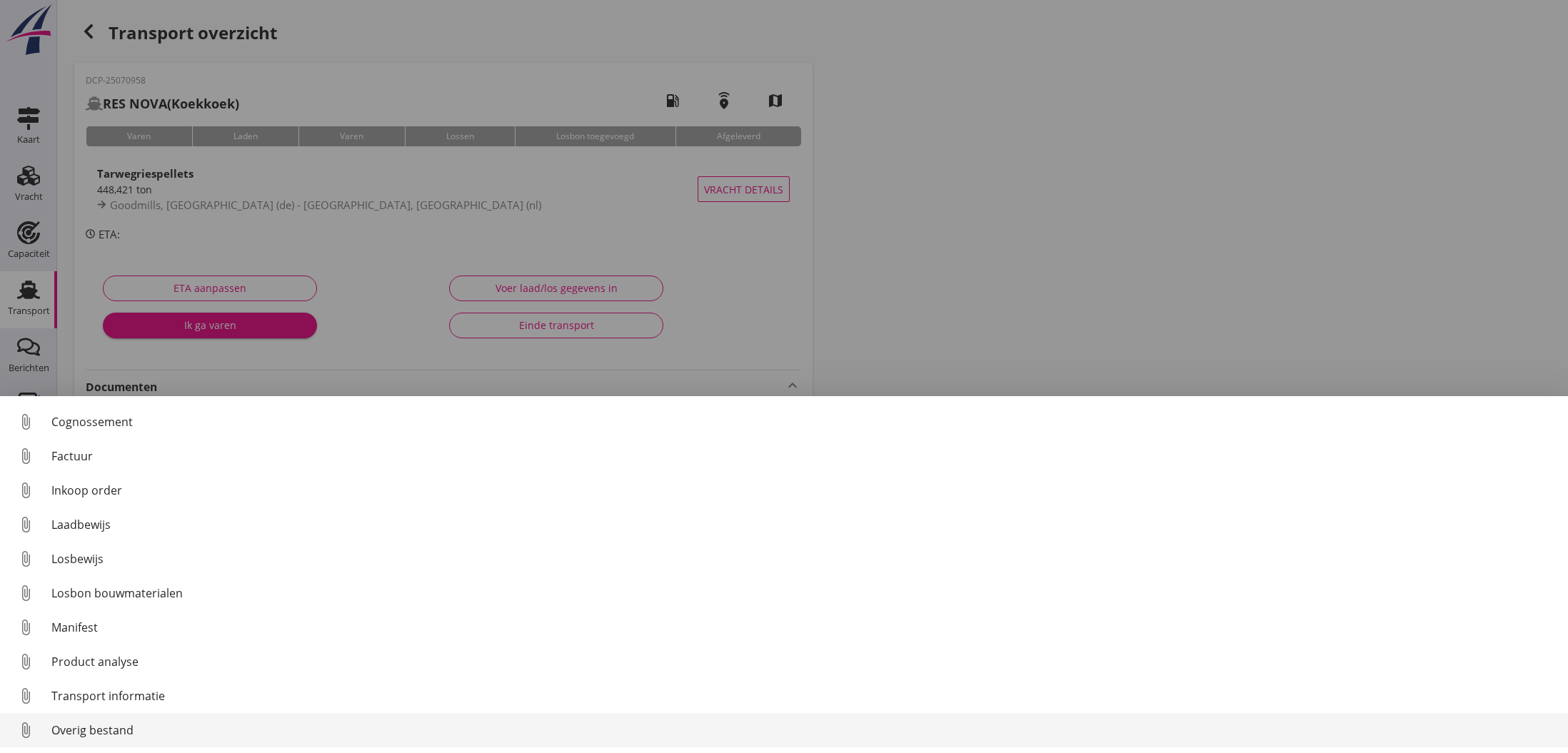
scroll to position [66, 0]
click at [75, 724] on div "Overig bestand" at bounding box center [804, 730] width 1505 height 17
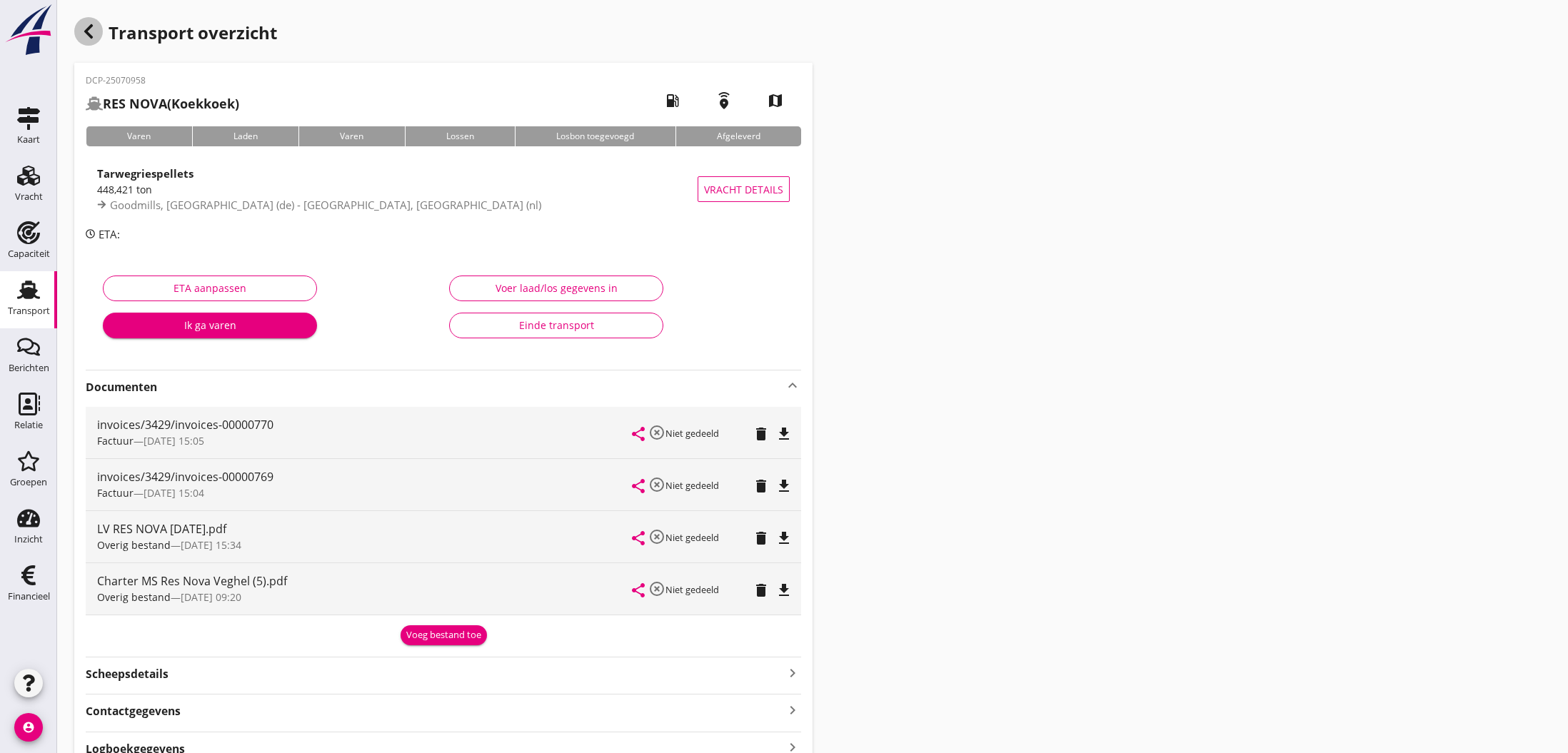
click at [82, 38] on icon "button" at bounding box center [89, 31] width 17 height 17
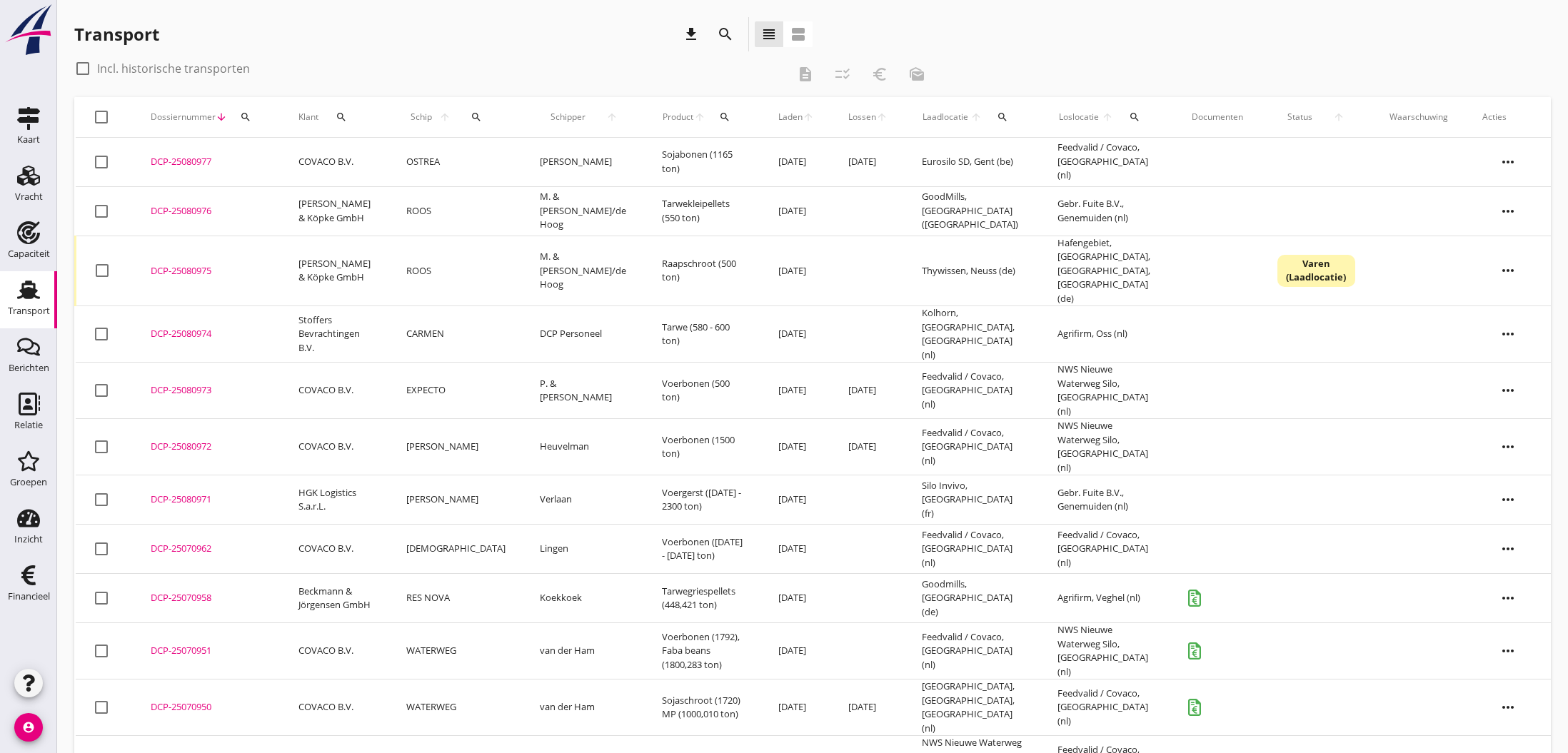
click at [173, 591] on div "DCP-25070958" at bounding box center [207, 598] width 114 height 14
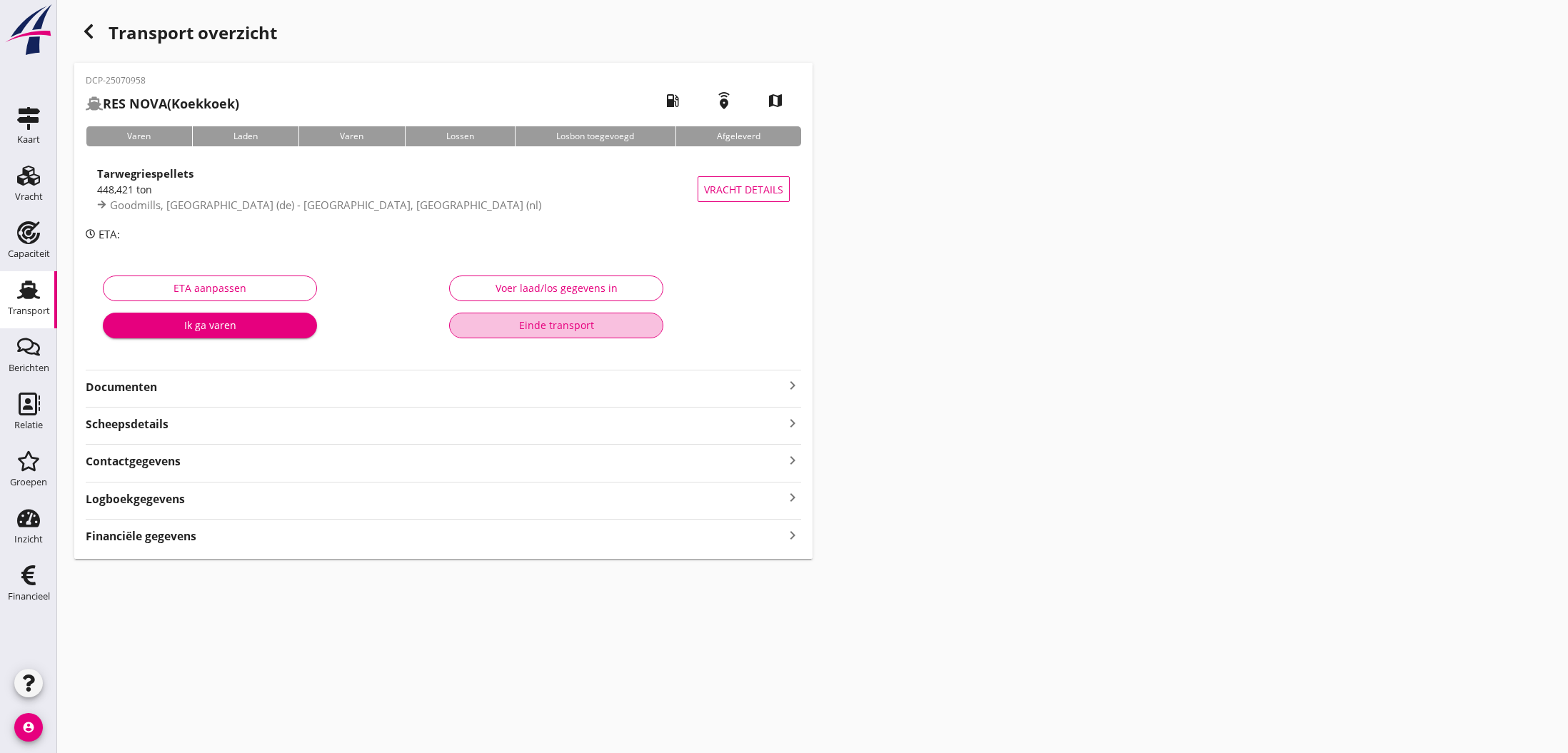
click at [539, 328] on div "Einde transport" at bounding box center [555, 325] width 190 height 15
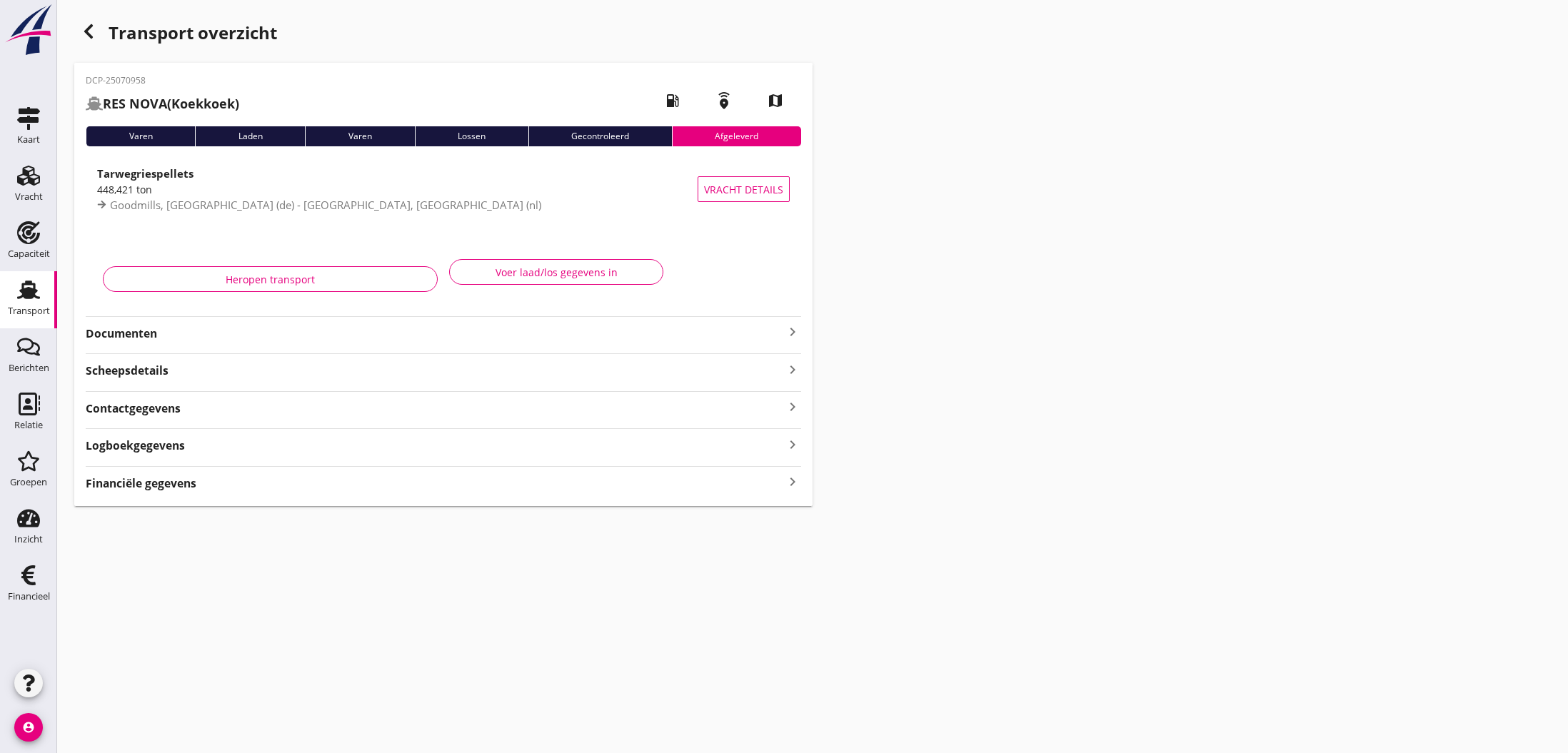
click at [87, 56] on h1 "Transport overzicht" at bounding box center [443, 39] width 738 height 46
click at [90, 32] on icon "button" at bounding box center [89, 31] width 17 height 17
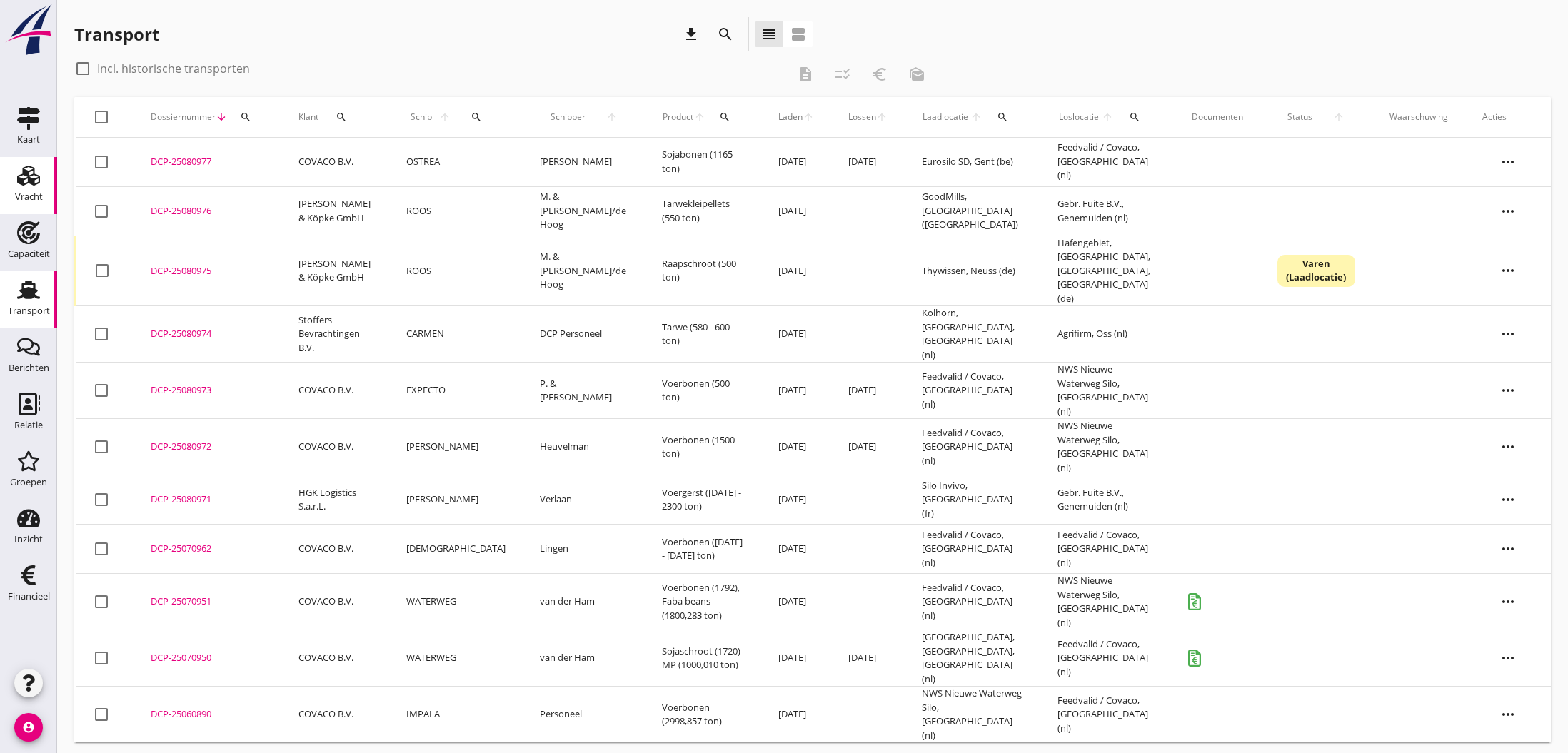
click at [27, 186] on icon "Vracht" at bounding box center [28, 175] width 23 height 23
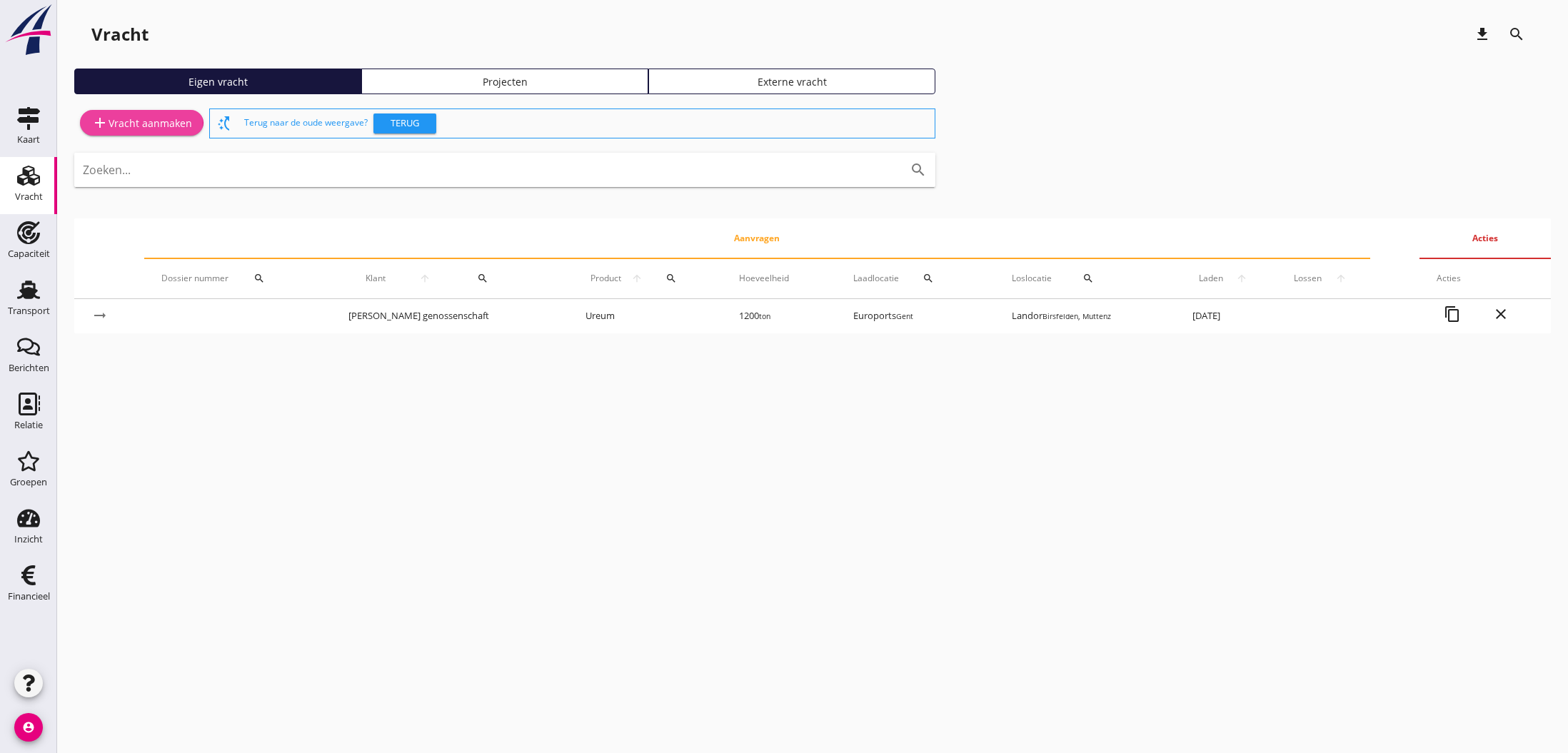
click at [141, 122] on div "add Vracht aanmaken" at bounding box center [141, 123] width 100 height 17
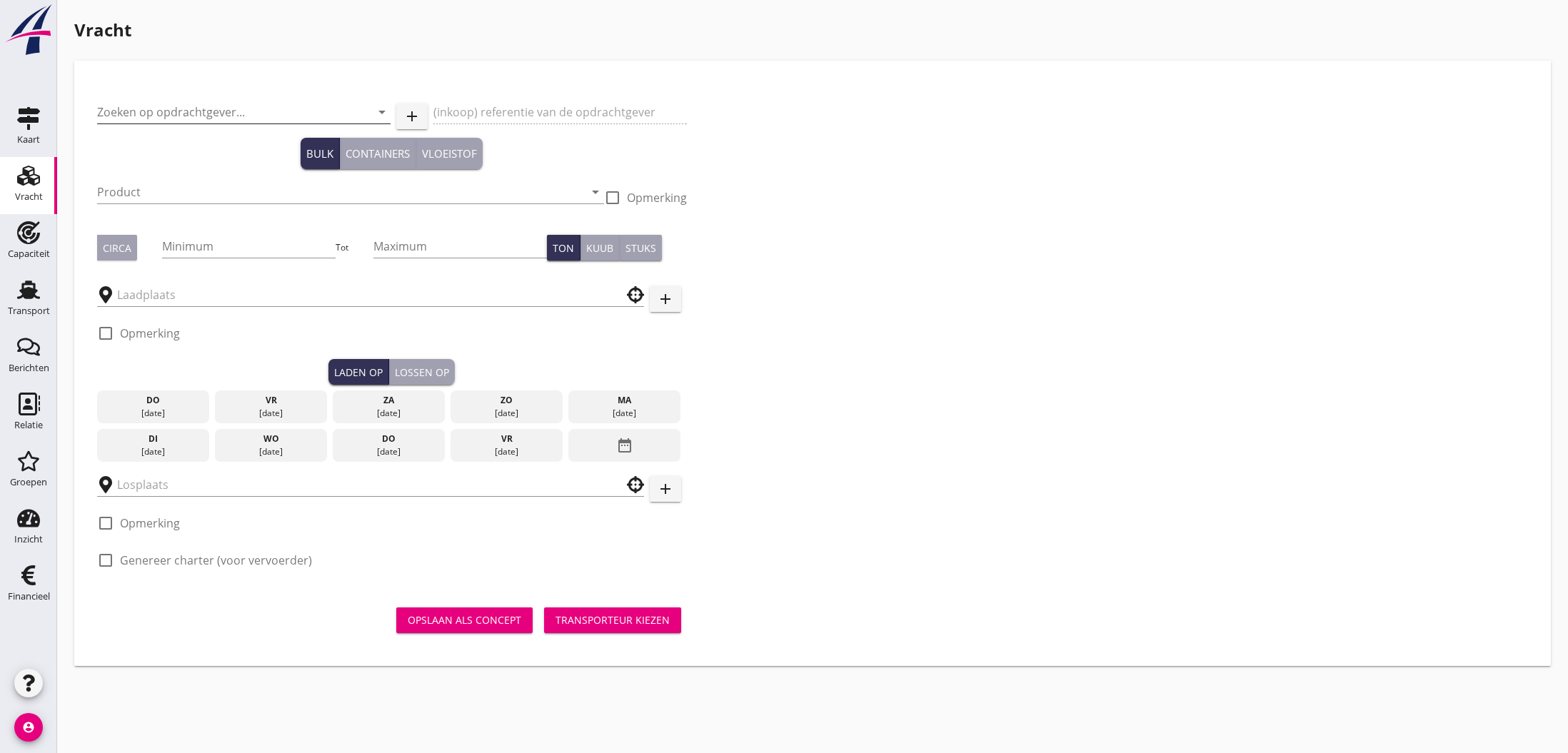
click at [131, 109] on input "Zoeken op opdrachtgever..." at bounding box center [223, 111] width 253 height 23
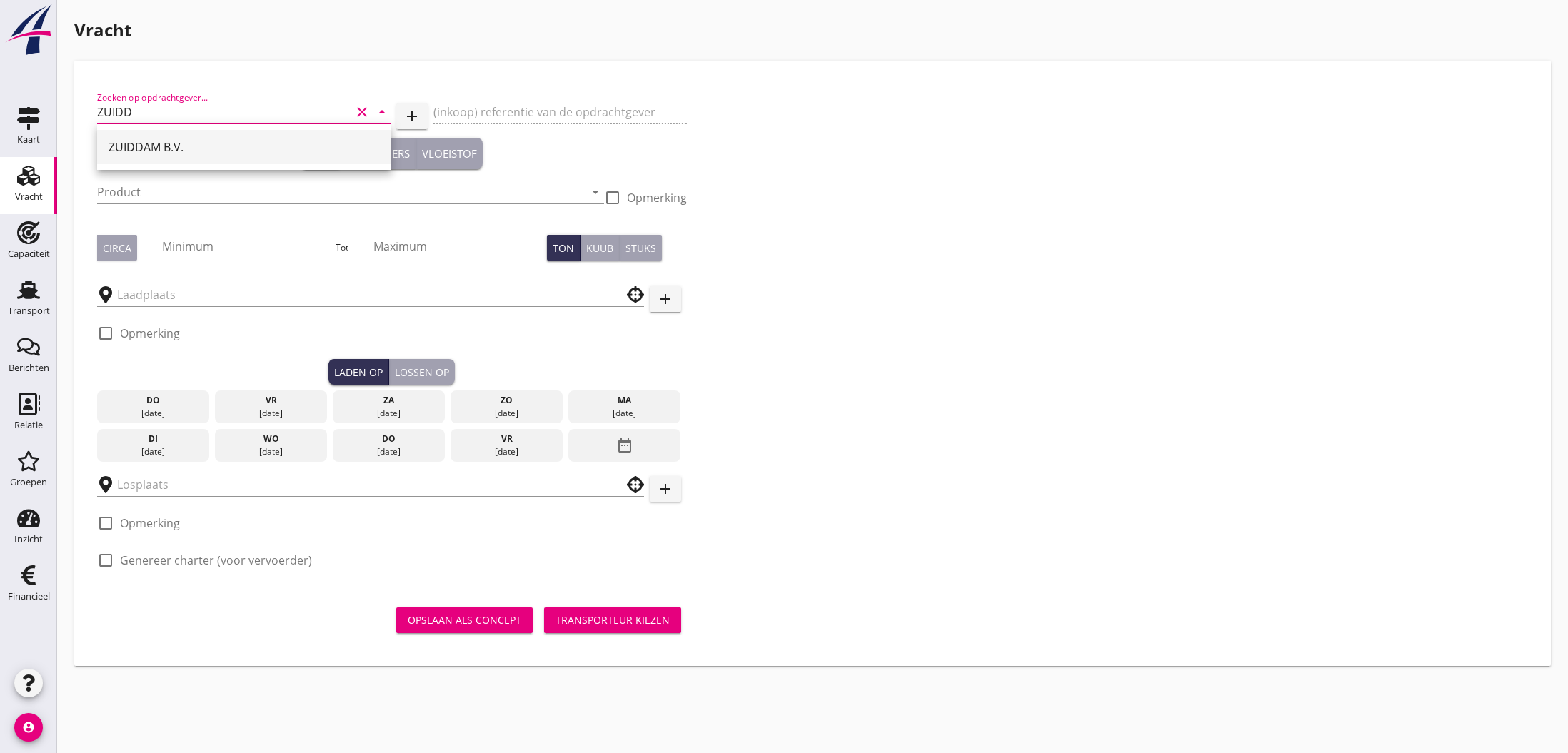
click at [136, 145] on div "ZUIDDAM B.V." at bounding box center [244, 147] width 271 height 17
type input "ZUIDDAM B.V."
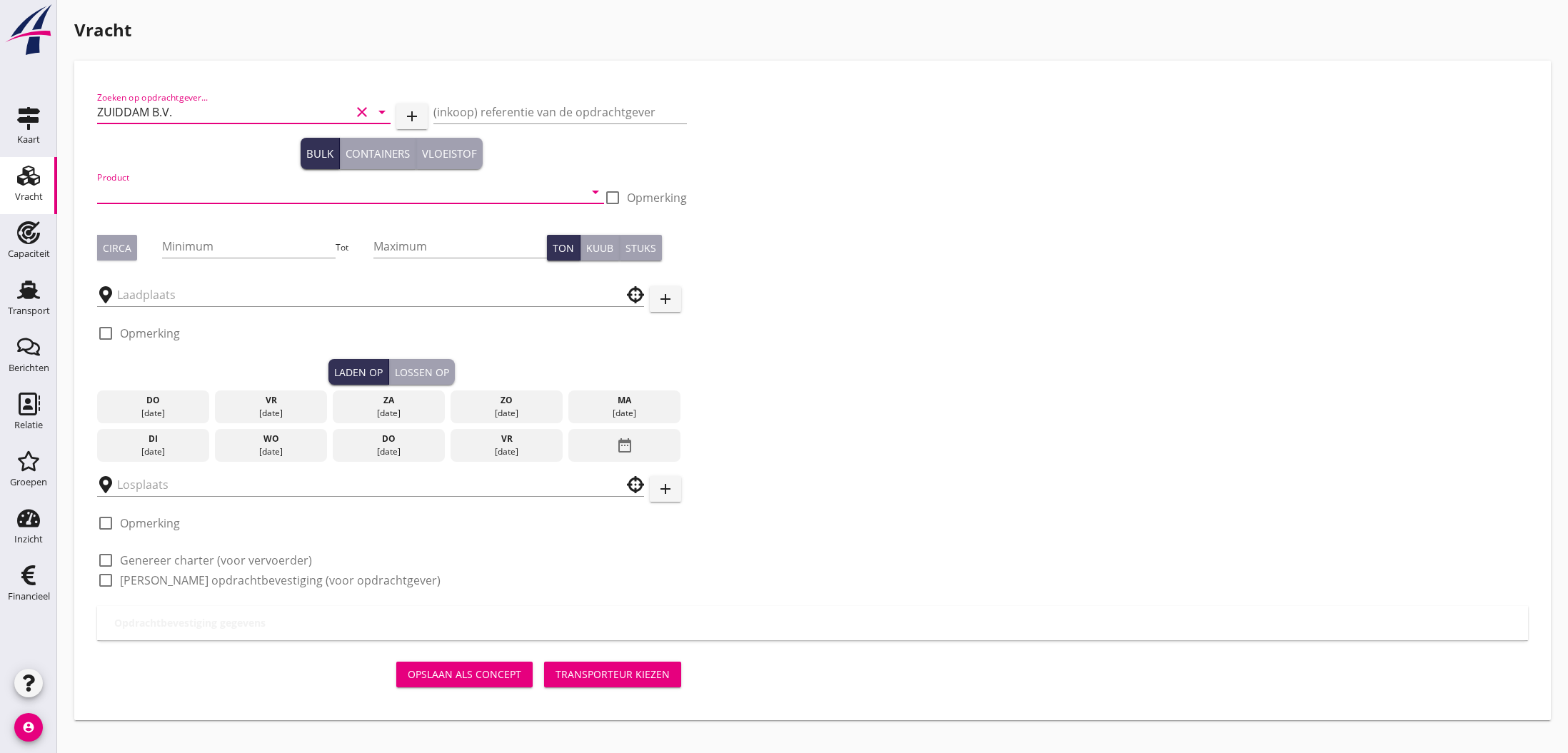
click at [187, 197] on input "Product" at bounding box center [340, 191] width 487 height 23
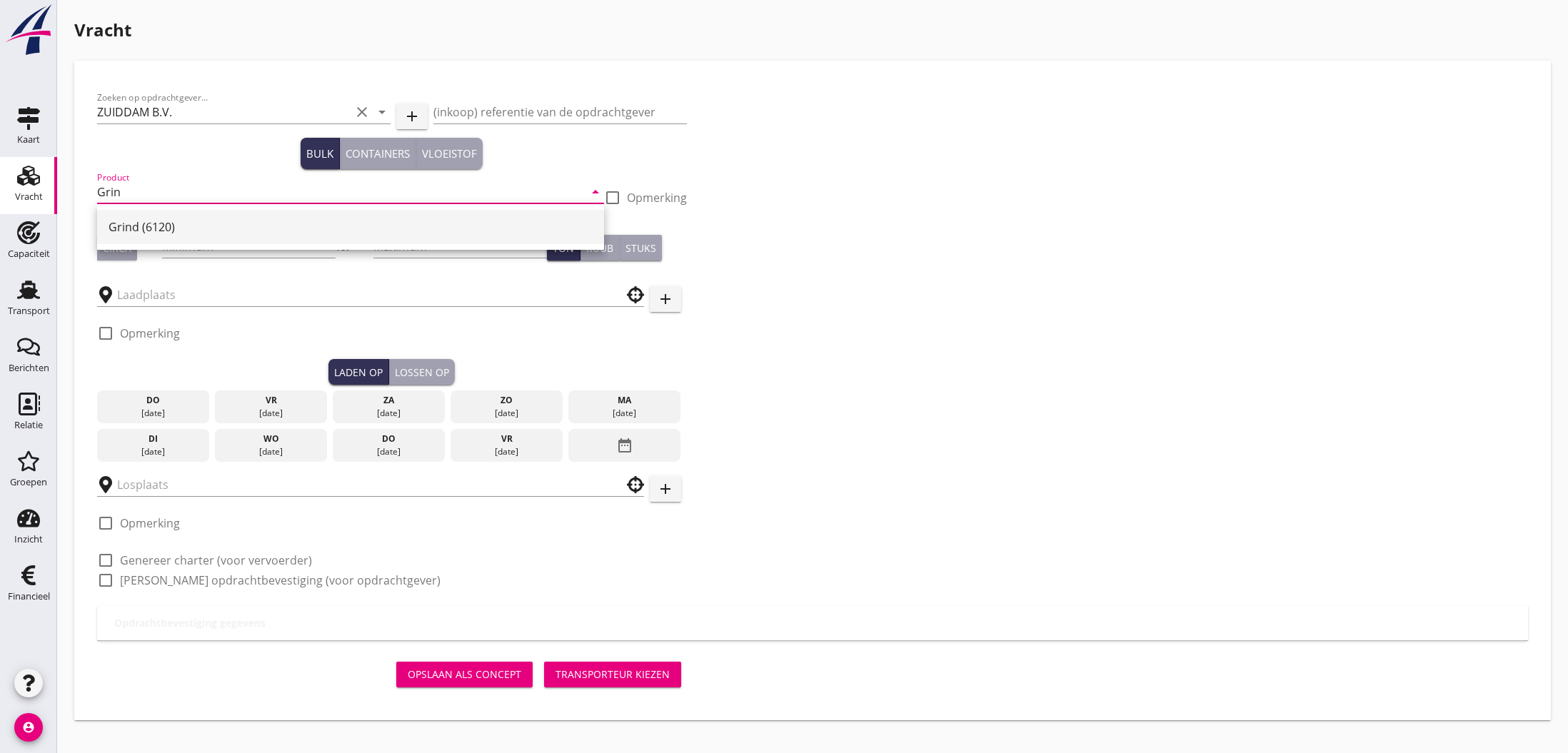
click at [113, 221] on div "Grind (6120)" at bounding box center [350, 226] width 484 height 17
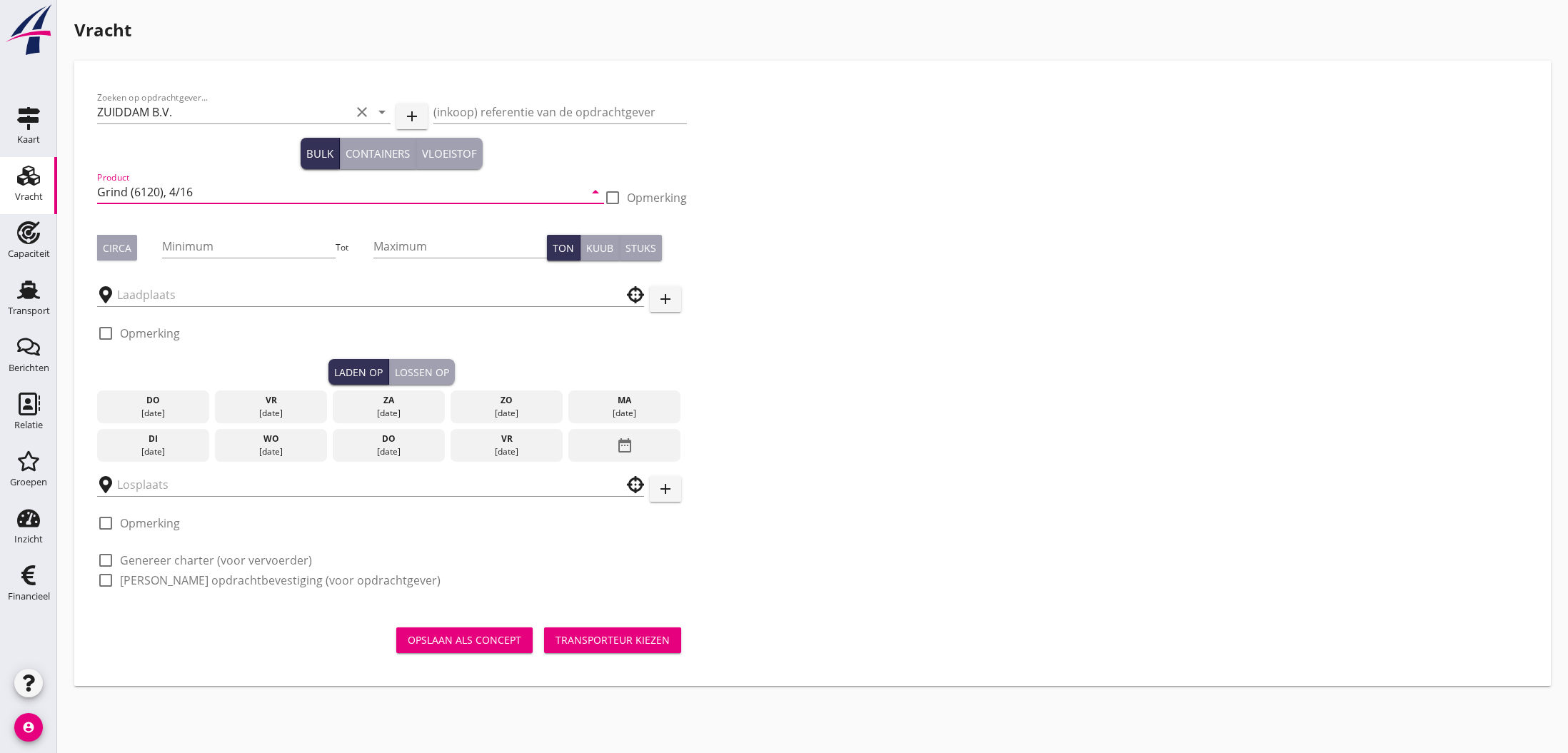
type input "Grind (6120), 4/16"
click at [124, 251] on div "Circa" at bounding box center [117, 248] width 28 height 15
click at [177, 247] on input "Minimum" at bounding box center [248, 246] width 173 height 23
type input "665"
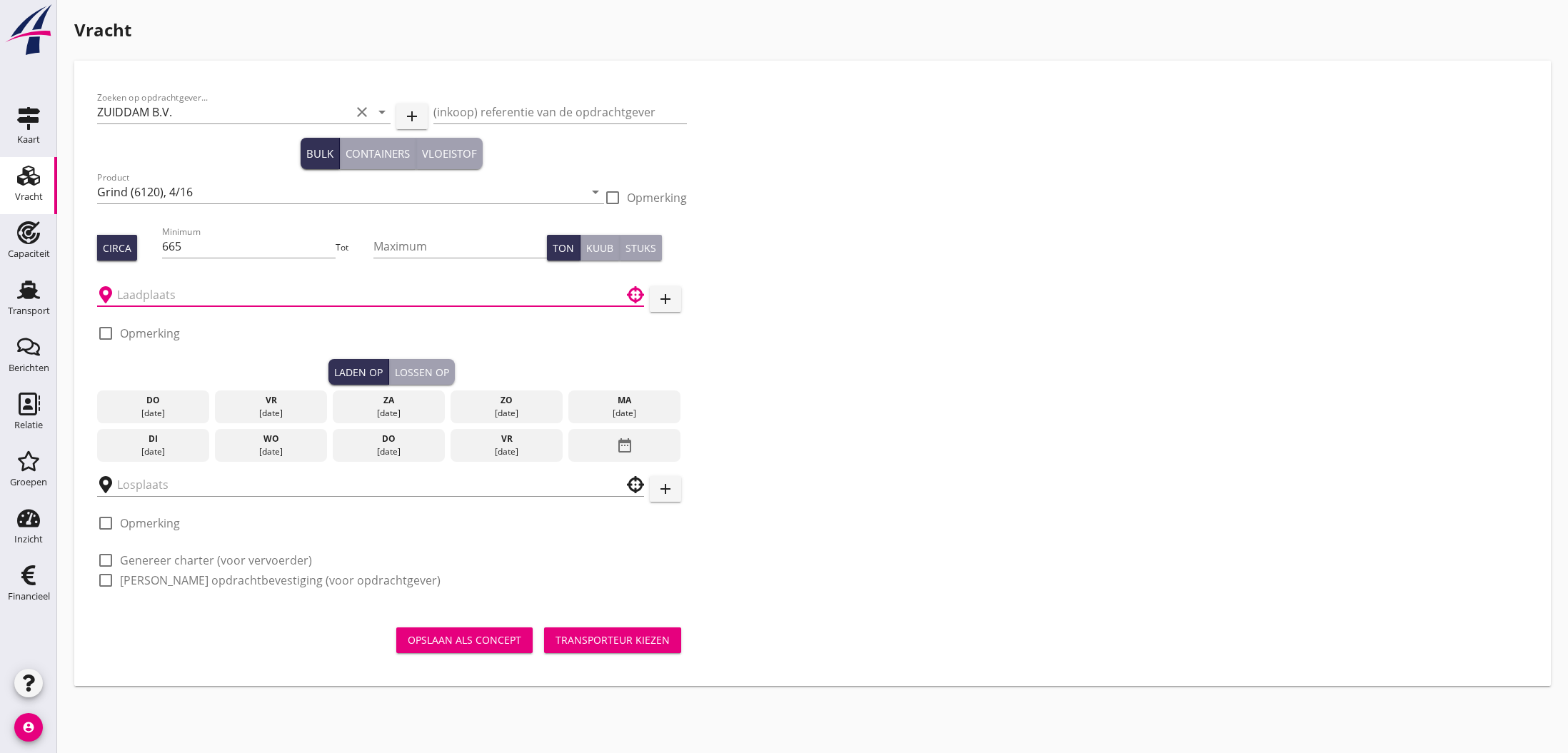
click at [179, 293] on input "text" at bounding box center [360, 294] width 487 height 23
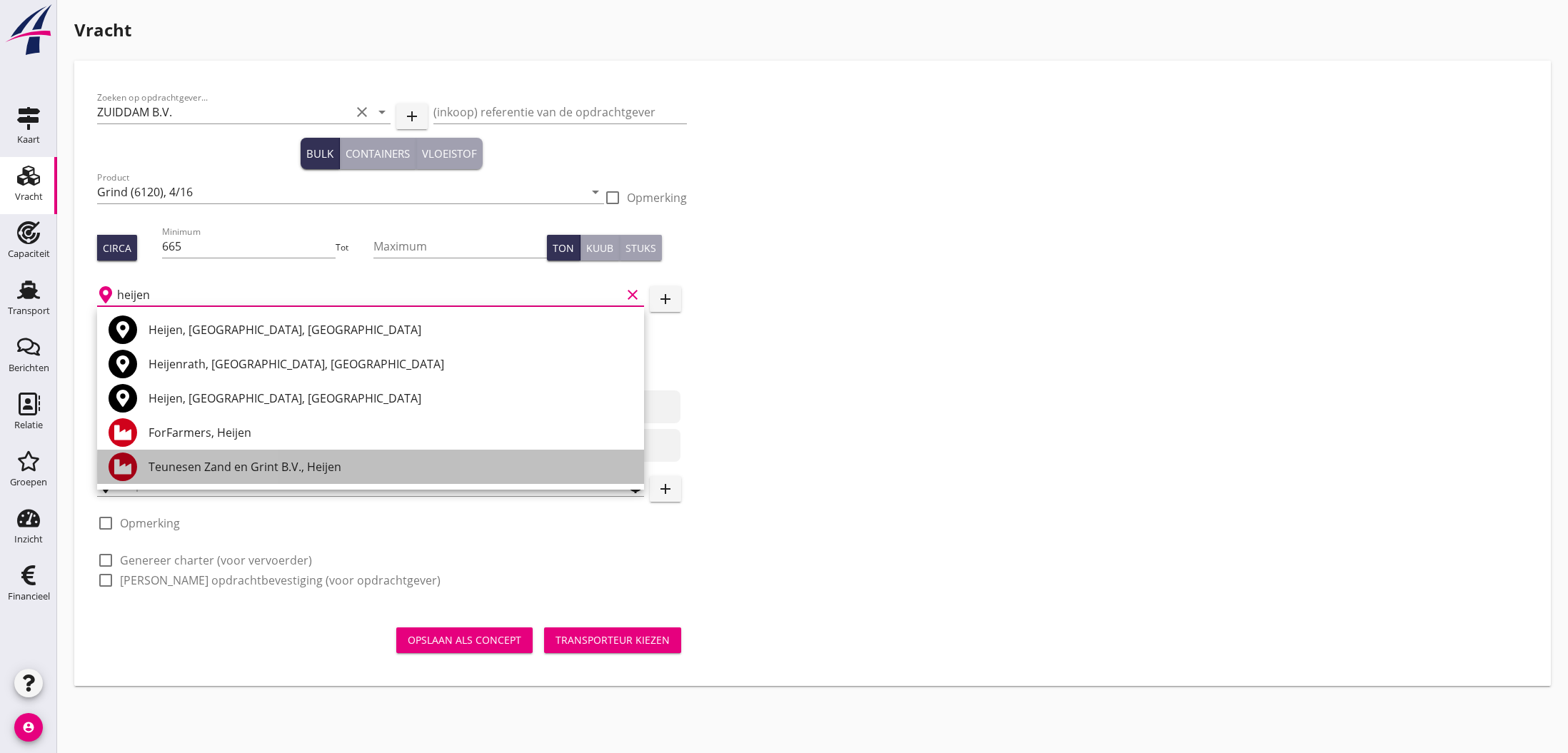
click at [207, 460] on div "Teunesen Zand en Grint B.V., Heijen" at bounding box center [391, 466] width 484 height 17
type input "Teunesen Zand en Grint B.V., Heijen"
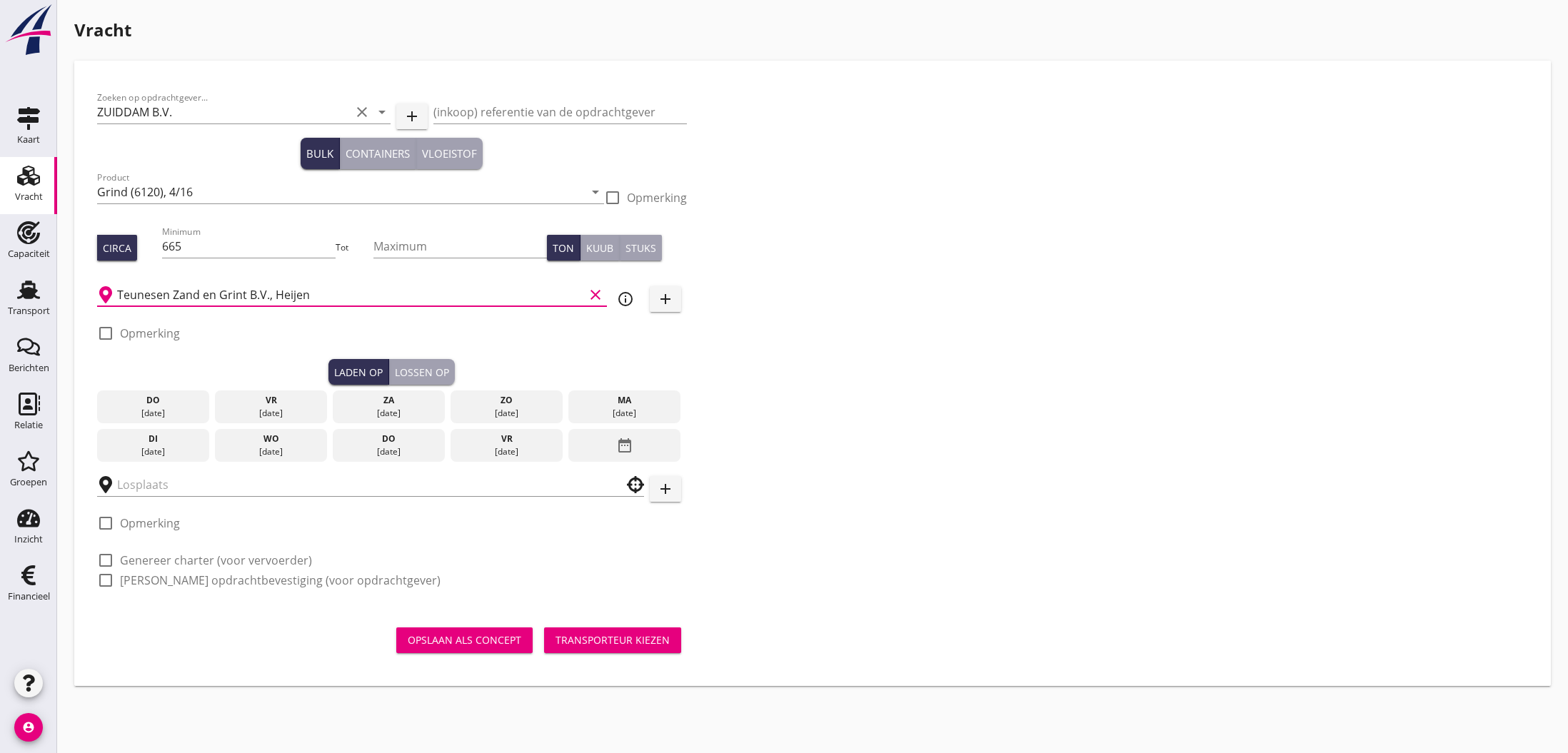
click at [273, 404] on div "vr" at bounding box center [270, 399] width 105 height 13
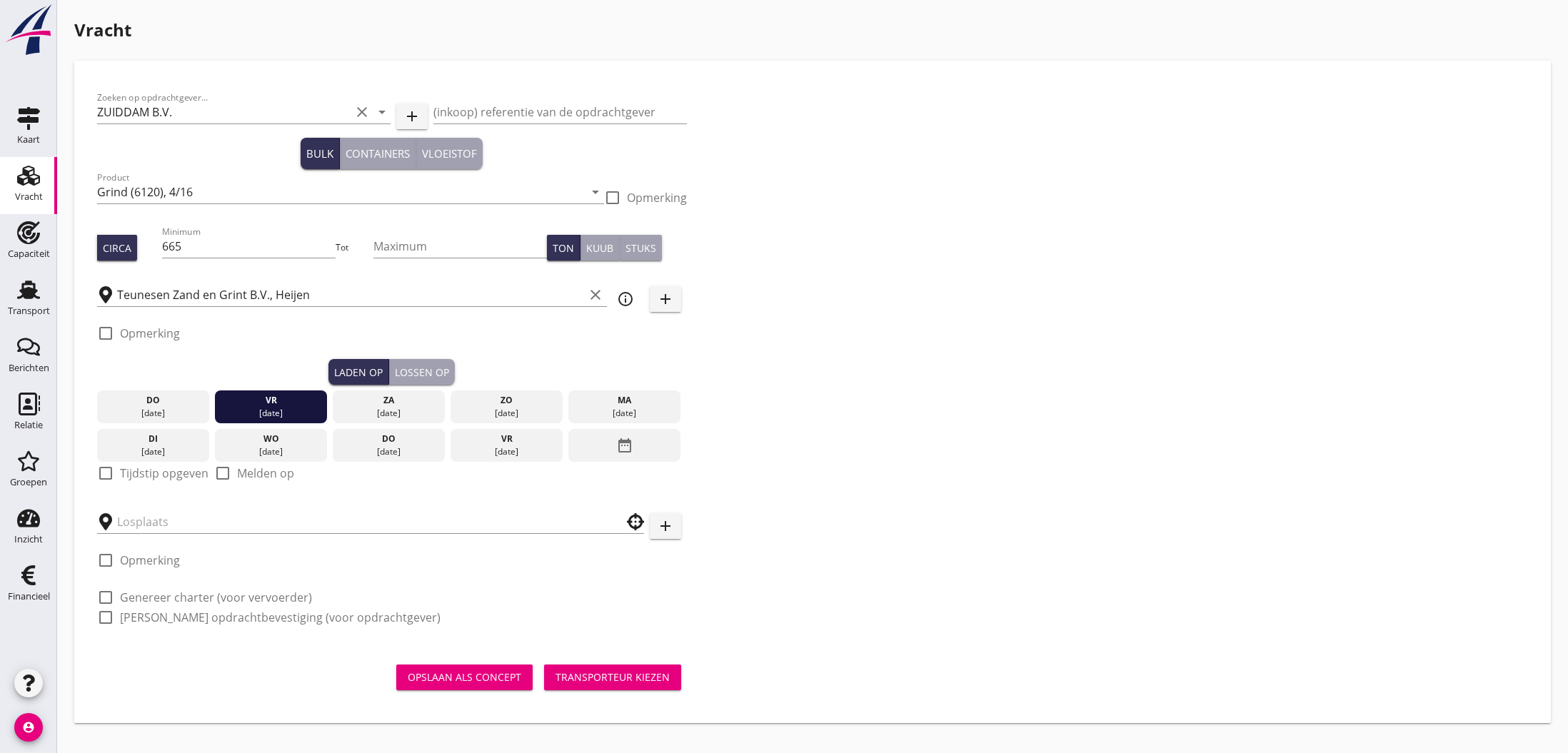
click at [105, 471] on div at bounding box center [105, 472] width 24 height 24
checkbox input "true"
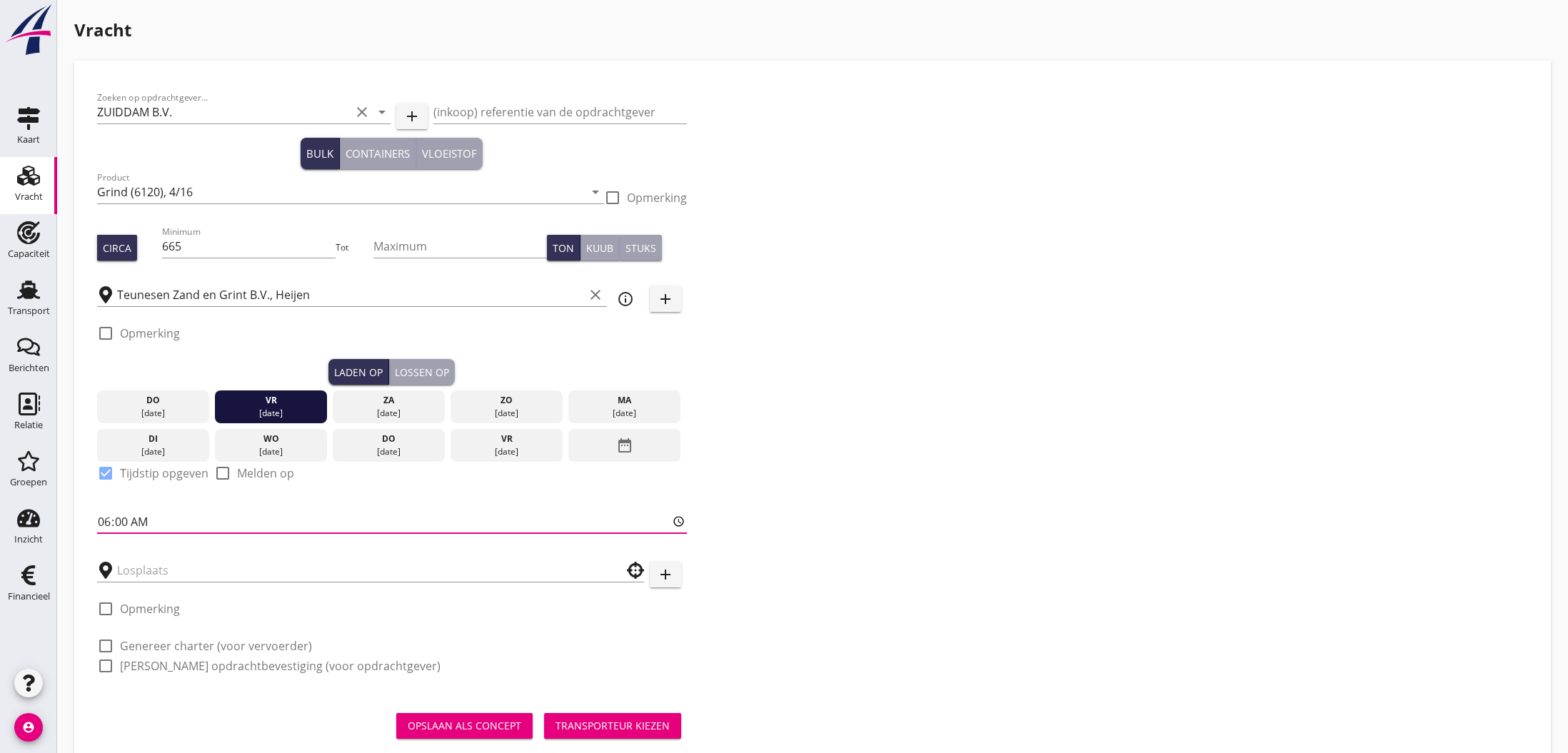
click at [120, 520] on input "06:00" at bounding box center [391, 521] width 590 height 23
type input "06:30"
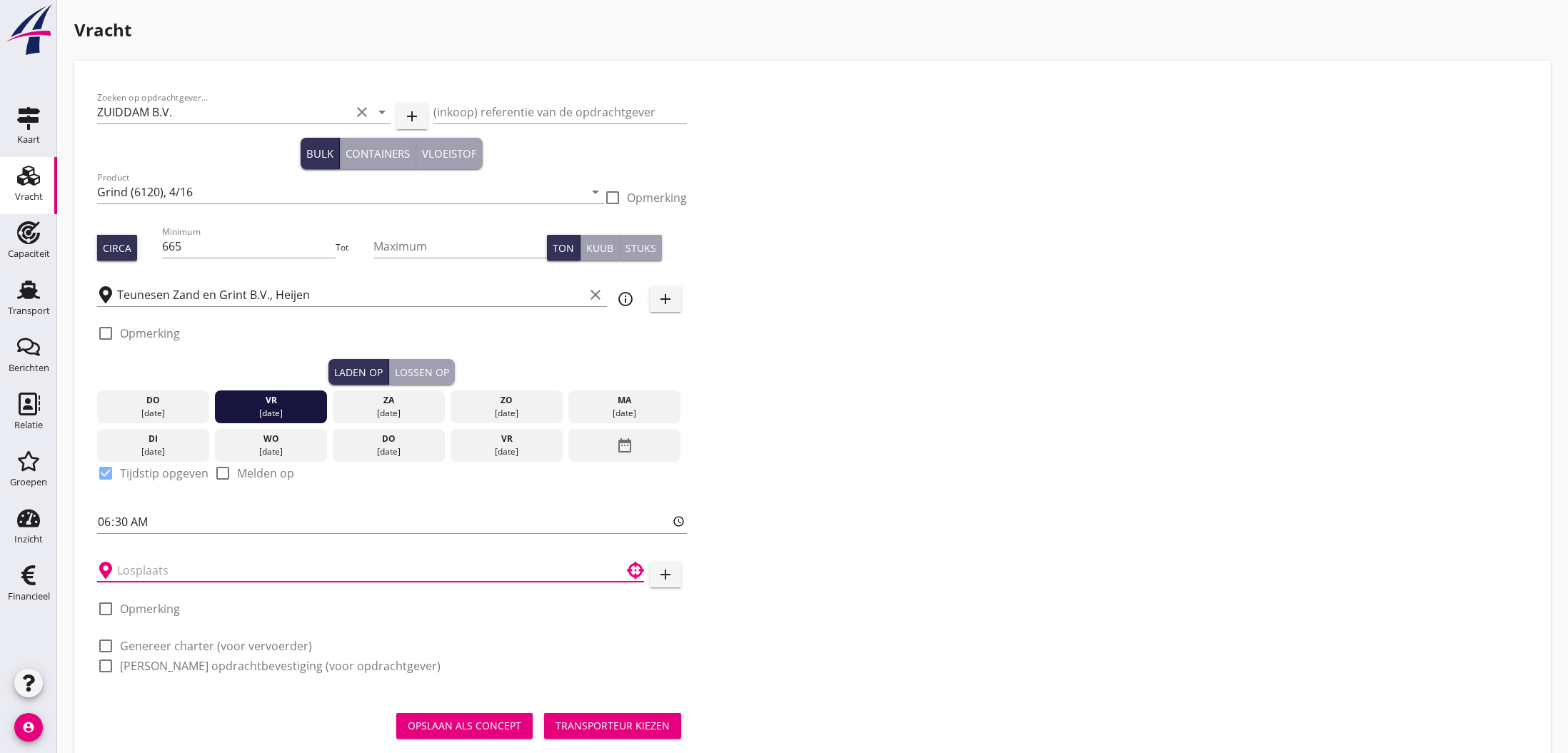
click at [147, 570] on input "text" at bounding box center [360, 569] width 487 height 23
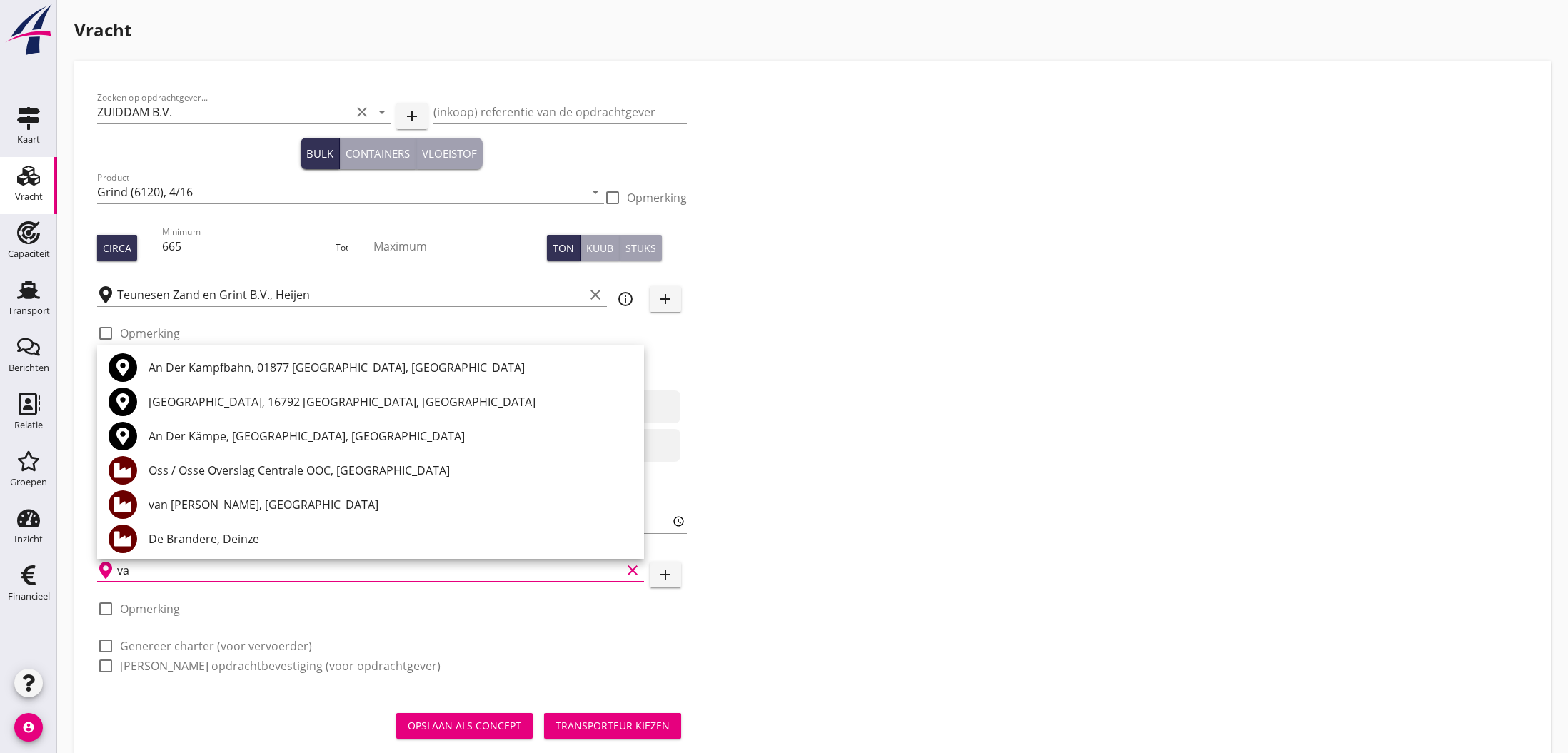
type input "v"
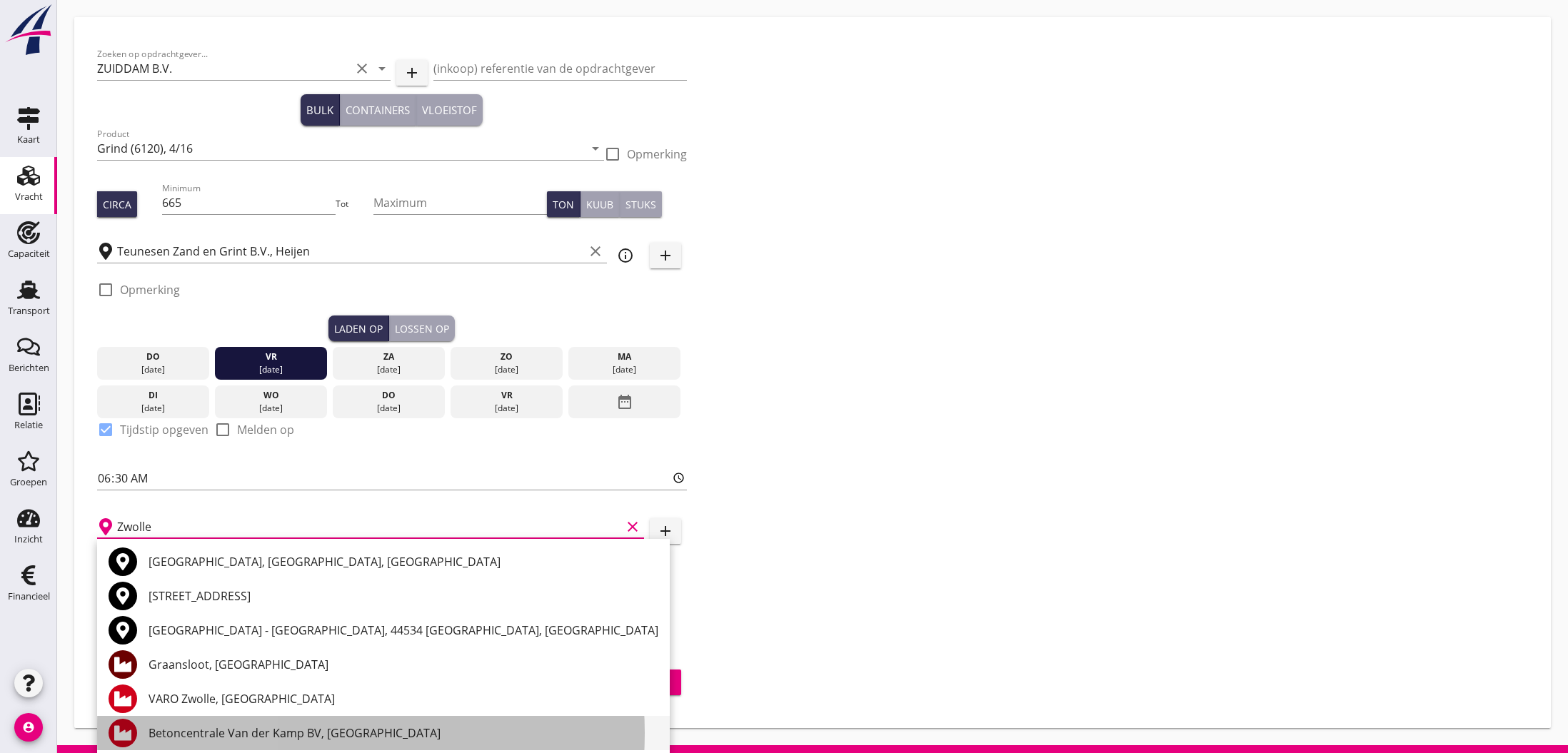
click at [212, 729] on div "Betoncentrale Van der Kamp BV, [GEOGRAPHIC_DATA]" at bounding box center [404, 732] width 510 height 17
type input "Betoncentrale Van der Kamp BV, [GEOGRAPHIC_DATA]"
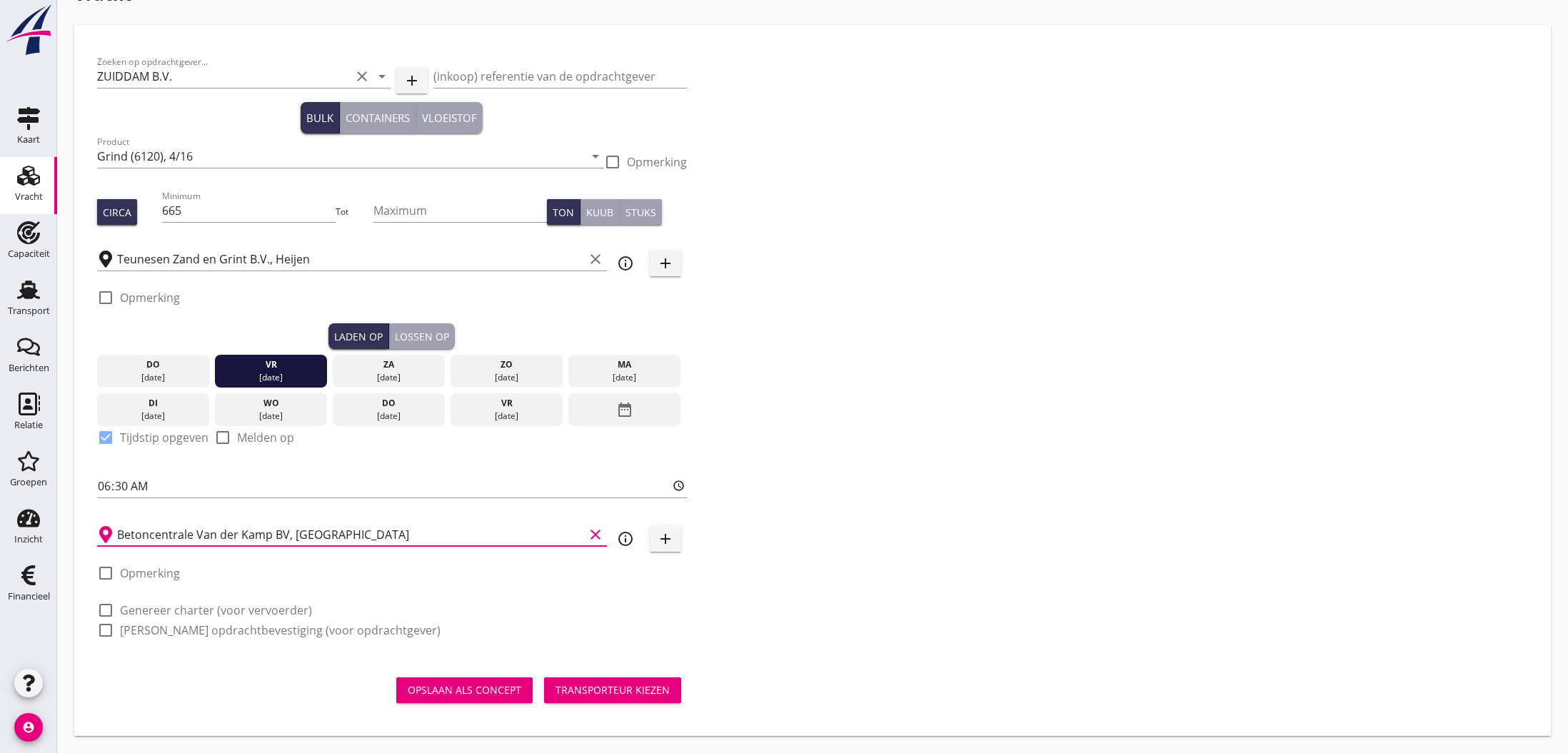
click at [602, 691] on div "Transporteur kiezen" at bounding box center [612, 689] width 115 height 15
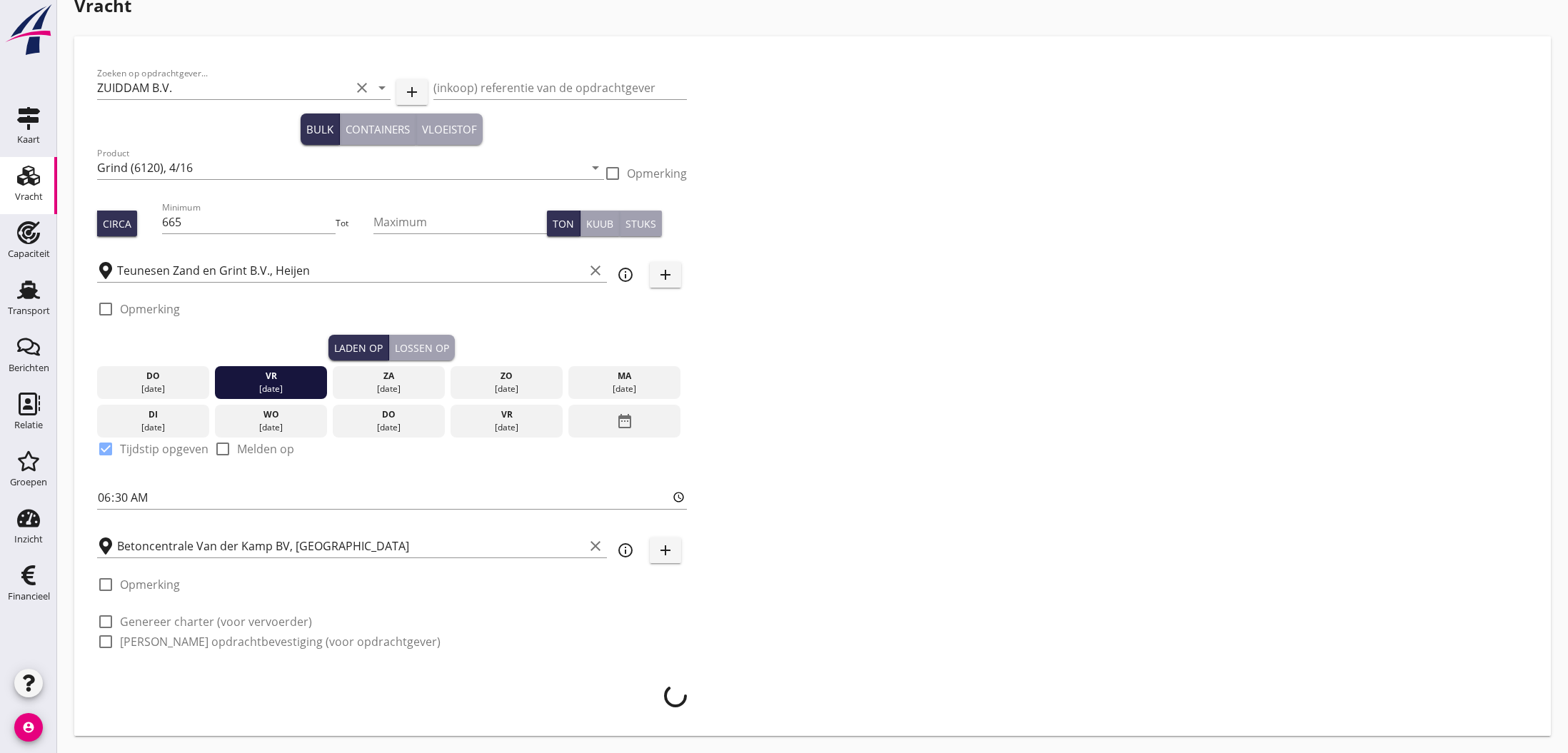
scroll to position [24, 0]
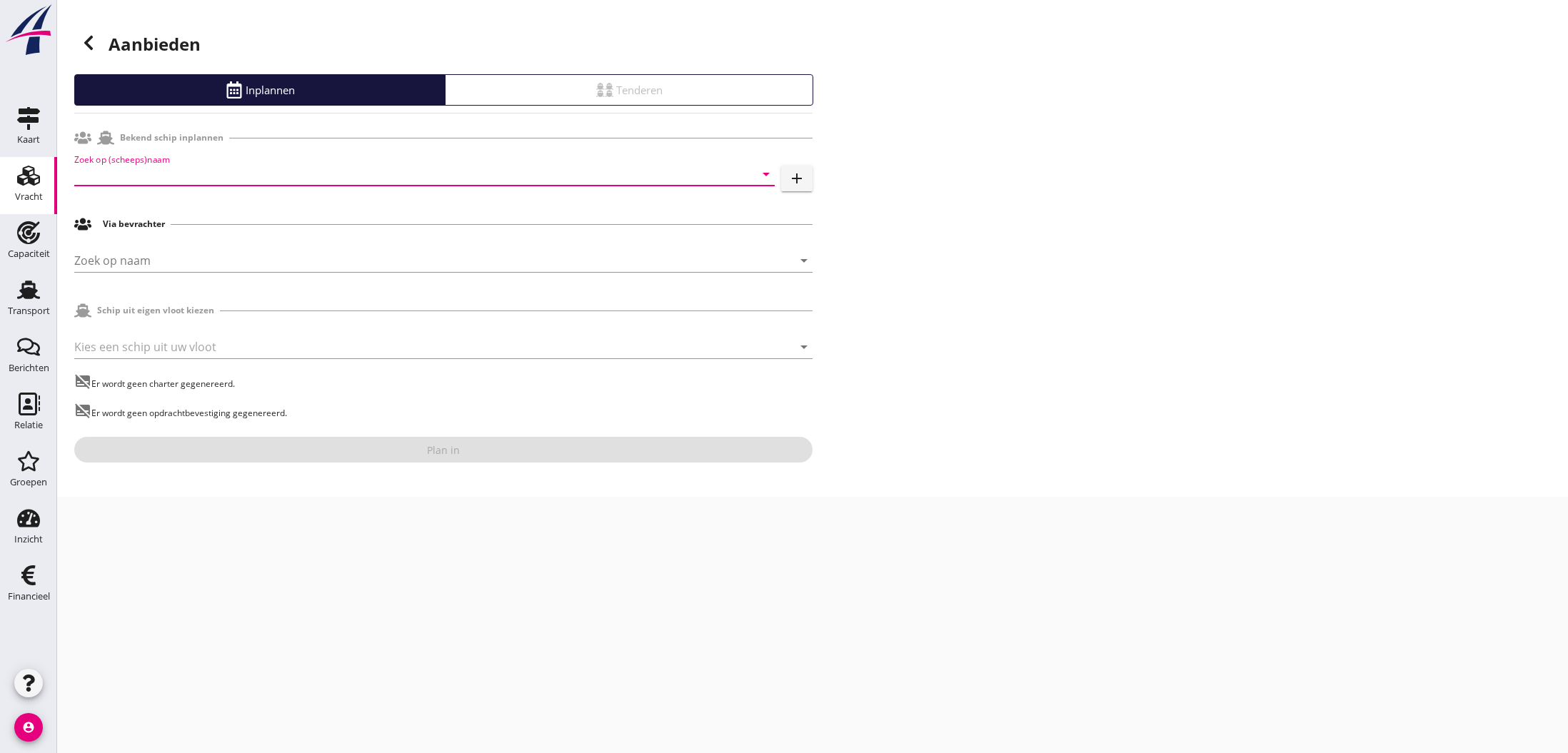
click at [163, 179] on input "Zoek op (scheeps)naam" at bounding box center [405, 174] width 661 height 23
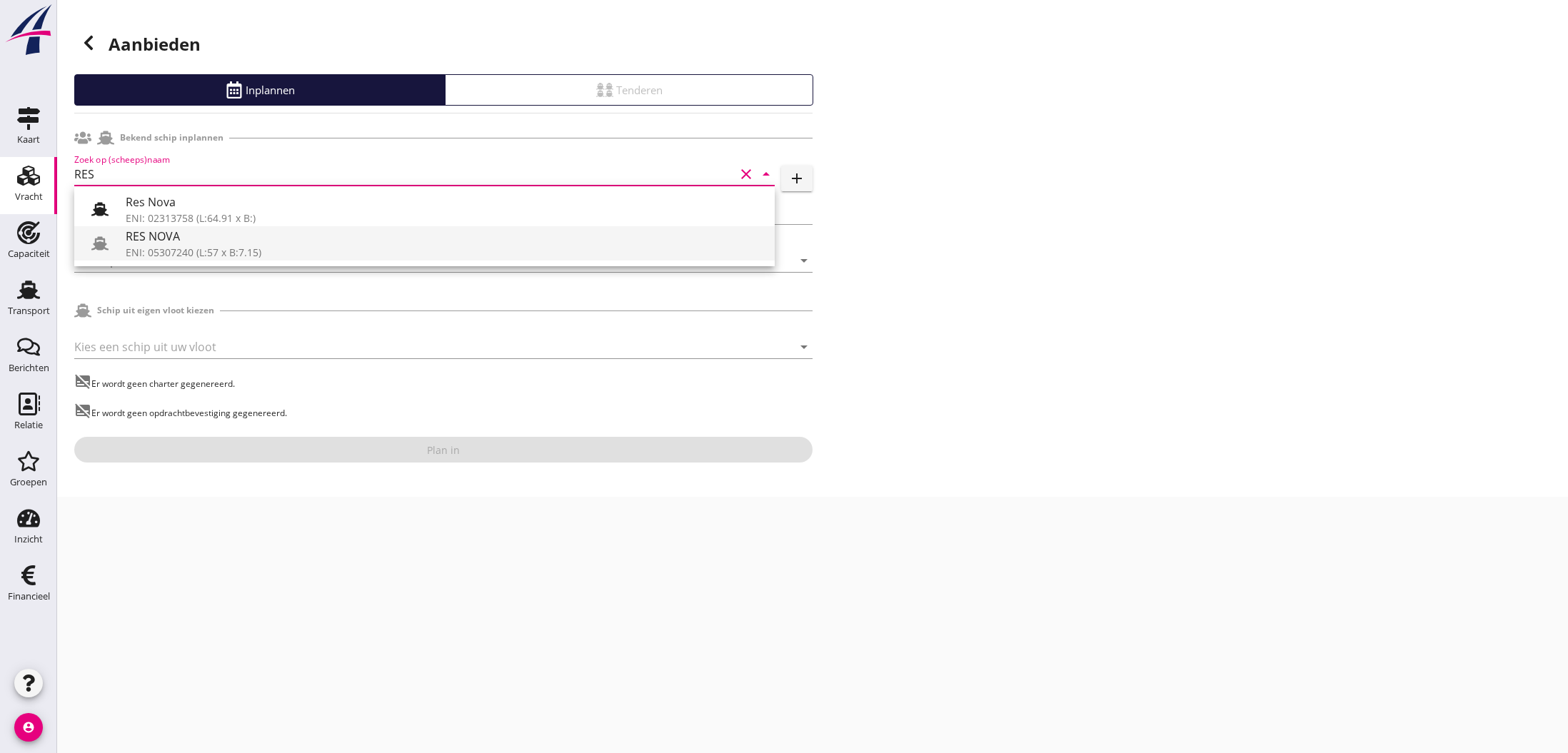
click at [180, 244] on div "RES NOVA" at bounding box center [444, 236] width 637 height 17
type input "RES NOVA"
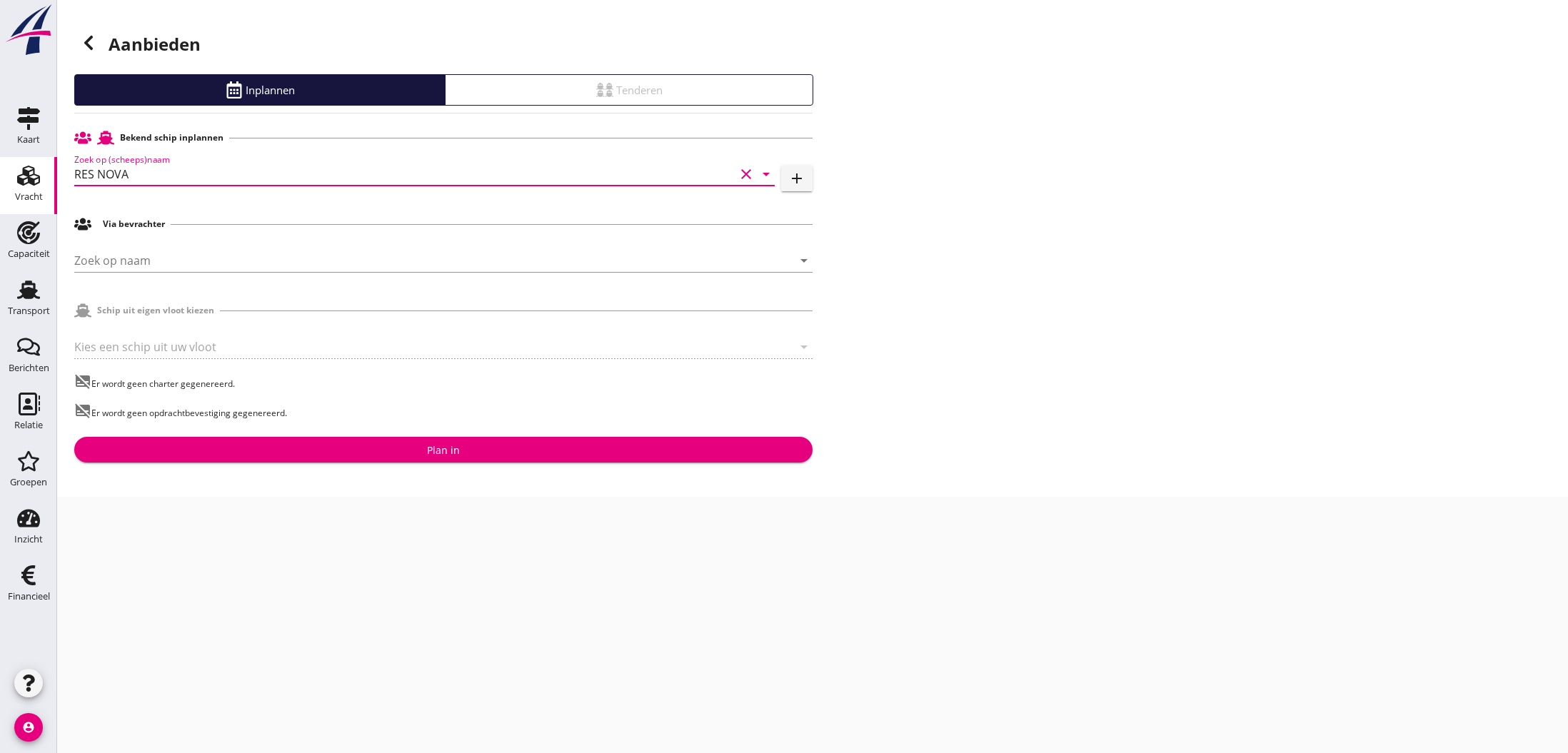
click at [457, 451] on div "Plan in" at bounding box center [442, 450] width 33 height 15
